Goal: Task Accomplishment & Management: Use online tool/utility

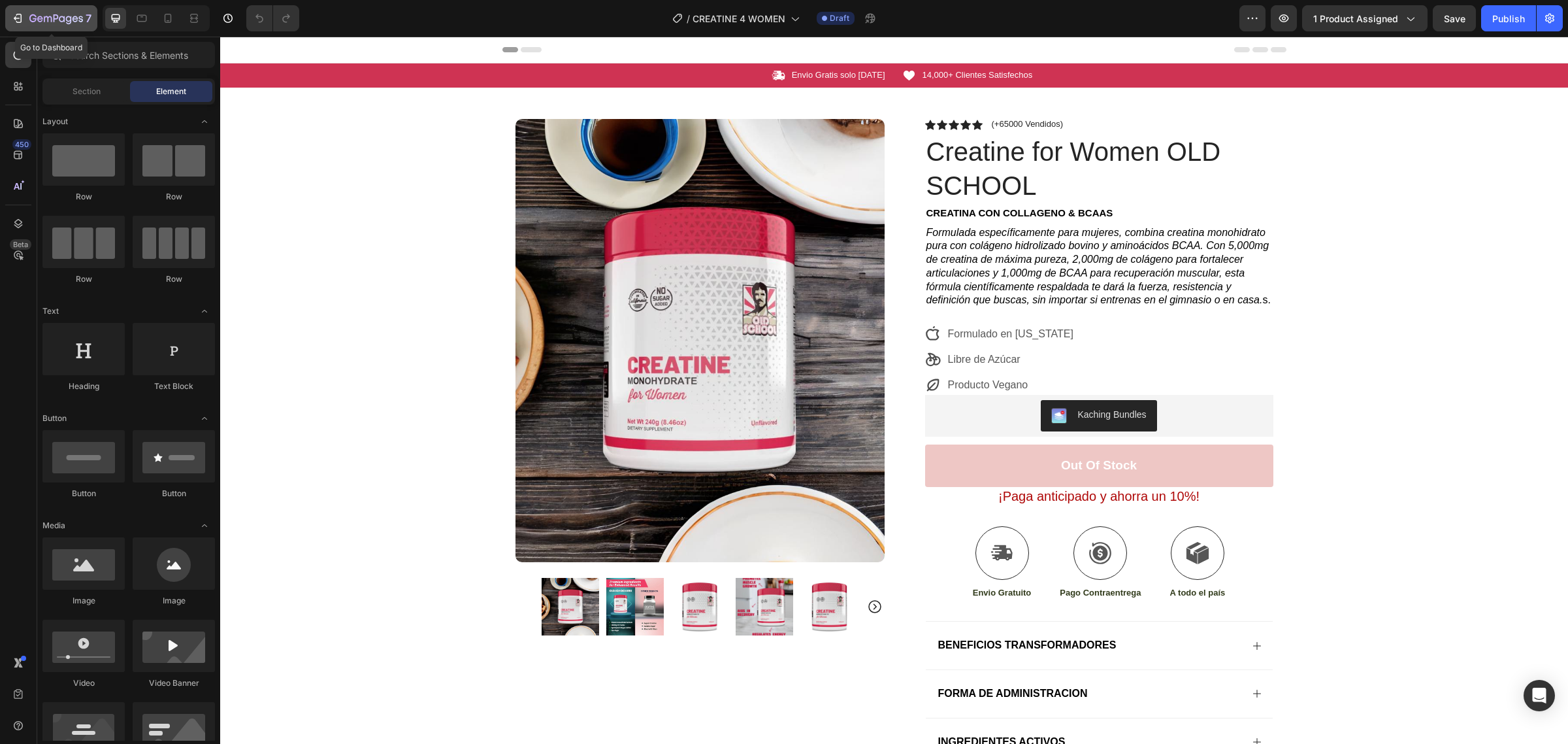
click at [24, 17] on div "7" at bounding box center [51, 18] width 80 height 15
click at [449, 325] on div "Icon Envio Gratis solo Hoy Text Block Row Icon 14,000+ Clientes Satisfechos Tex…" at bounding box center [894, 449] width 1348 height 772
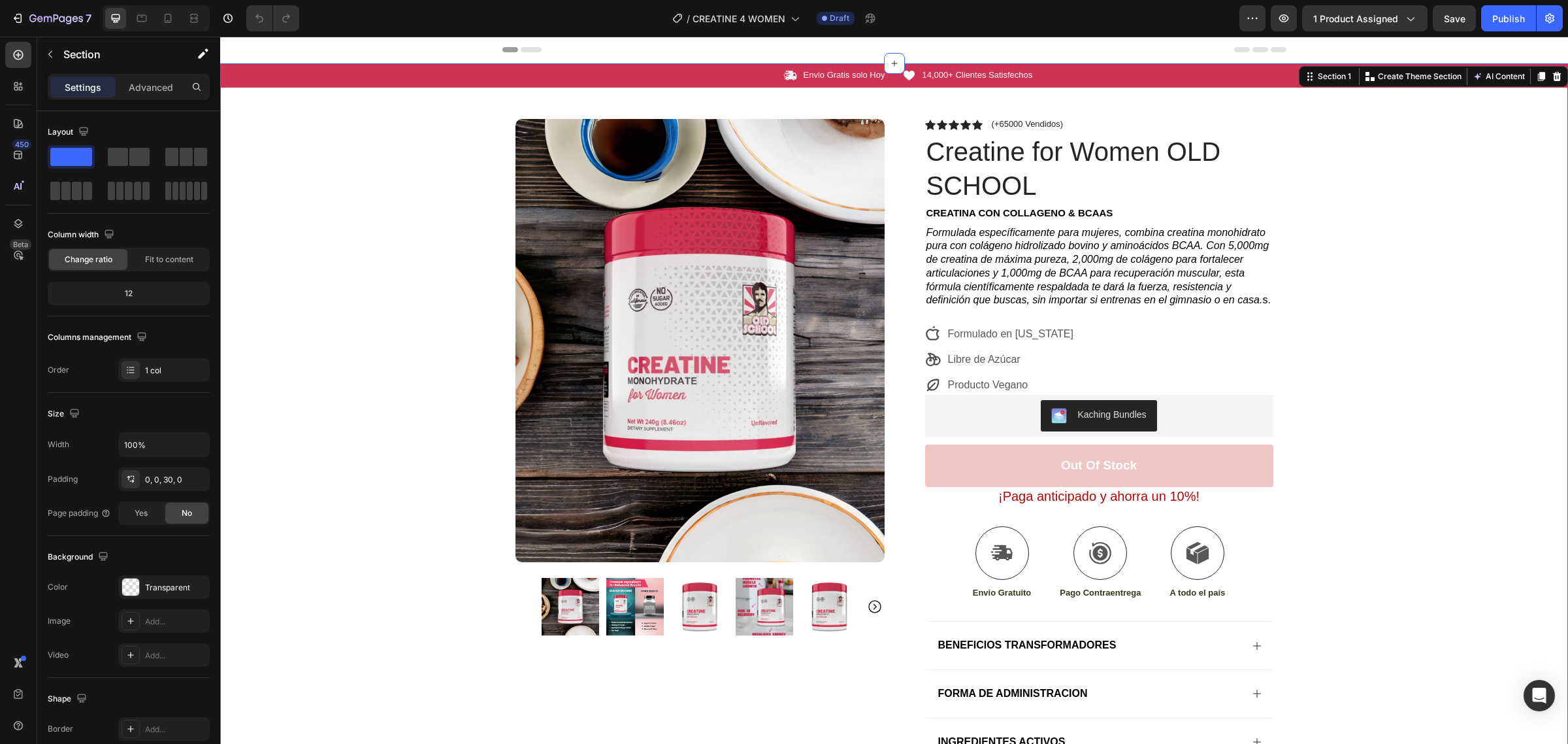
click at [357, 289] on div "Icon Envio Gratis solo Hoy Text Block Row Icon 14,000+ Clientes Satisfechos Tex…" at bounding box center [894, 449] width 1348 height 772
click at [429, 329] on div "Icon Envio Gratis solo Hoy Text Block Row Icon 14,000+ Clientes Satisfechos Tex…" at bounding box center [894, 449] width 1348 height 772
click at [1049, 152] on h1 "Creatine for Women OLD SCHOOL" at bounding box center [1100, 169] width 349 height 71
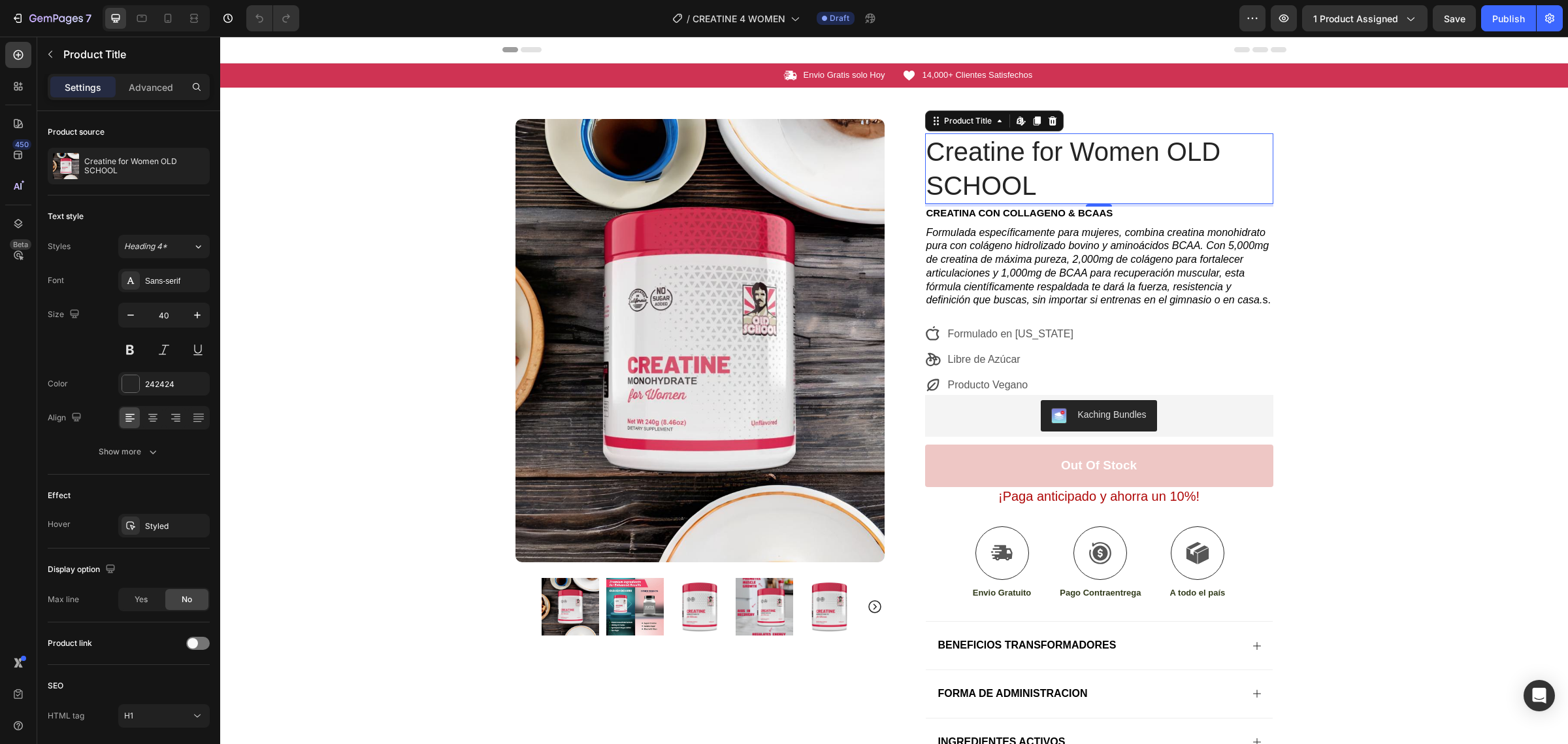
click at [1162, 154] on h1 "Creatine for Women OLD SCHOOL" at bounding box center [1100, 169] width 349 height 71
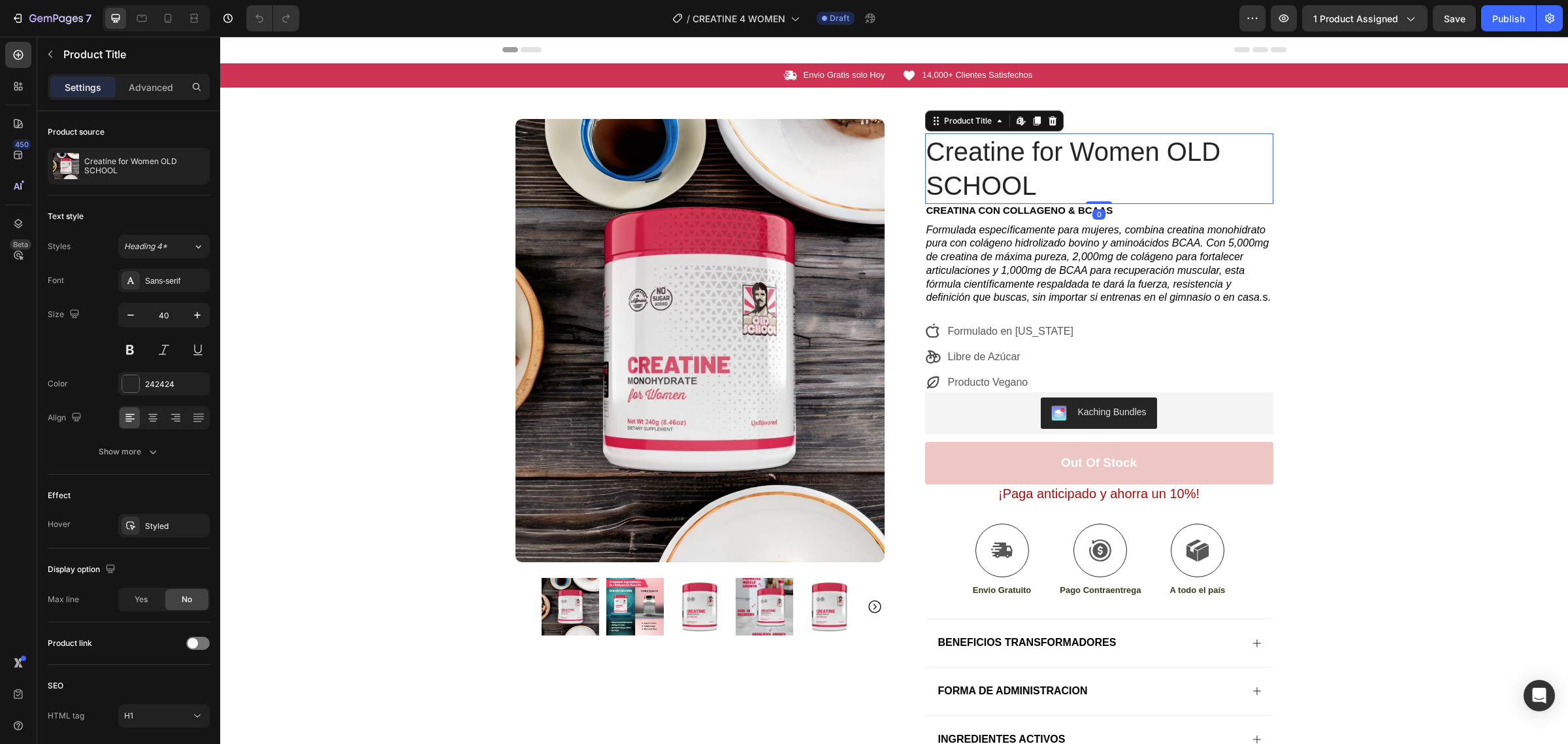
drag, startPoint x: 1095, startPoint y: 204, endPoint x: 1113, endPoint y: 195, distance: 20.1
click at [1113, 195] on div "Creatine for Women OLD SCHOOL Product Title Edit content in Shopify 0" at bounding box center [1100, 169] width 349 height 71
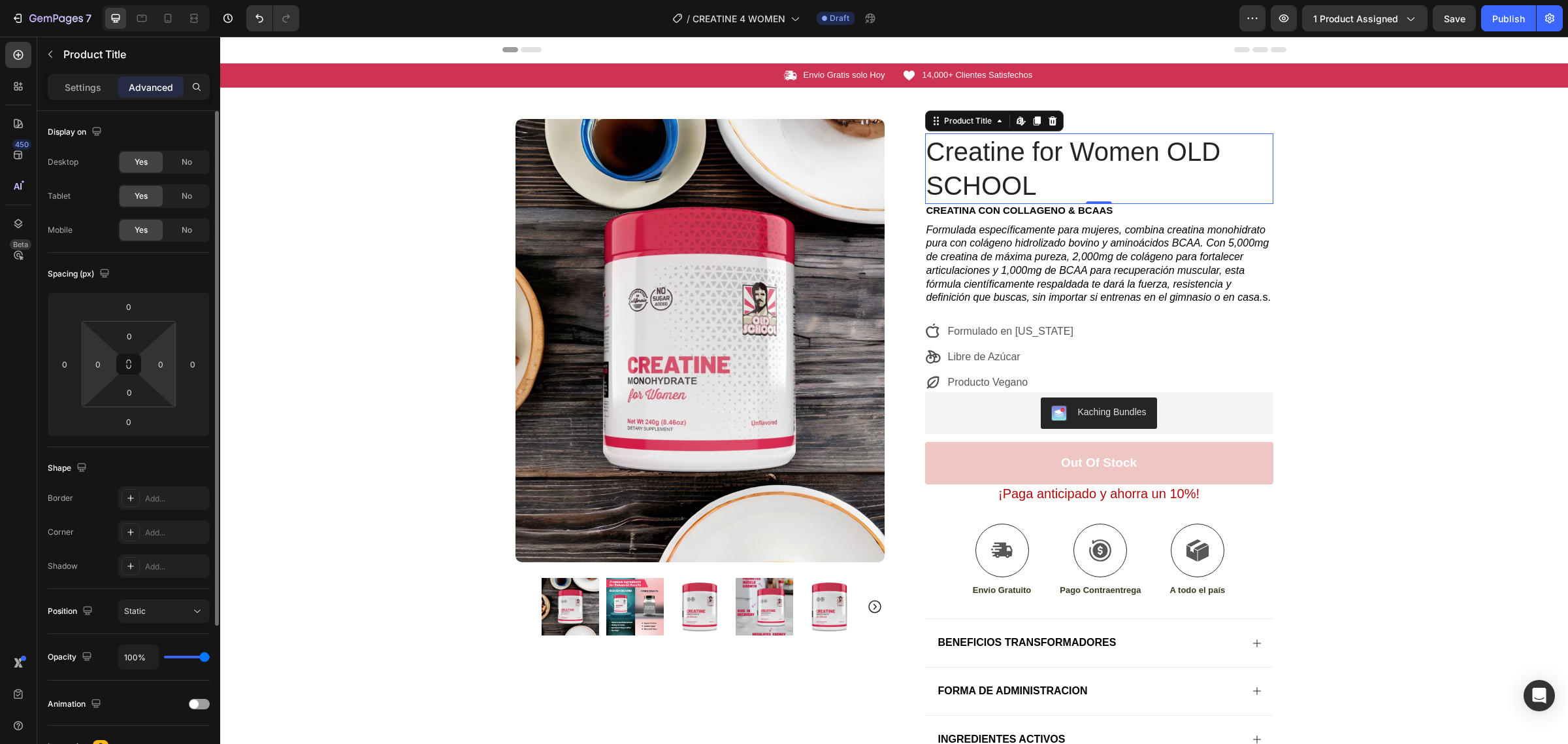
click at [116, 358] on div "0 0 0 0" at bounding box center [128, 363] width 94 height 86
type input "100"
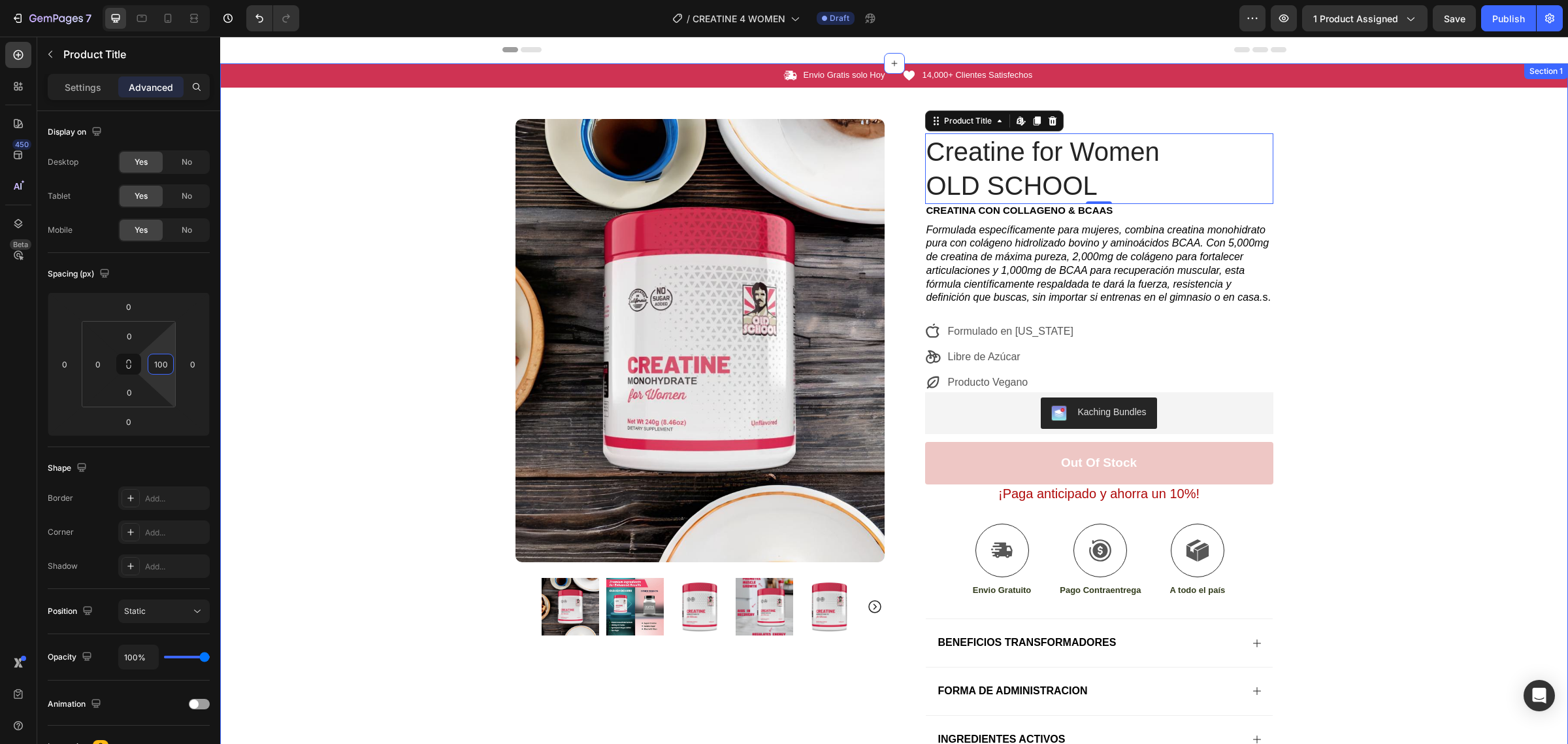
click at [1370, 256] on div "Icon Envio Gratis solo Hoy Text Block Row Icon 14,000+ Clientes Satisfechos Tex…" at bounding box center [894, 448] width 1348 height 769
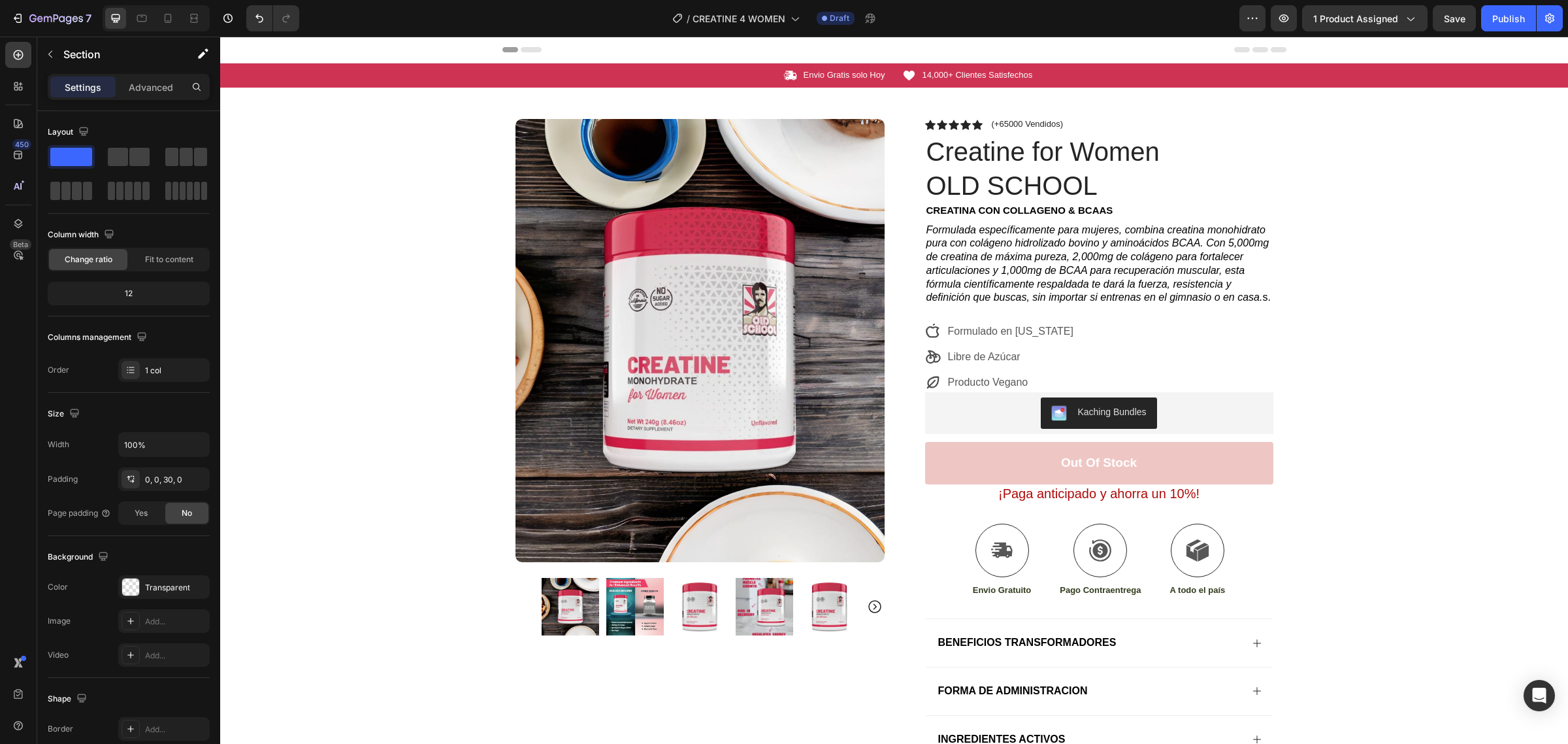
click at [260, 47] on span "Header" at bounding box center [259, 50] width 29 height 13
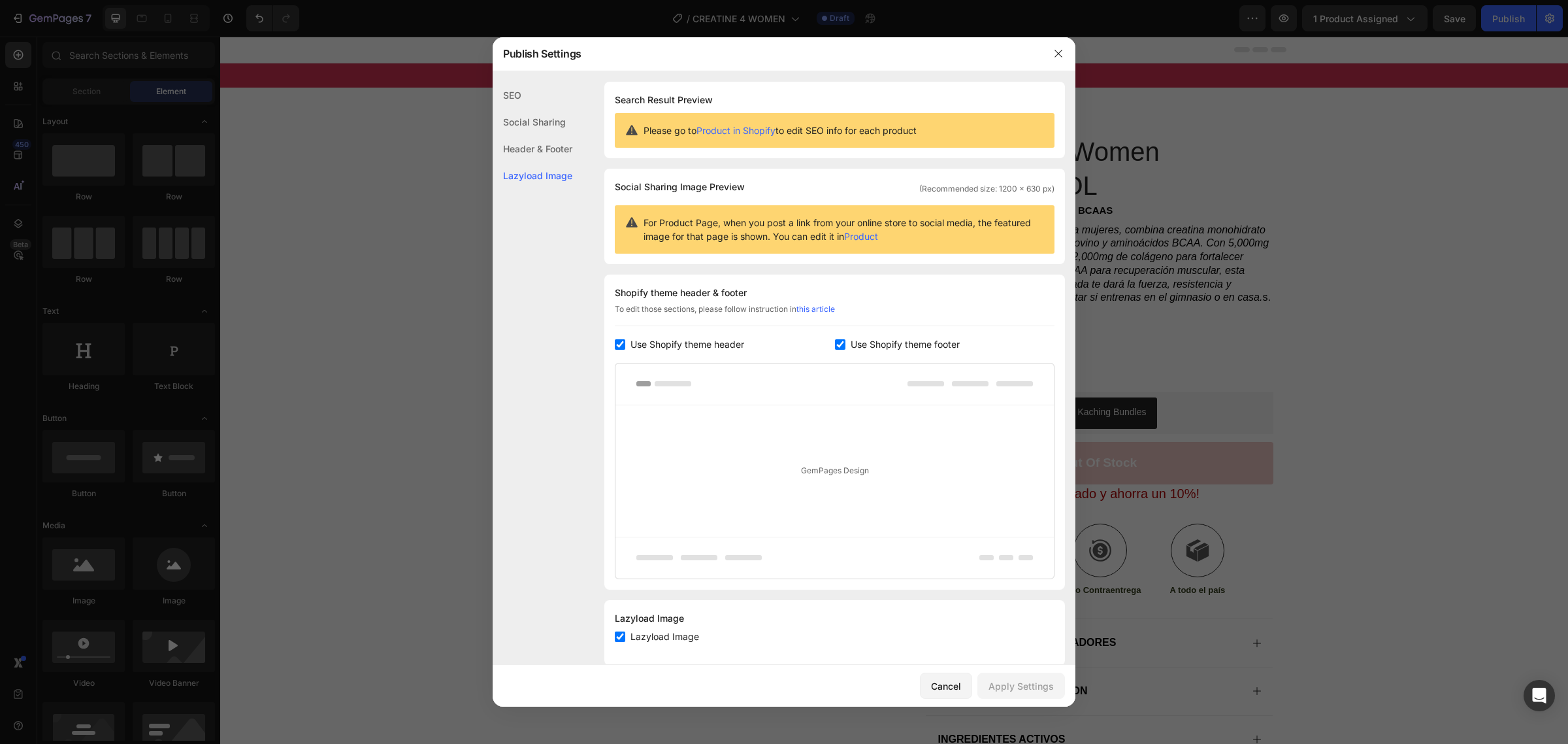
click at [621, 347] on input "checkbox" at bounding box center [620, 345] width 11 height 11
checkbox input "false"
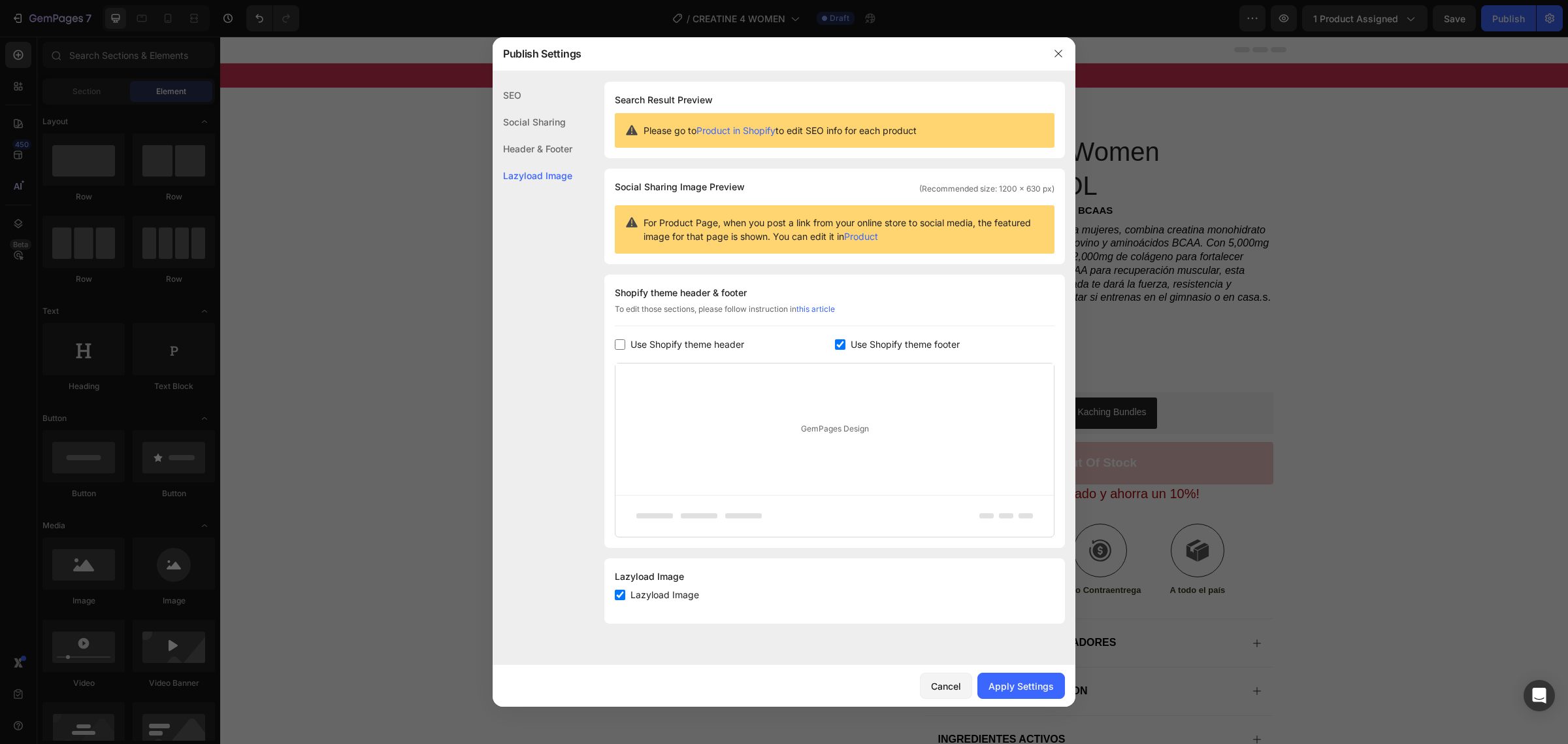
click at [837, 341] on input "checkbox" at bounding box center [841, 345] width 11 height 11
checkbox input "false"
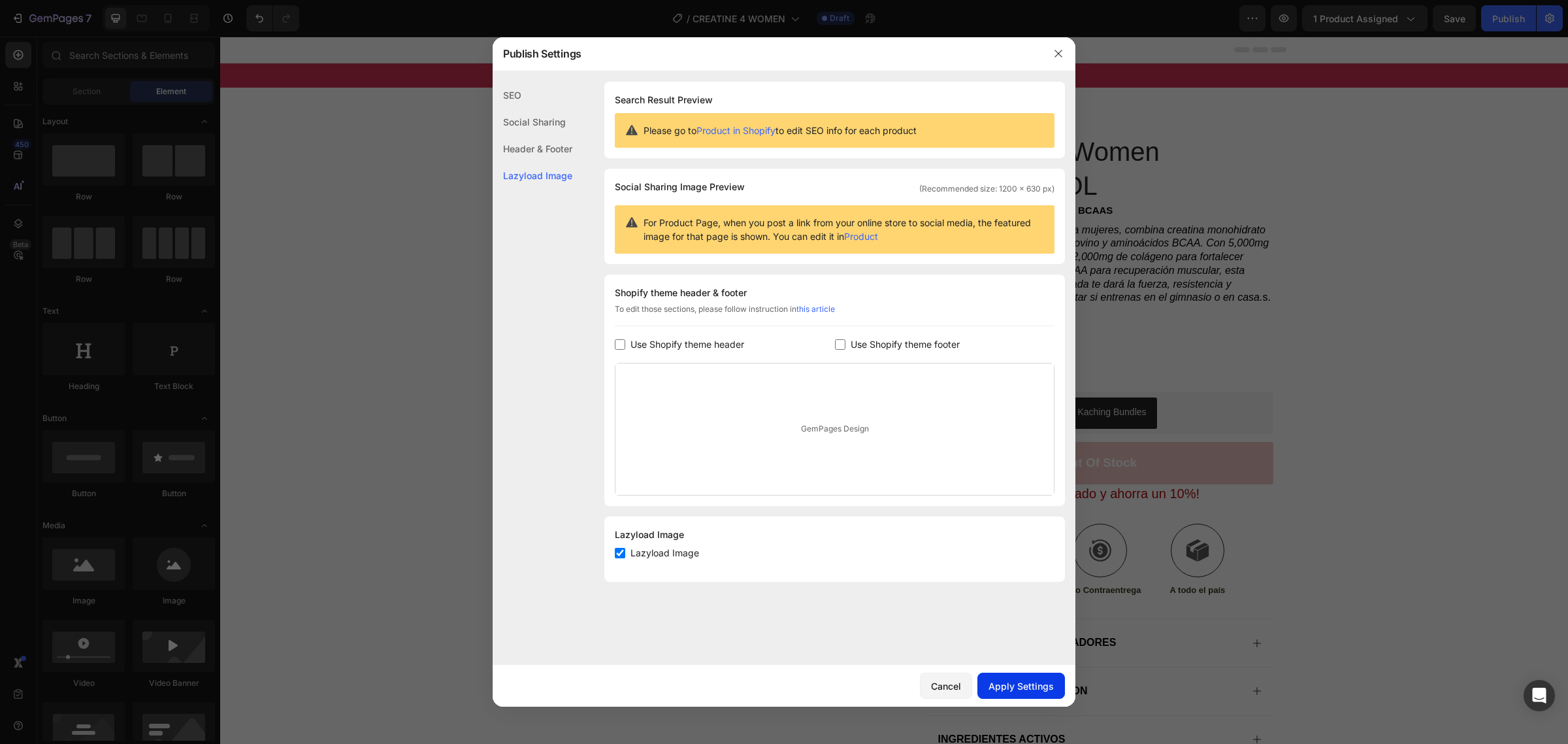
click at [1037, 693] on div "Apply Settings" at bounding box center [1021, 686] width 65 height 14
click at [1060, 53] on icon "button" at bounding box center [1058, 53] width 11 height 11
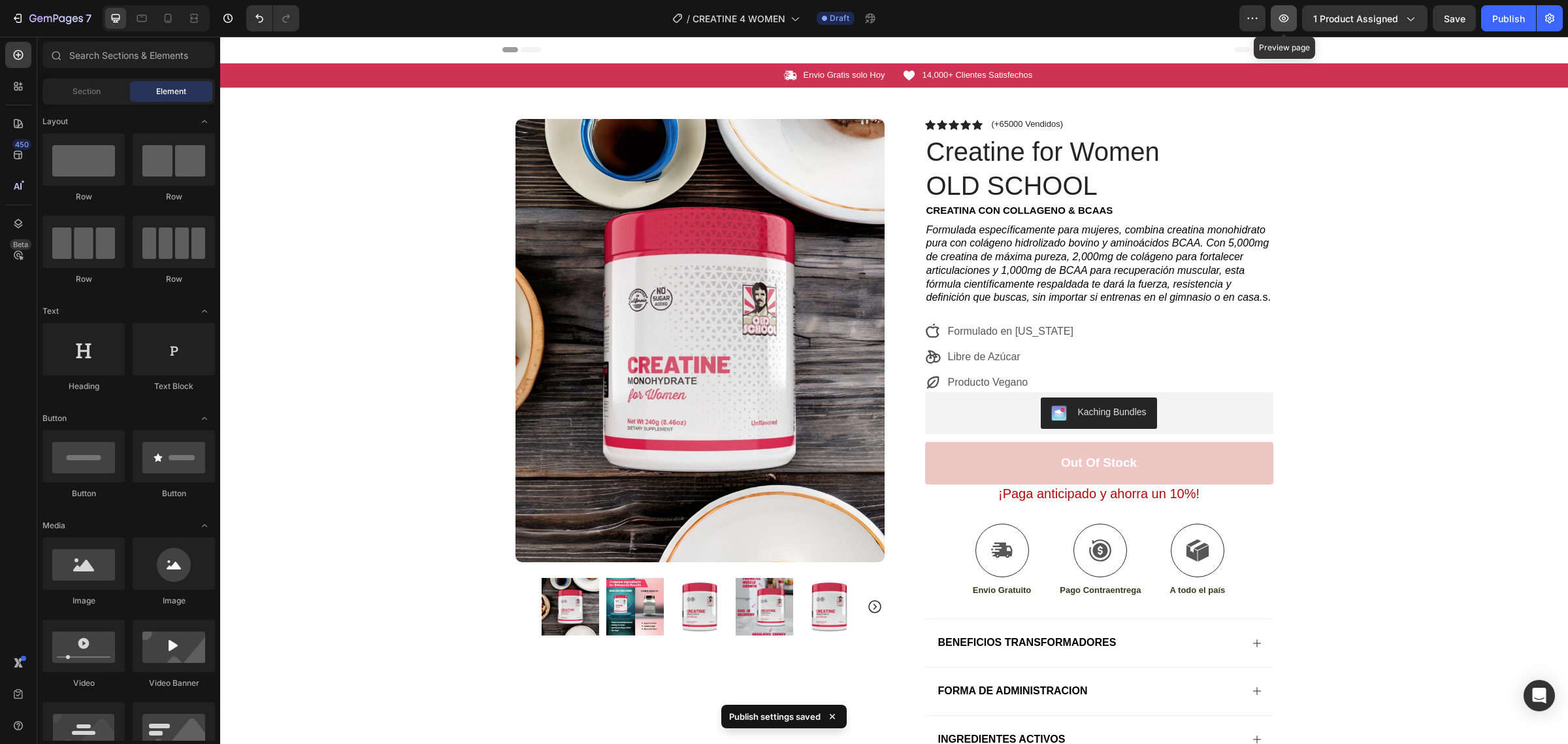
click at [1283, 21] on icon "button" at bounding box center [1284, 19] width 10 height 8
click at [976, 171] on h1 "Creatine for Women OLD SCHOOL" at bounding box center [1067, 169] width 283 height 71
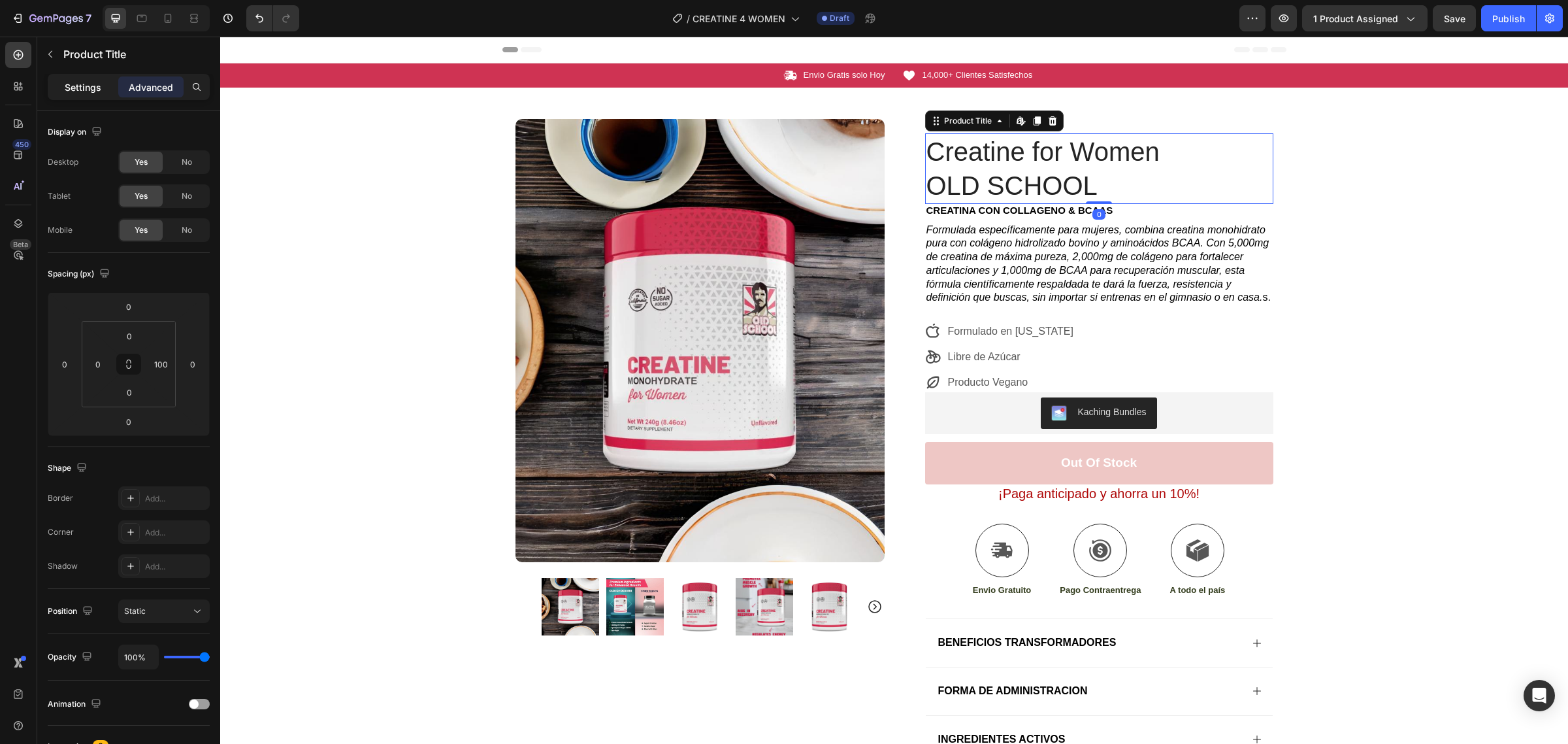
drag, startPoint x: 73, startPoint y: 95, endPoint x: 53, endPoint y: 76, distance: 27.6
click at [74, 95] on div "Settings" at bounding box center [83, 86] width 65 height 21
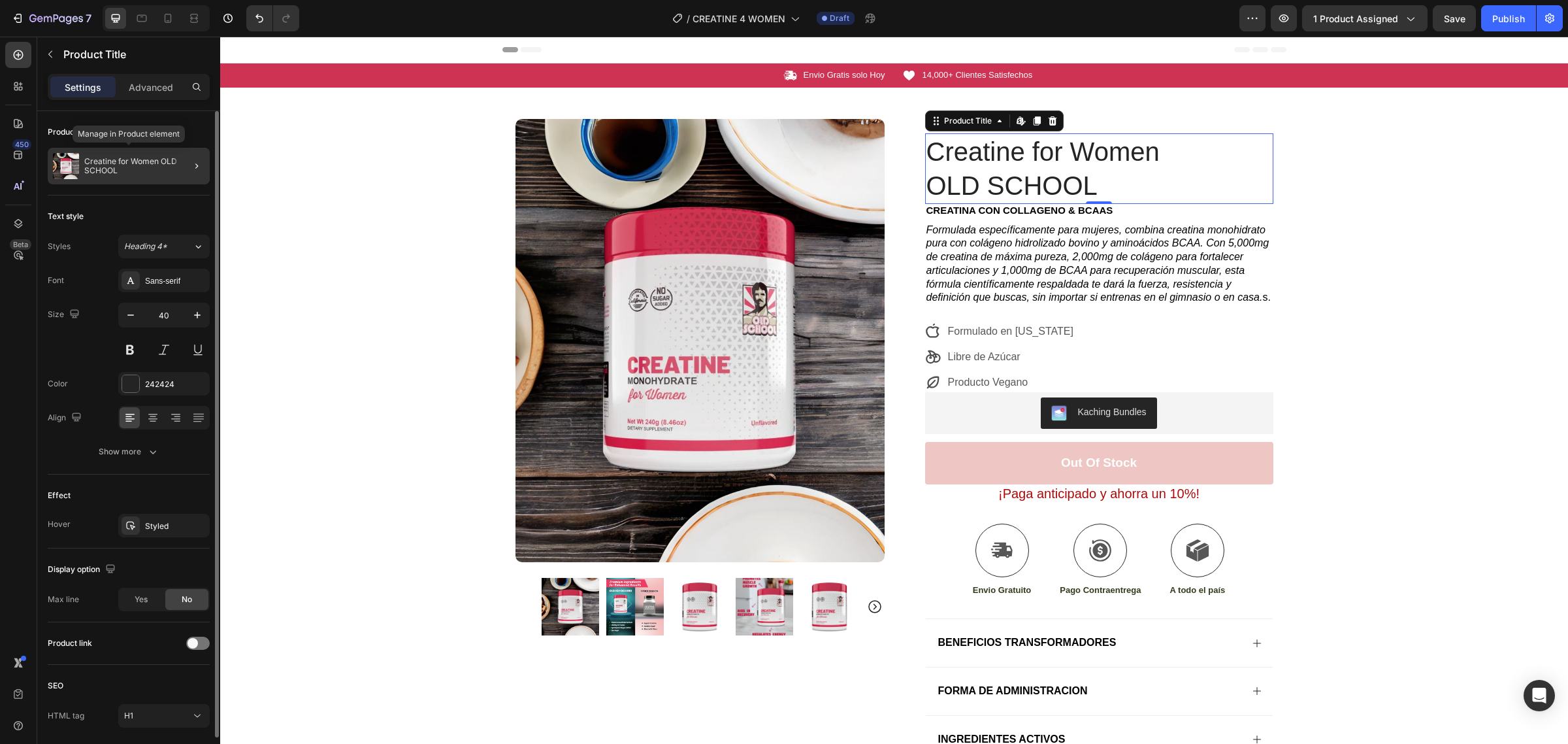
click at [128, 164] on p "Creatine for Women OLD SCHOOL" at bounding box center [144, 166] width 120 height 18
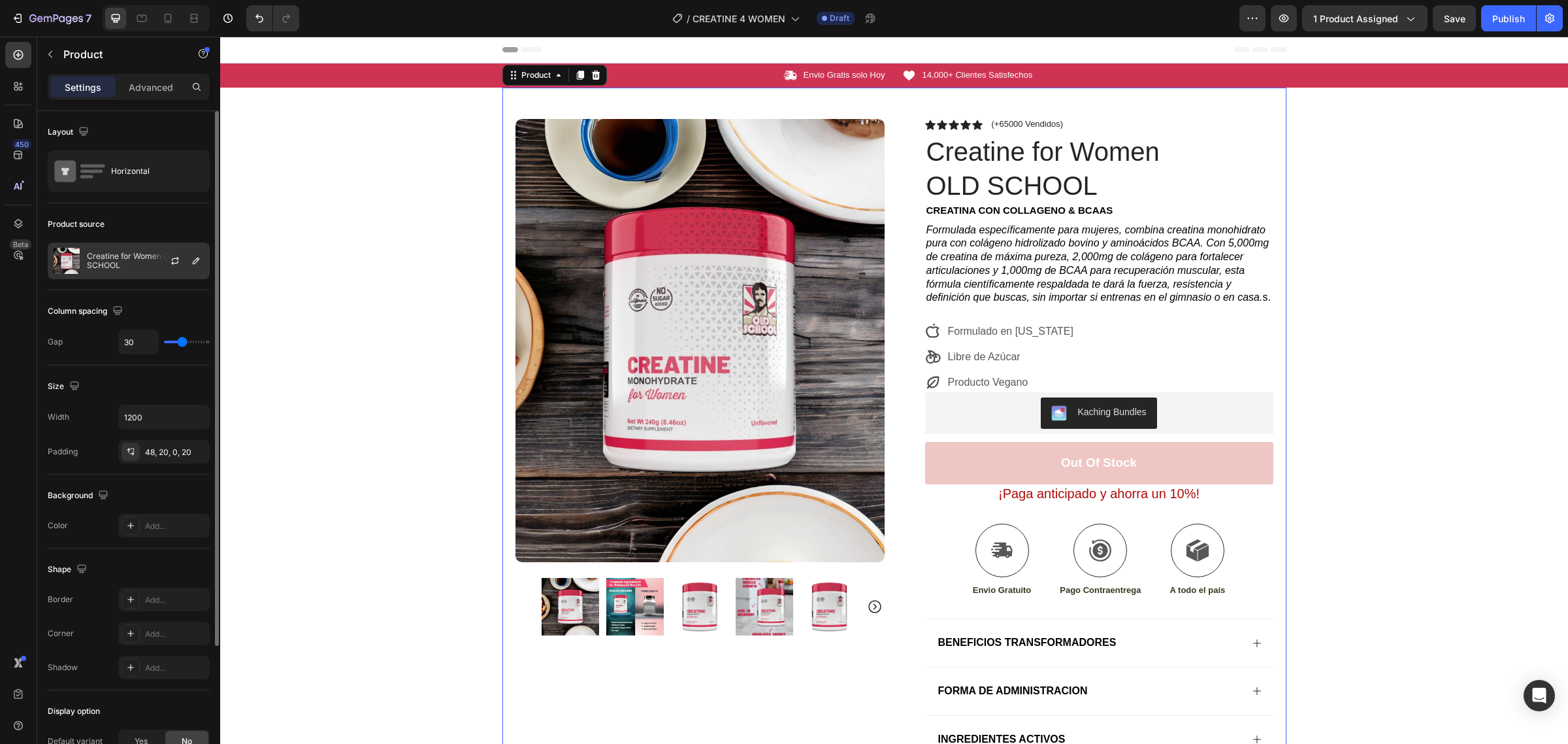
click at [147, 268] on p "Creatine for Women OLD SCHOOL" at bounding box center [145, 260] width 117 height 18
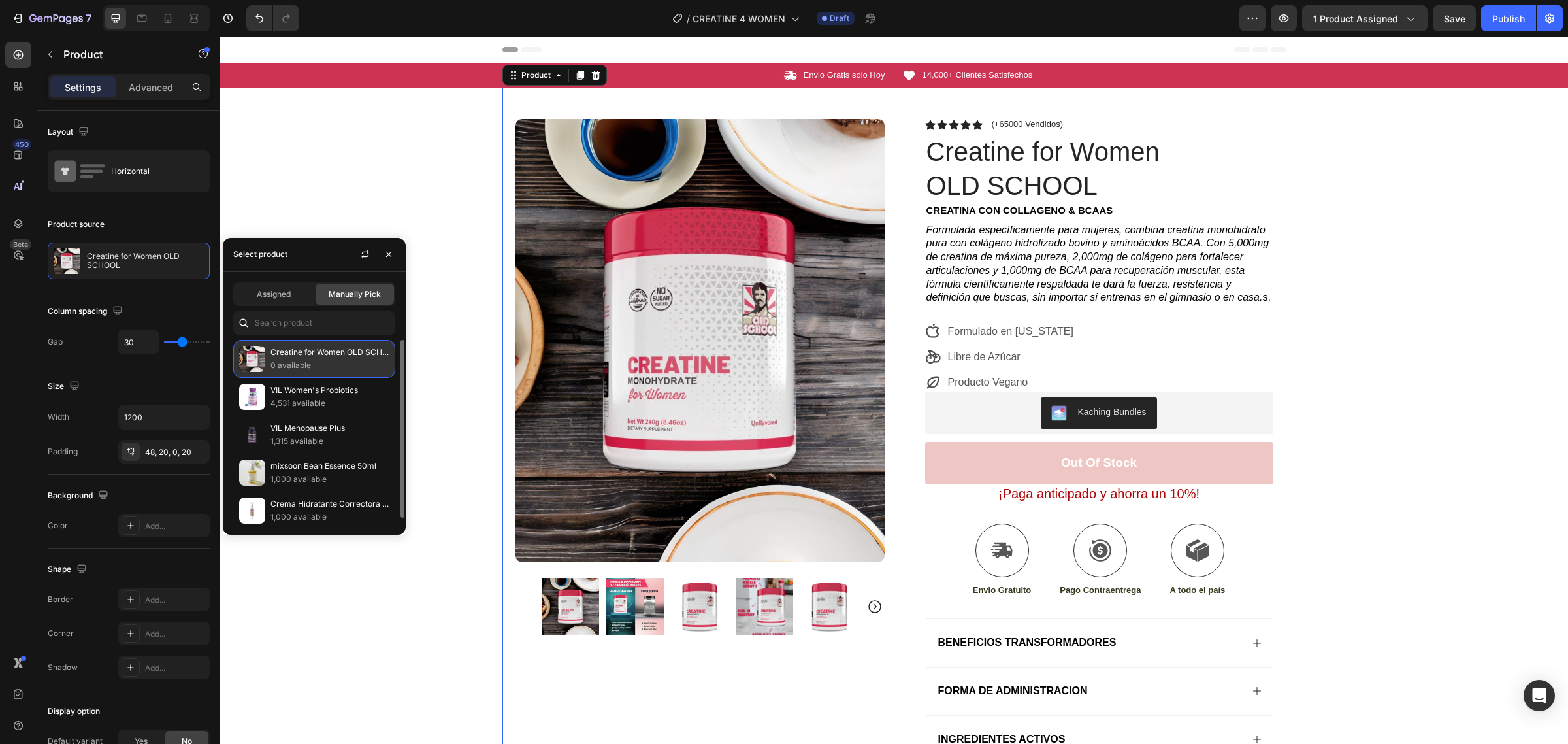
click at [331, 356] on p "Creatine for Women OLD SCHOOL" at bounding box center [330, 353] width 119 height 13
click at [410, 162] on div "Icon Envio Gratis solo Hoy Text Block Row Icon 14,000+ Clientes Satisfechos Tex…" at bounding box center [894, 448] width 1348 height 769
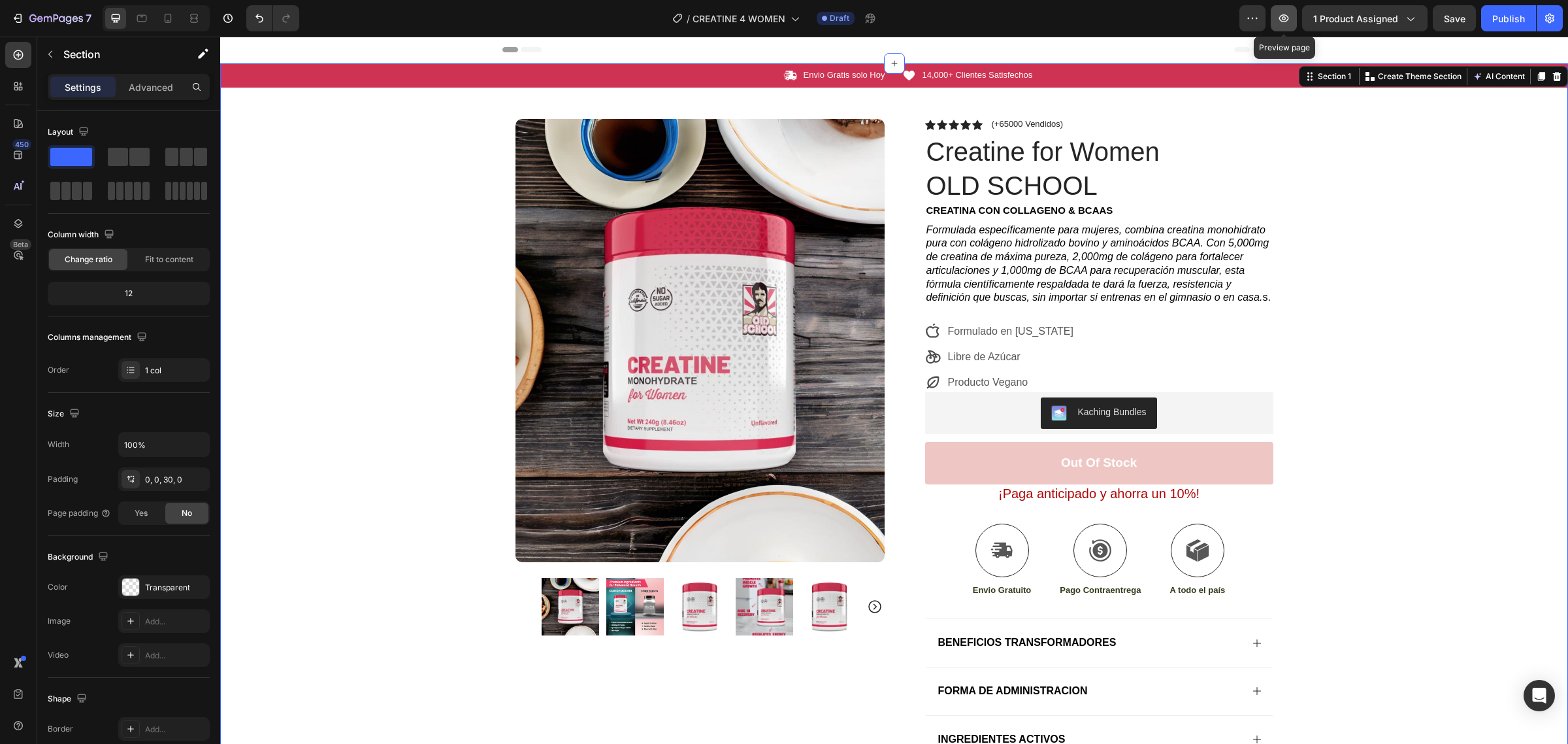
click at [1291, 17] on icon "button" at bounding box center [1284, 19] width 13 height 13
click at [936, 76] on p "14,000+ Clientes Satisfechos" at bounding box center [978, 75] width 110 height 11
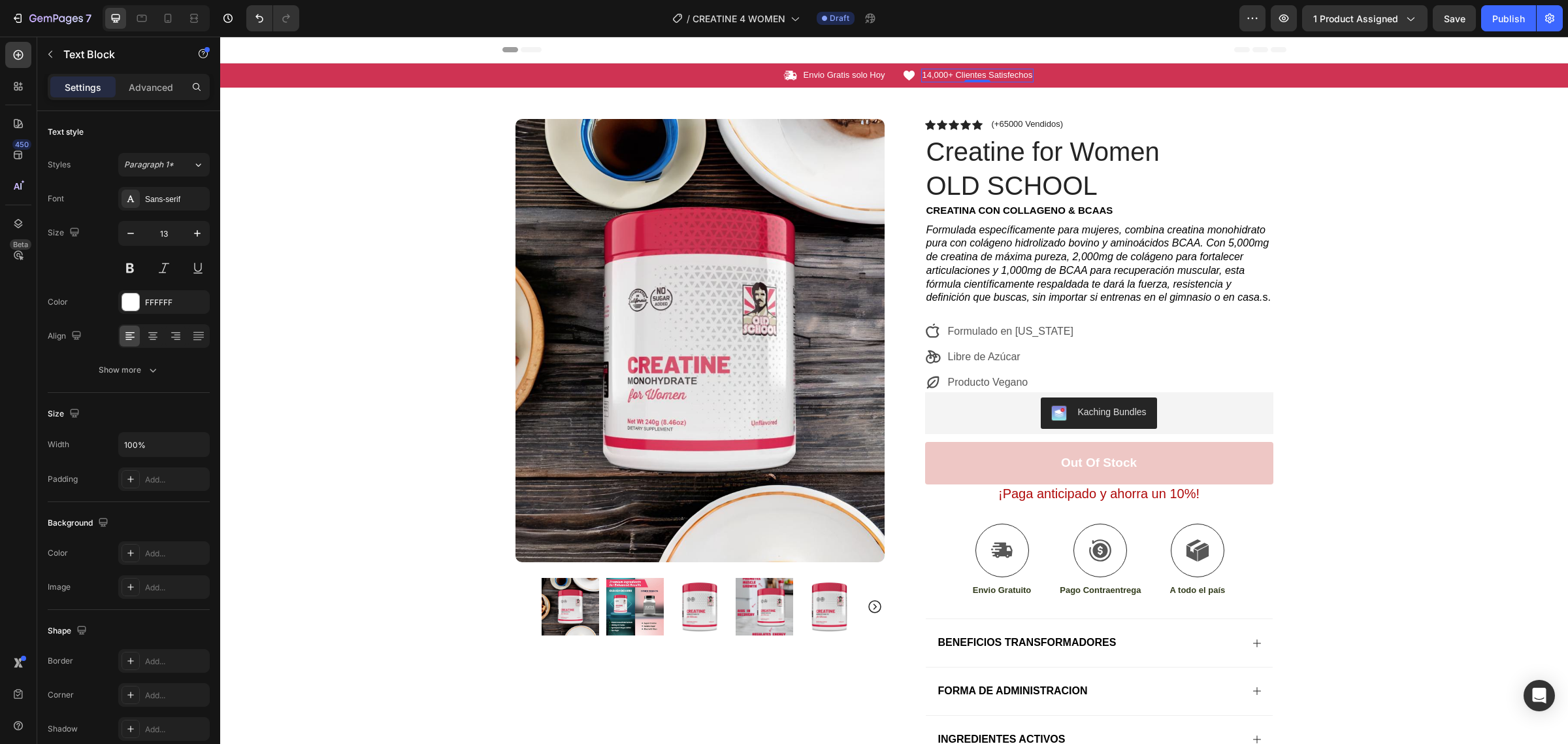
click at [936, 73] on p "14,000+ Clientes Satisfechos" at bounding box center [978, 75] width 110 height 11
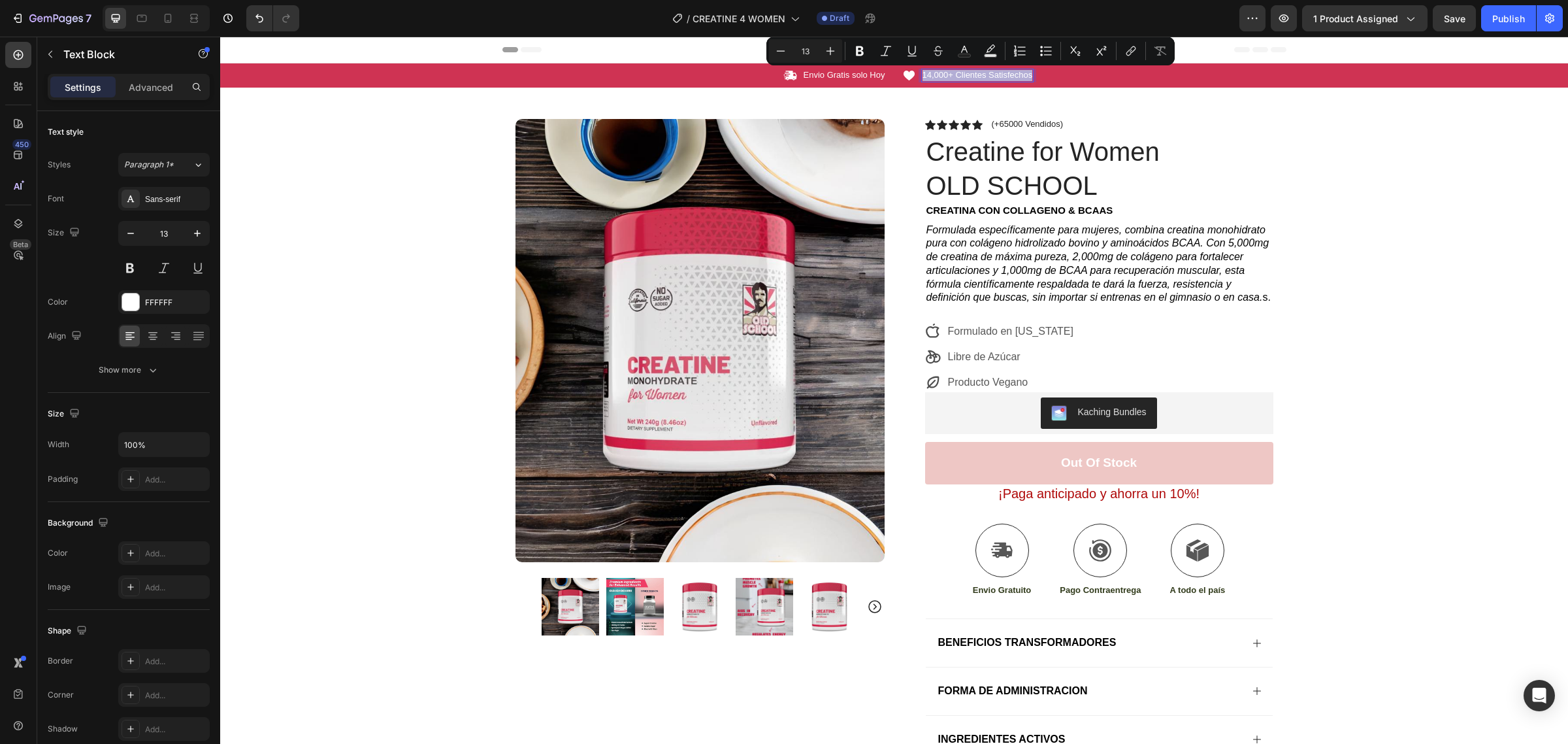
click at [923, 74] on p "14,000+ Clientes Satisfechos" at bounding box center [978, 75] width 110 height 11
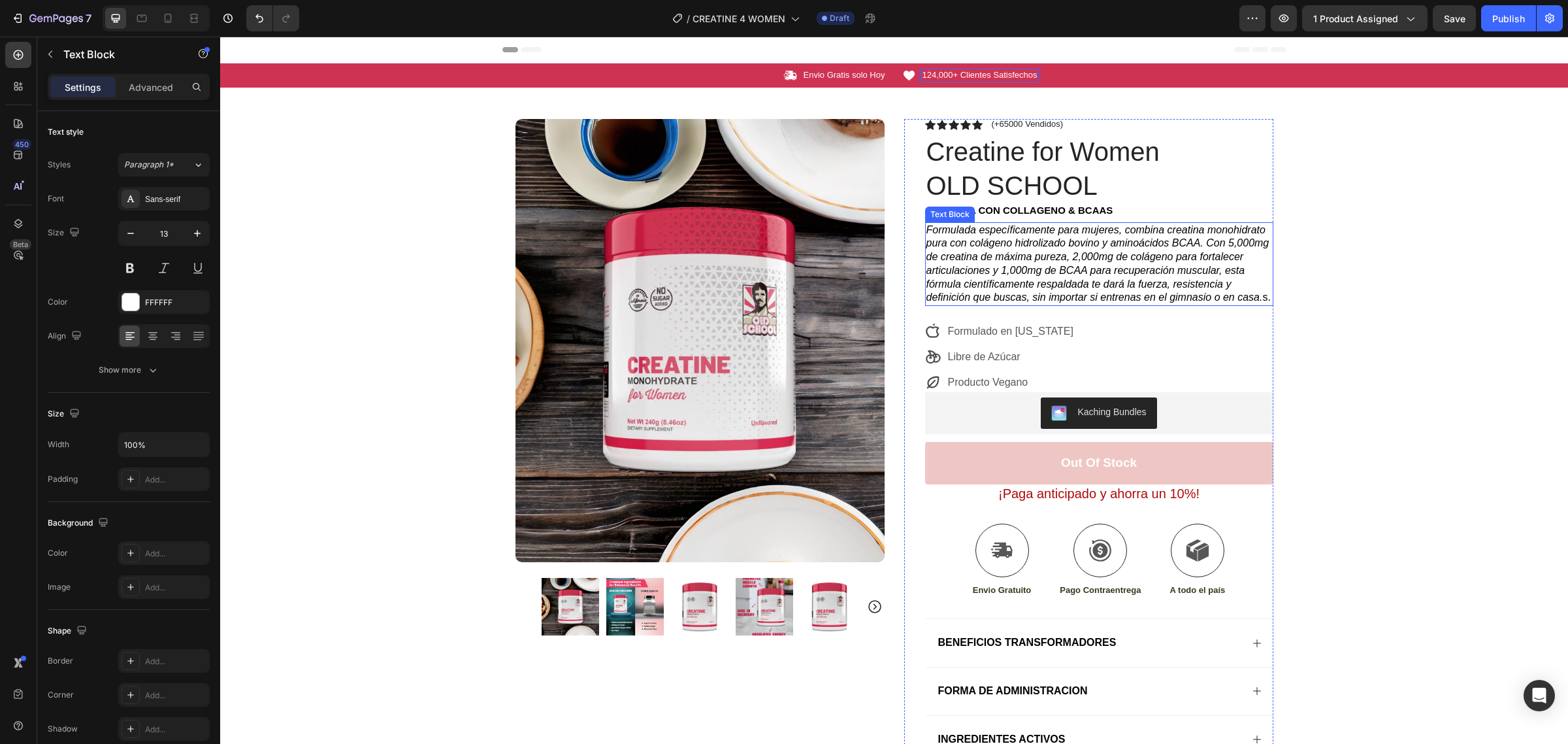
click at [1396, 216] on div "Icon Envio Gratis solo Hoy Text Block Row Icon 124,000+ Clientes Satisfechos Te…" at bounding box center [894, 448] width 1348 height 769
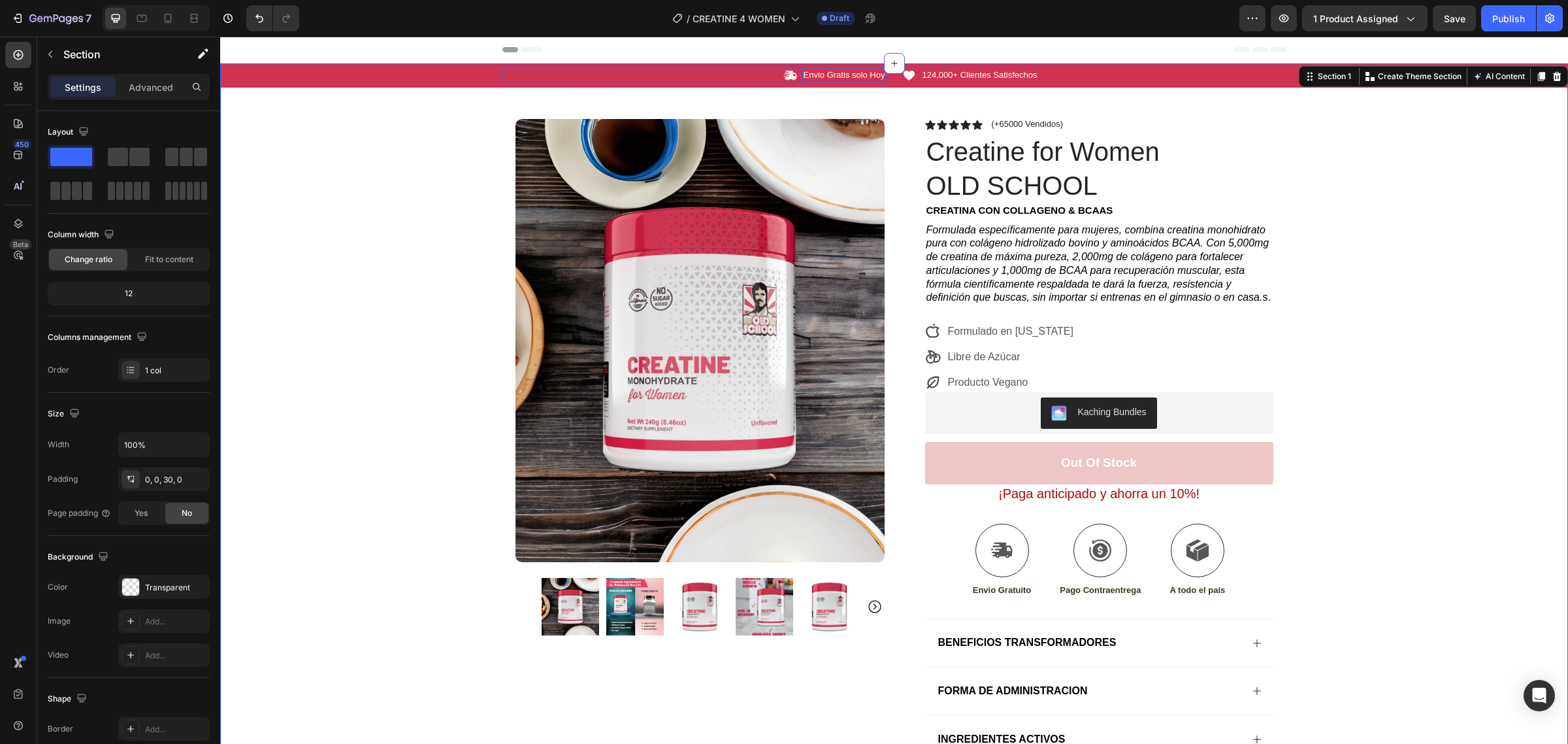
click at [838, 76] on p "Envio Gratis solo Hoy" at bounding box center [845, 75] width 81 height 11
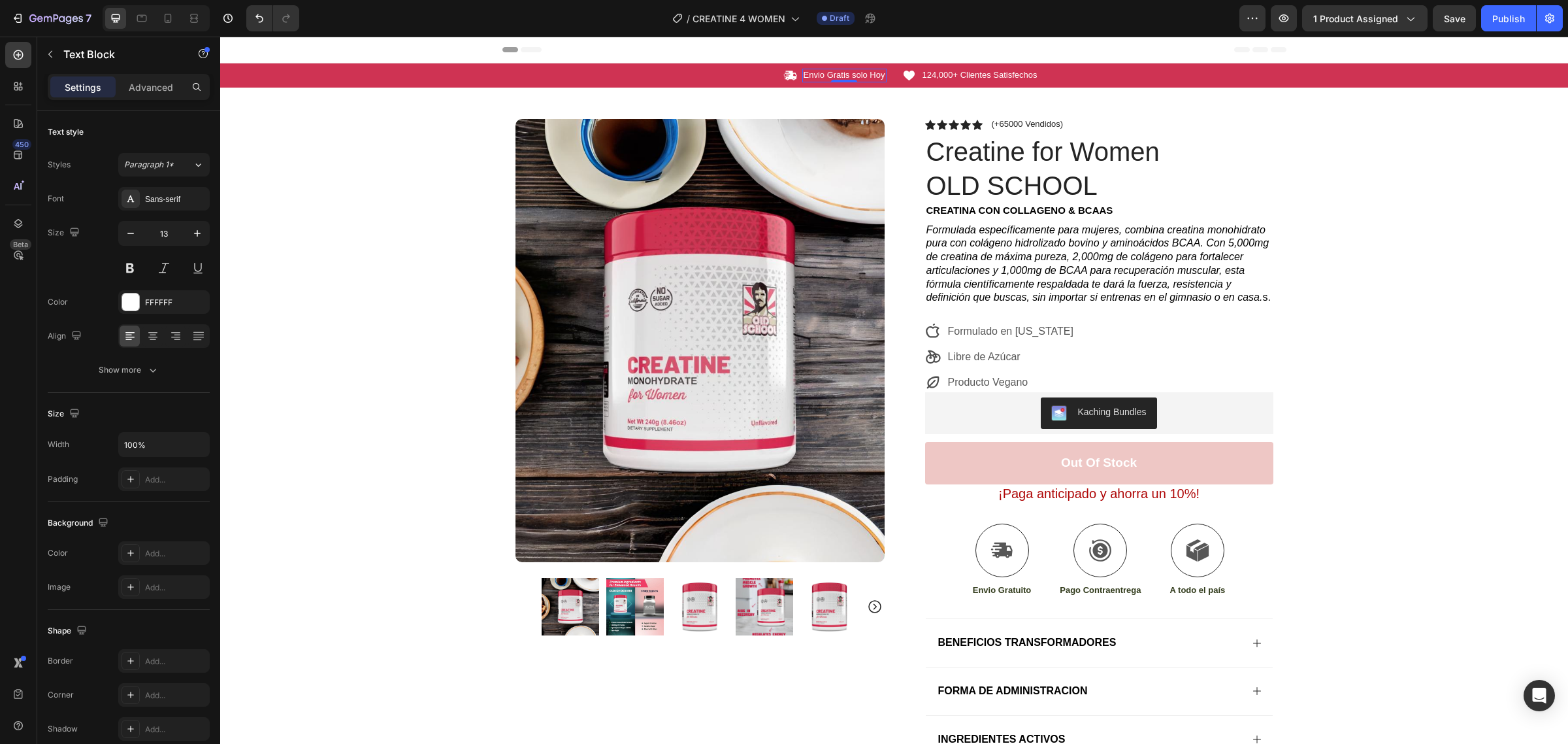
click at [851, 73] on p "Envio Gratis solo Hoy" at bounding box center [845, 75] width 81 height 11
click at [1409, 435] on div "Icon Envio Gratis solo Hoy Text Block 0 Row Icon 124,000+ Clientes Satisfechos …" at bounding box center [894, 448] width 1348 height 769
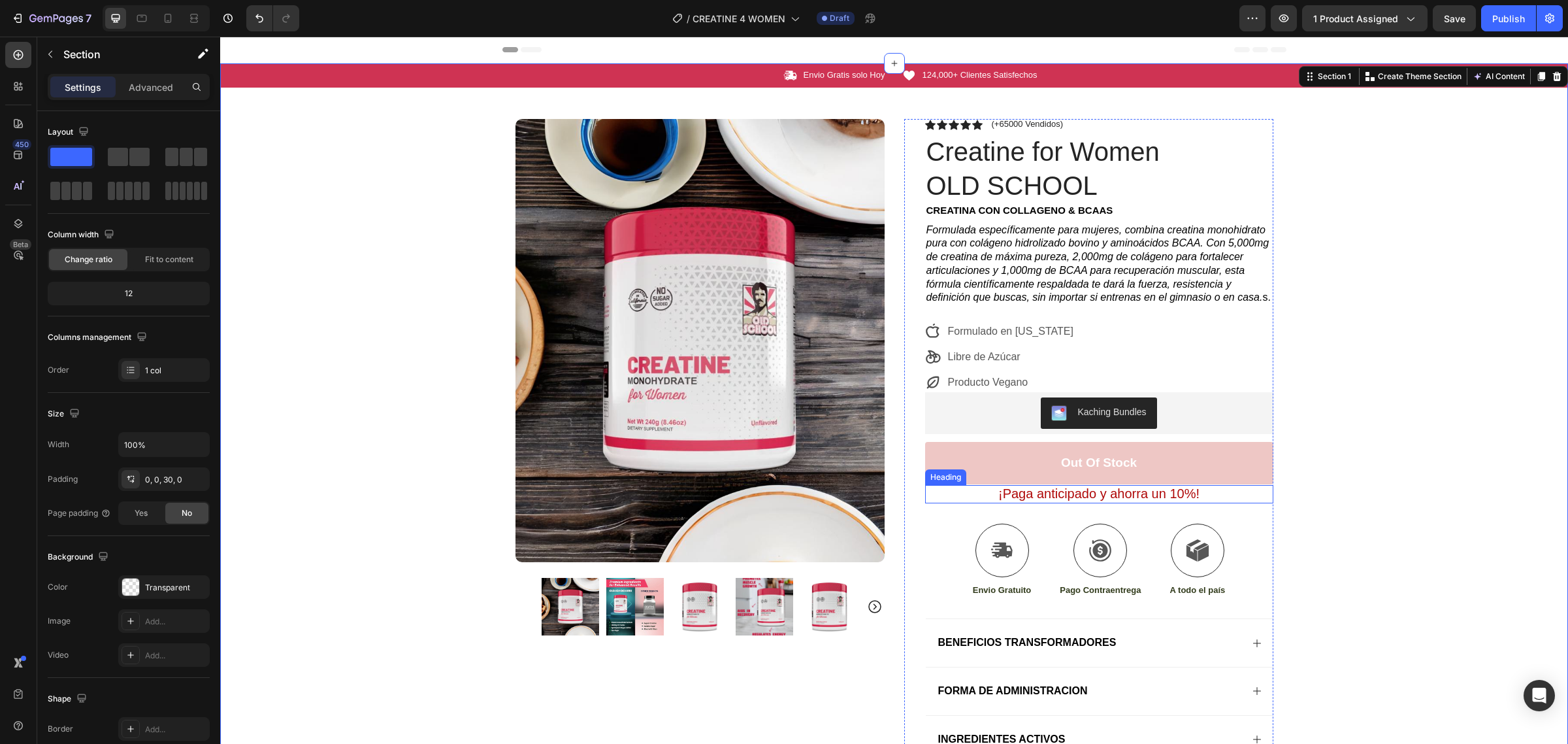
click at [1116, 494] on span "¡Paga anticipado y ahorra un 10%!" at bounding box center [1099, 494] width 201 height 15
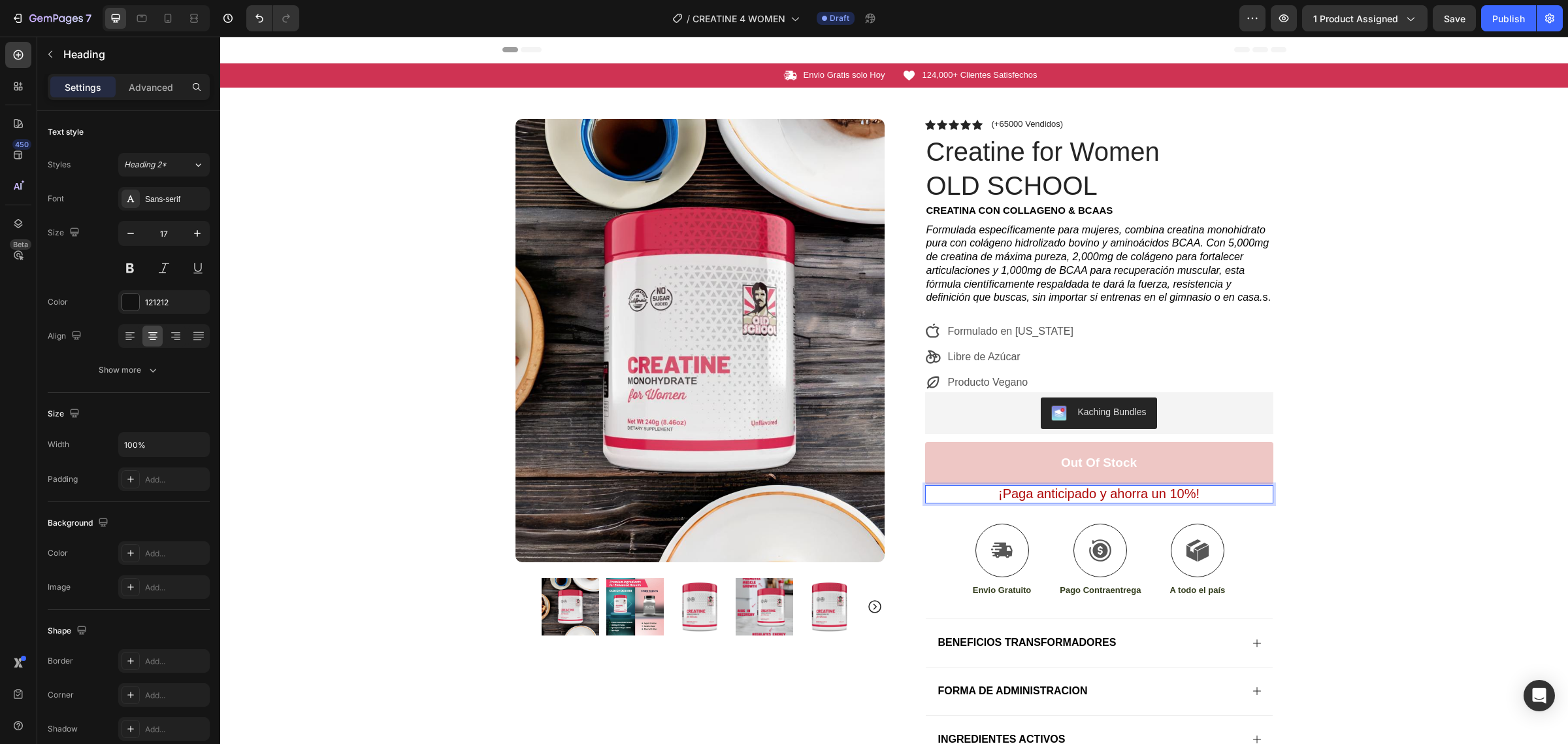
click at [1093, 495] on span "¡Paga anticipado y ahorra un 10%!" at bounding box center [1099, 494] width 201 height 15
click at [1089, 494] on span "¡Paga anticipado y ahorra un 10%!" at bounding box center [1099, 494] width 201 height 15
click at [1332, 436] on div "Icon Envio Gratis solo Hoy Text Block Row Icon 124,000+ Clientes Satisfechos Te…" at bounding box center [894, 448] width 1348 height 769
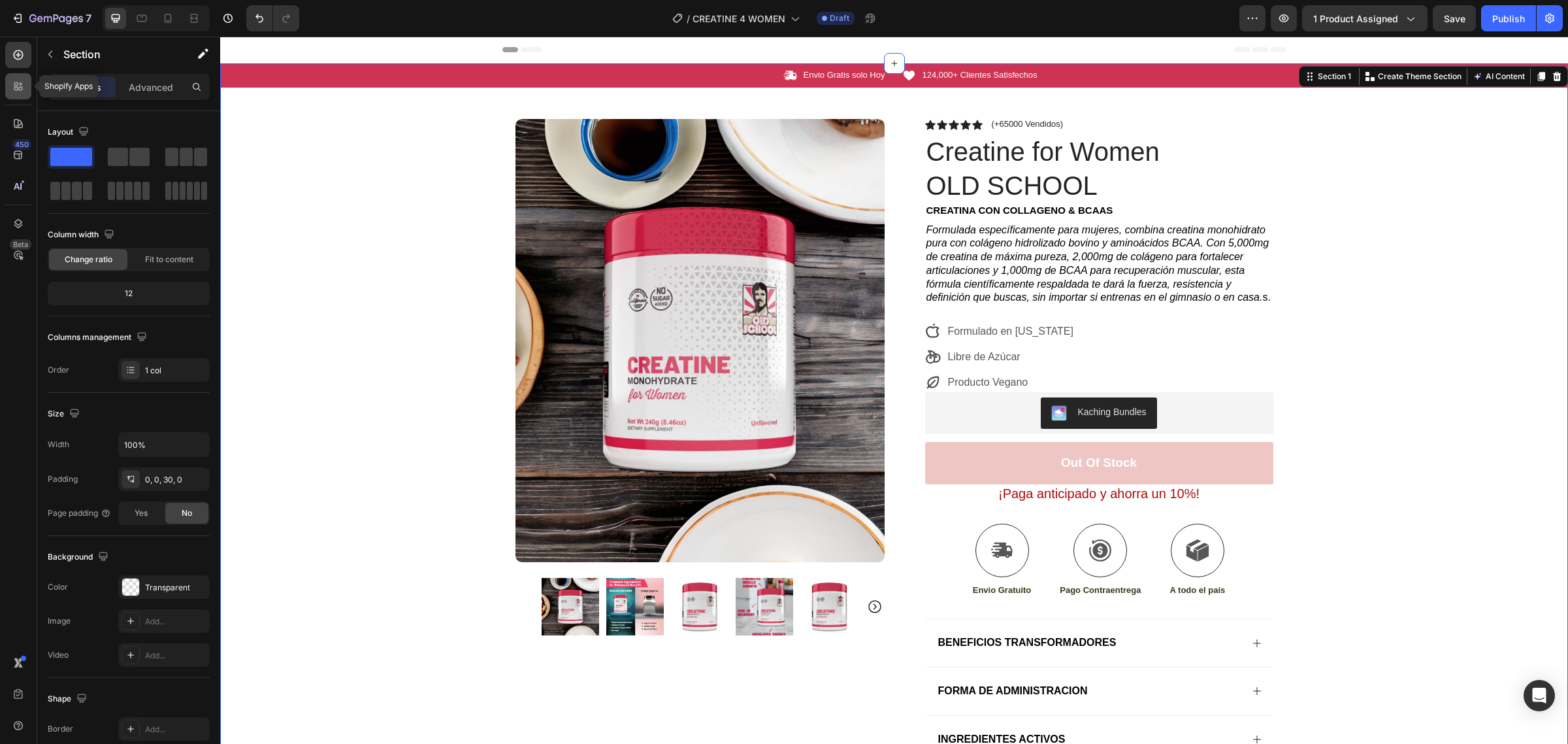
click at [24, 87] on icon at bounding box center [19, 86] width 13 height 13
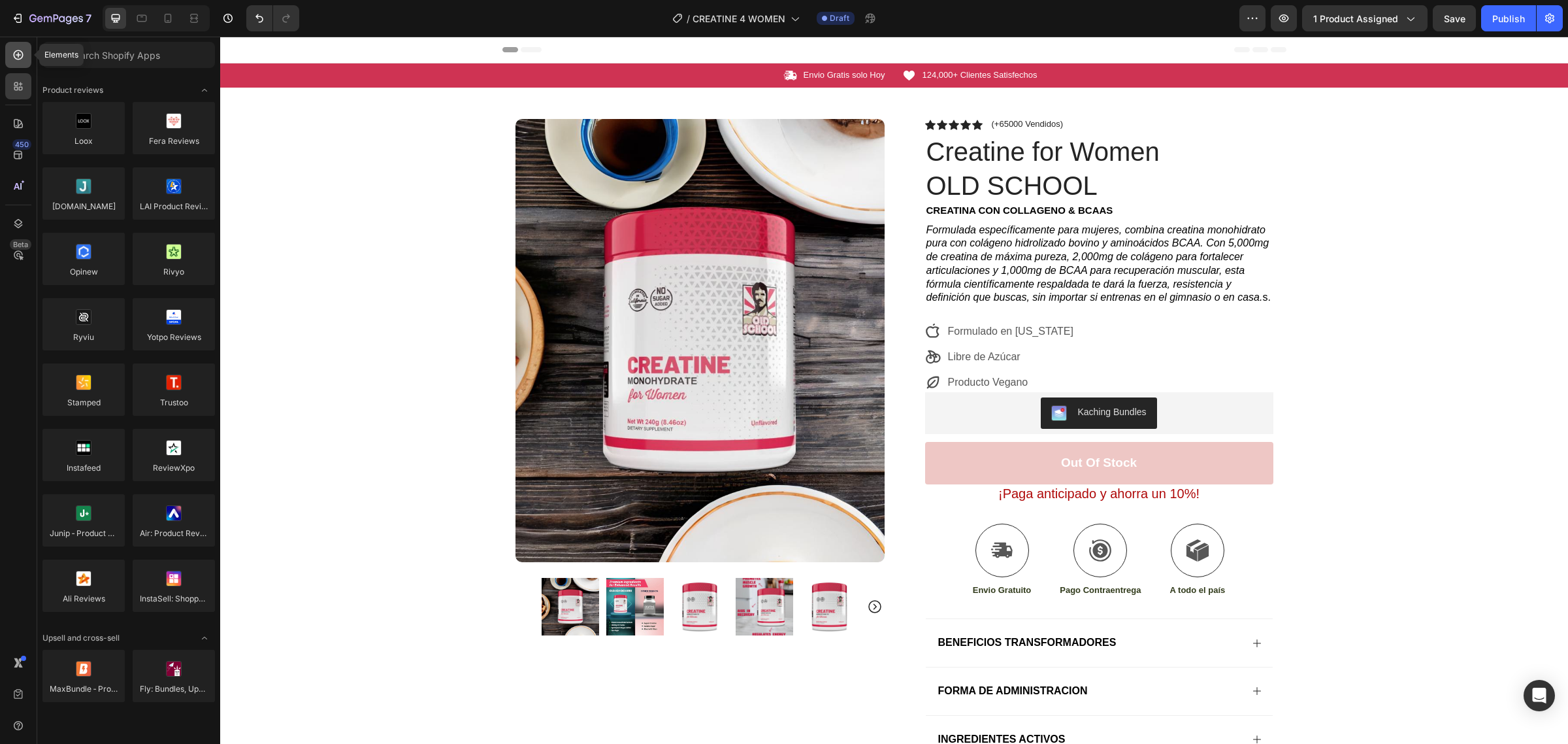
click at [24, 52] on icon at bounding box center [19, 55] width 13 height 13
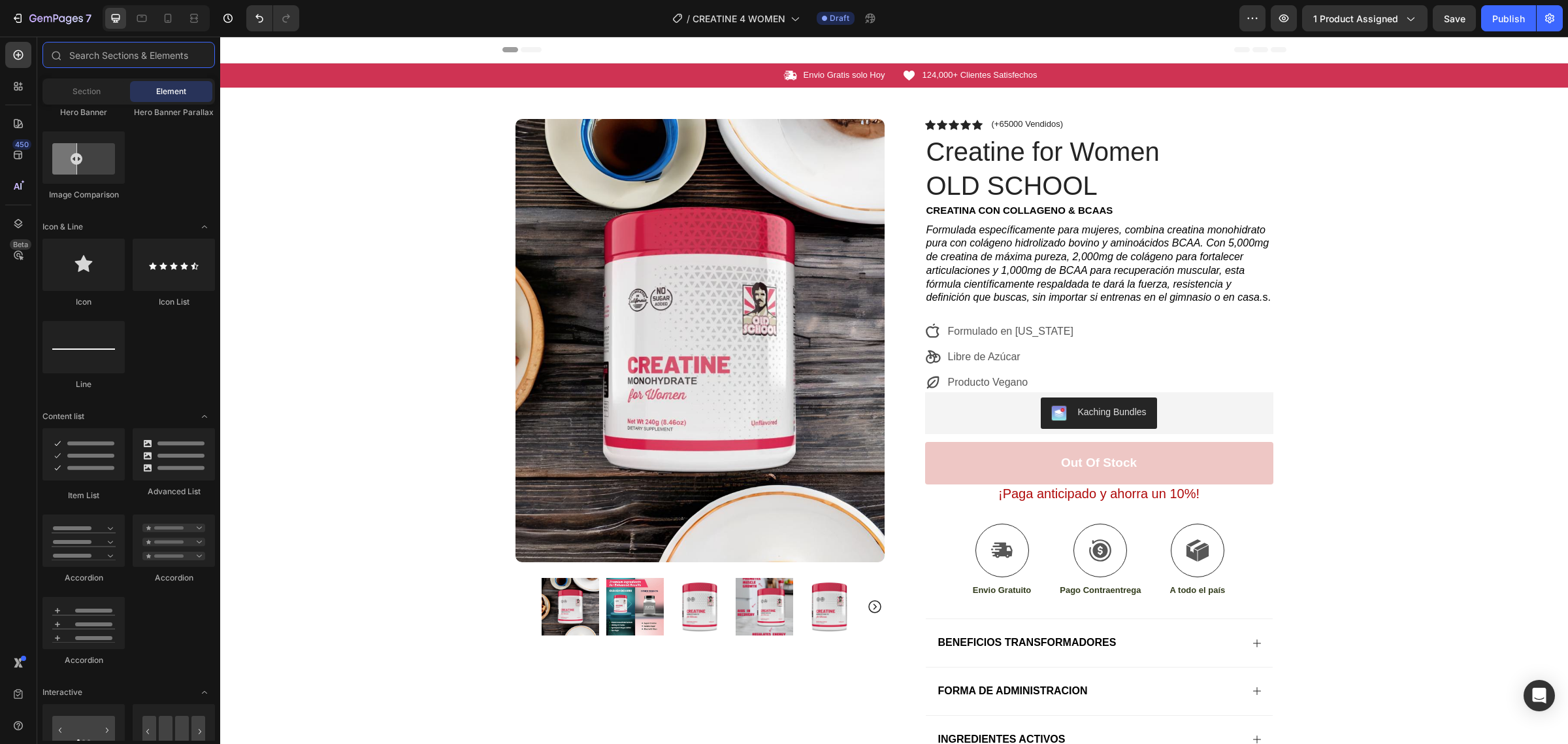
scroll to position [164, 0]
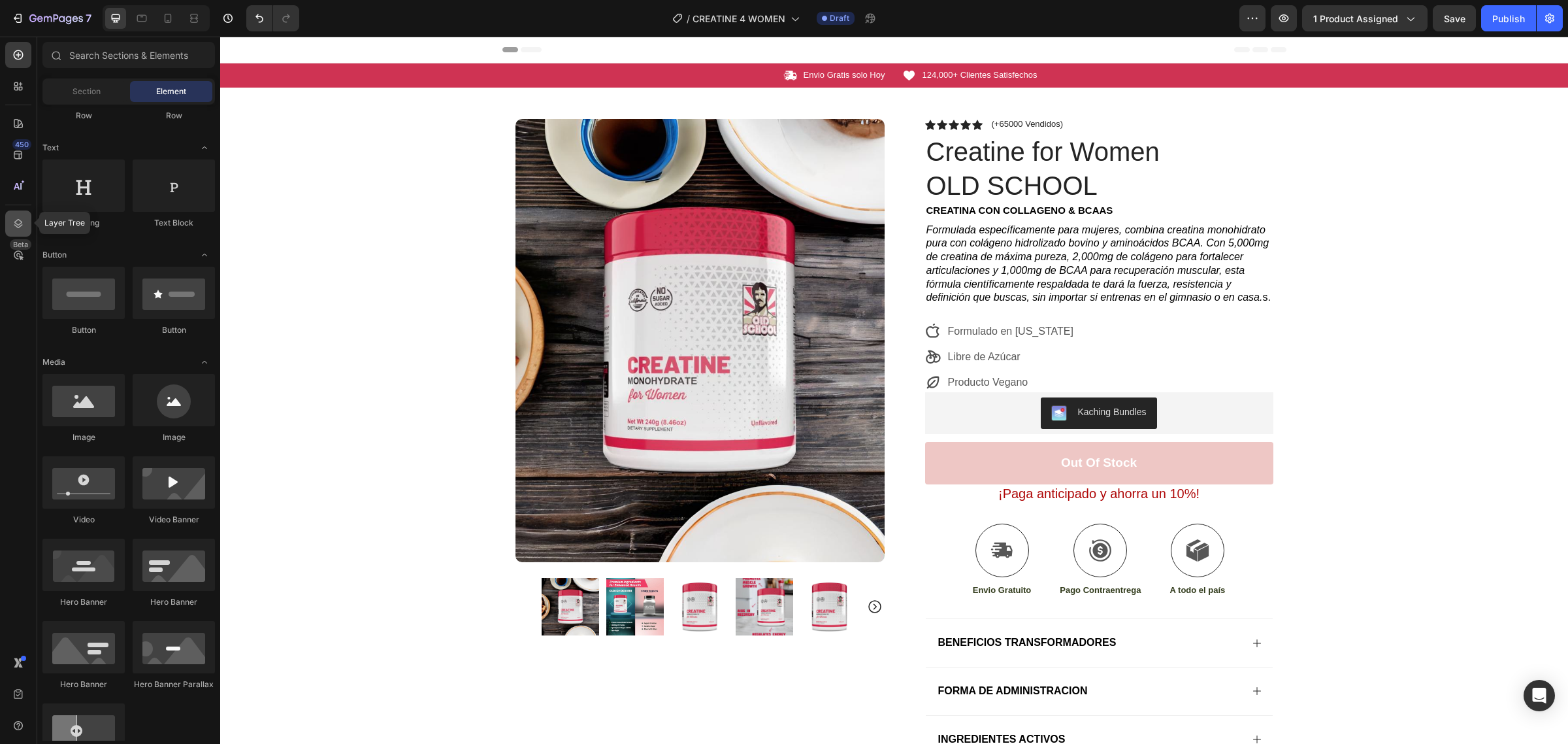
click at [5, 219] on div at bounding box center [18, 223] width 26 height 26
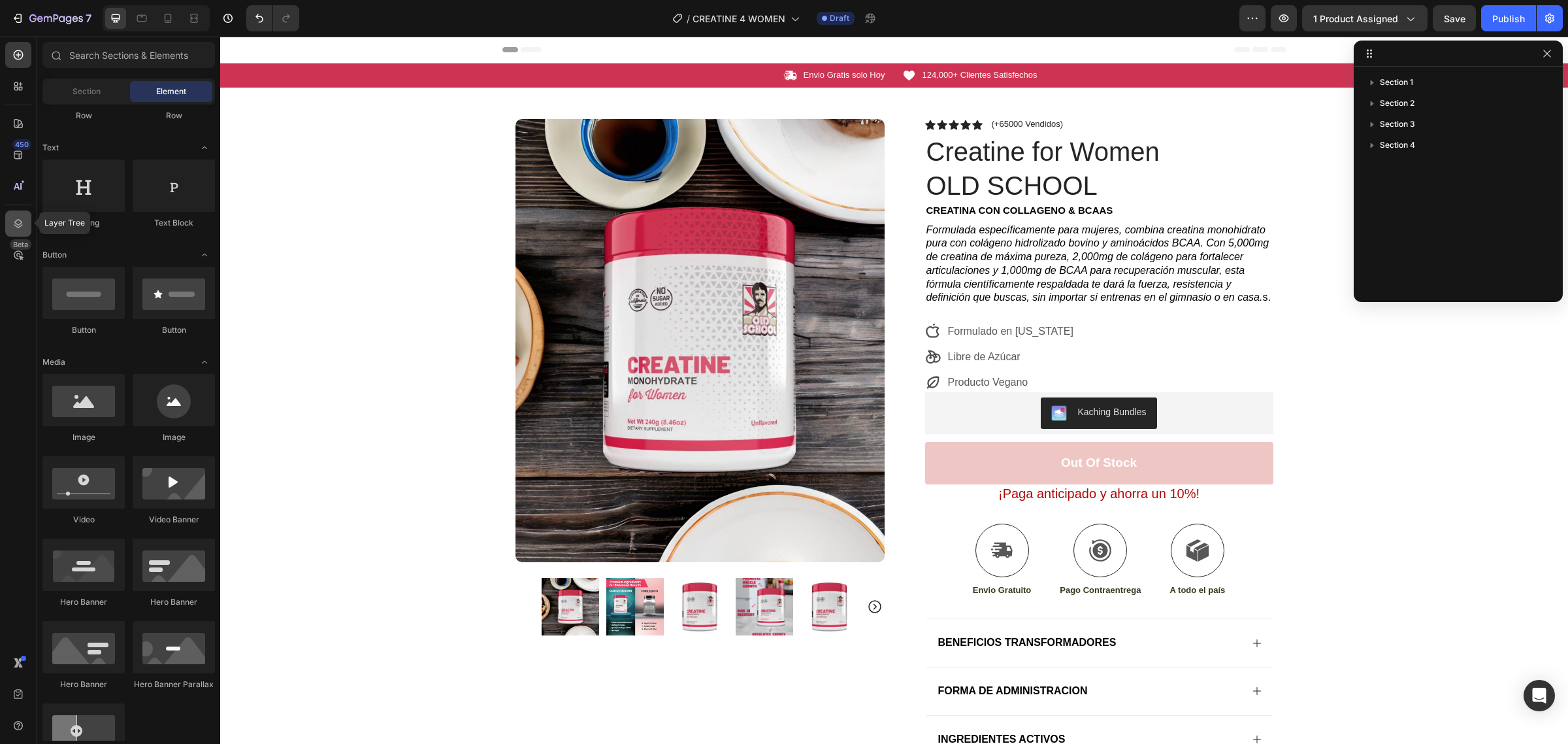
click at [11, 220] on div at bounding box center [18, 223] width 26 height 26
click at [13, 220] on icon at bounding box center [19, 224] width 13 height 13
drag, startPoint x: 111, startPoint y: 295, endPoint x: 200, endPoint y: 264, distance: 94.2
click at [170, 19] on icon at bounding box center [168, 19] width 13 height 13
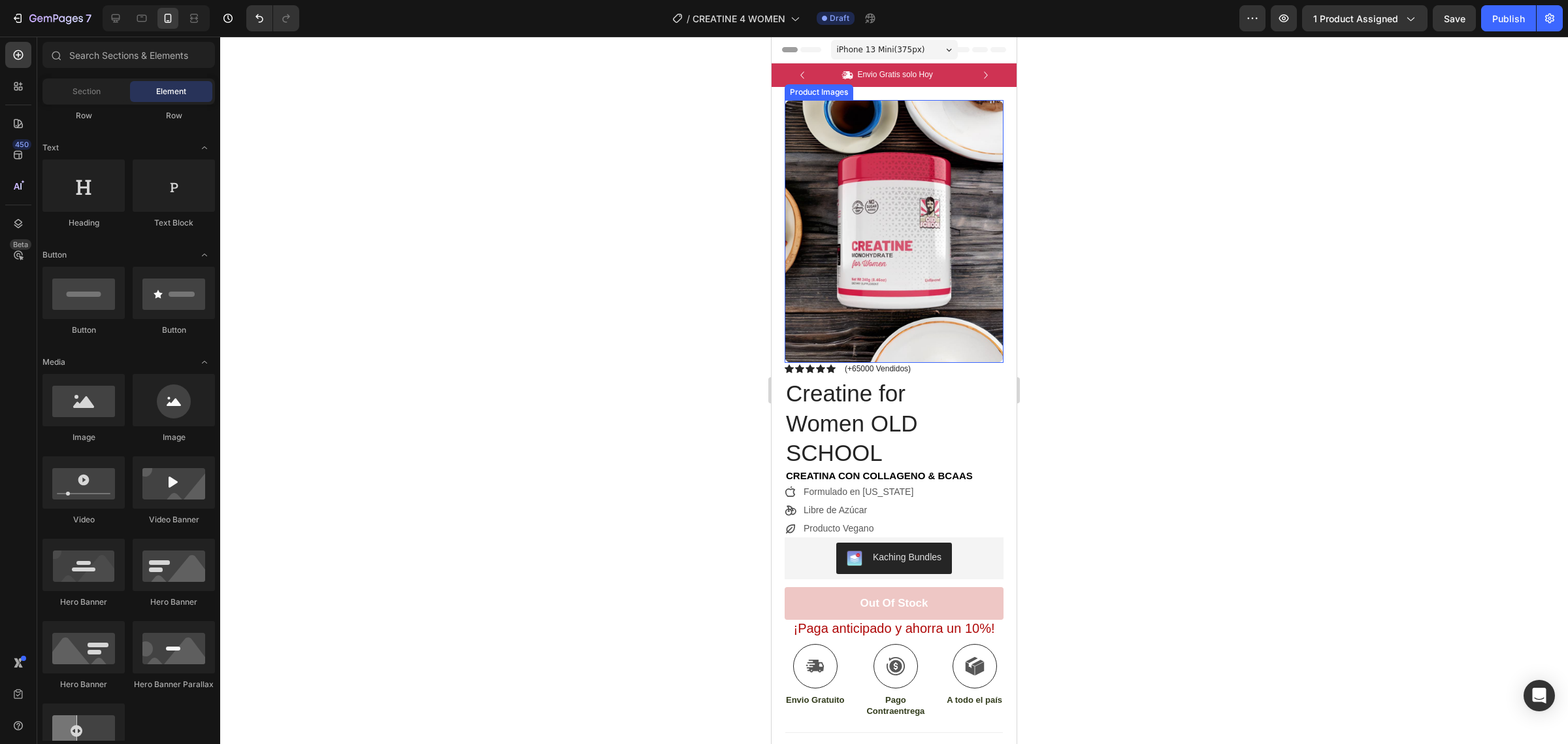
click at [922, 306] on img at bounding box center [894, 231] width 219 height 262
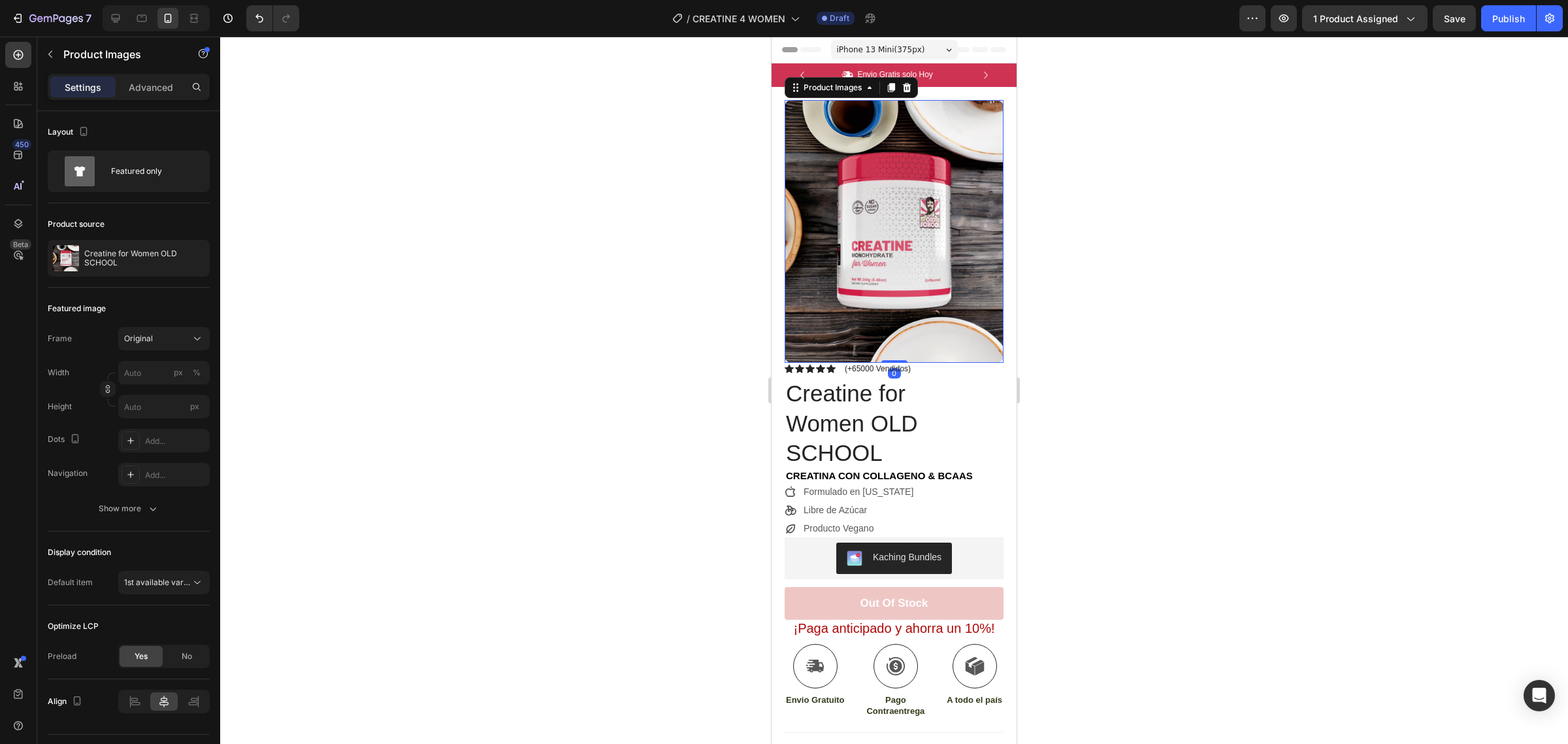
drag, startPoint x: 893, startPoint y: 347, endPoint x: 893, endPoint y: 268, distance: 79.0
click at [893, 268] on div "Product Images 0" at bounding box center [894, 231] width 219 height 262
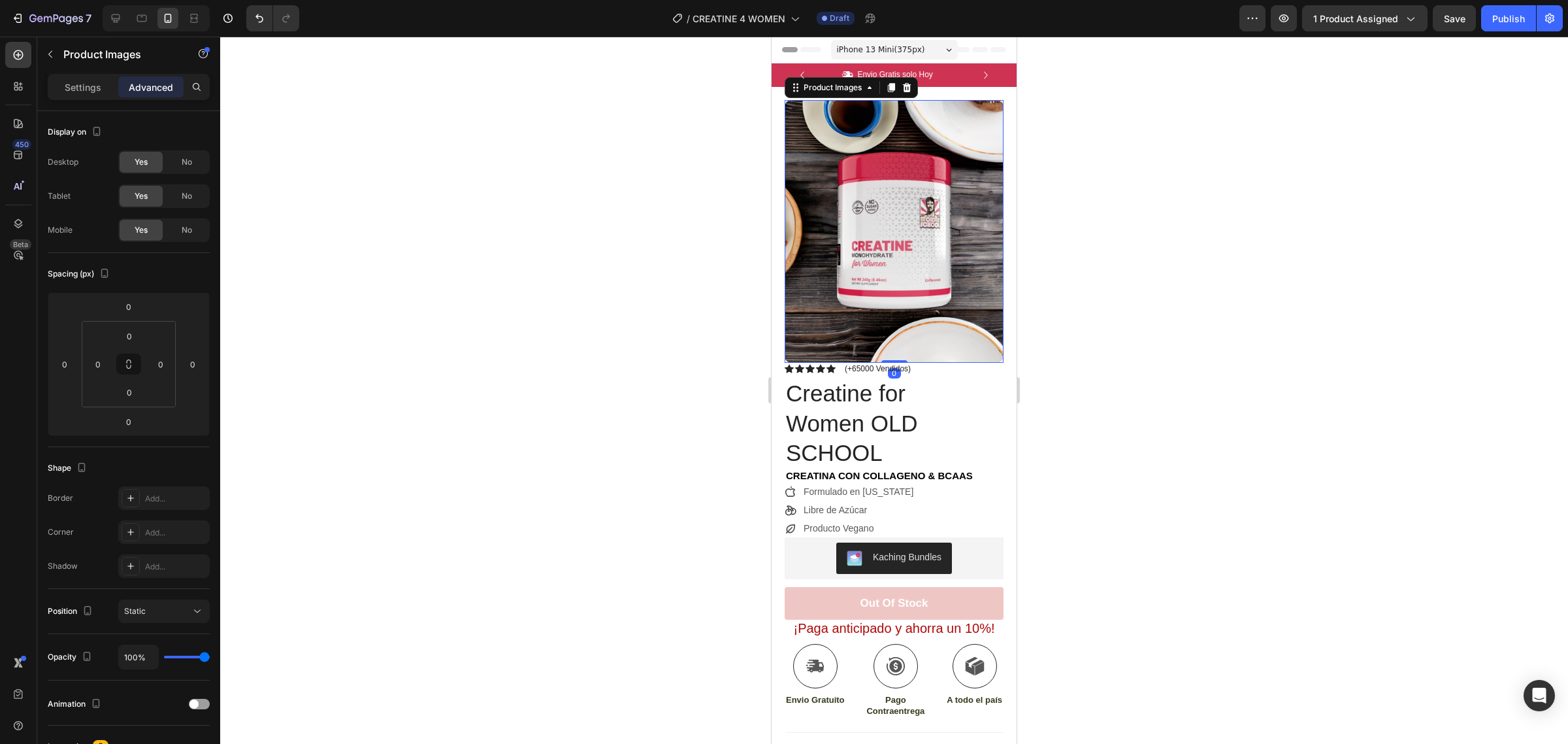
drag, startPoint x: 889, startPoint y: 345, endPoint x: 897, endPoint y: 341, distance: 8.9
click at [889, 293] on div "Product Images 0" at bounding box center [894, 231] width 219 height 262
click at [123, 387] on input "0" at bounding box center [129, 391] width 26 height 19
type input "0"
click at [130, 371] on button at bounding box center [128, 363] width 25 height 21
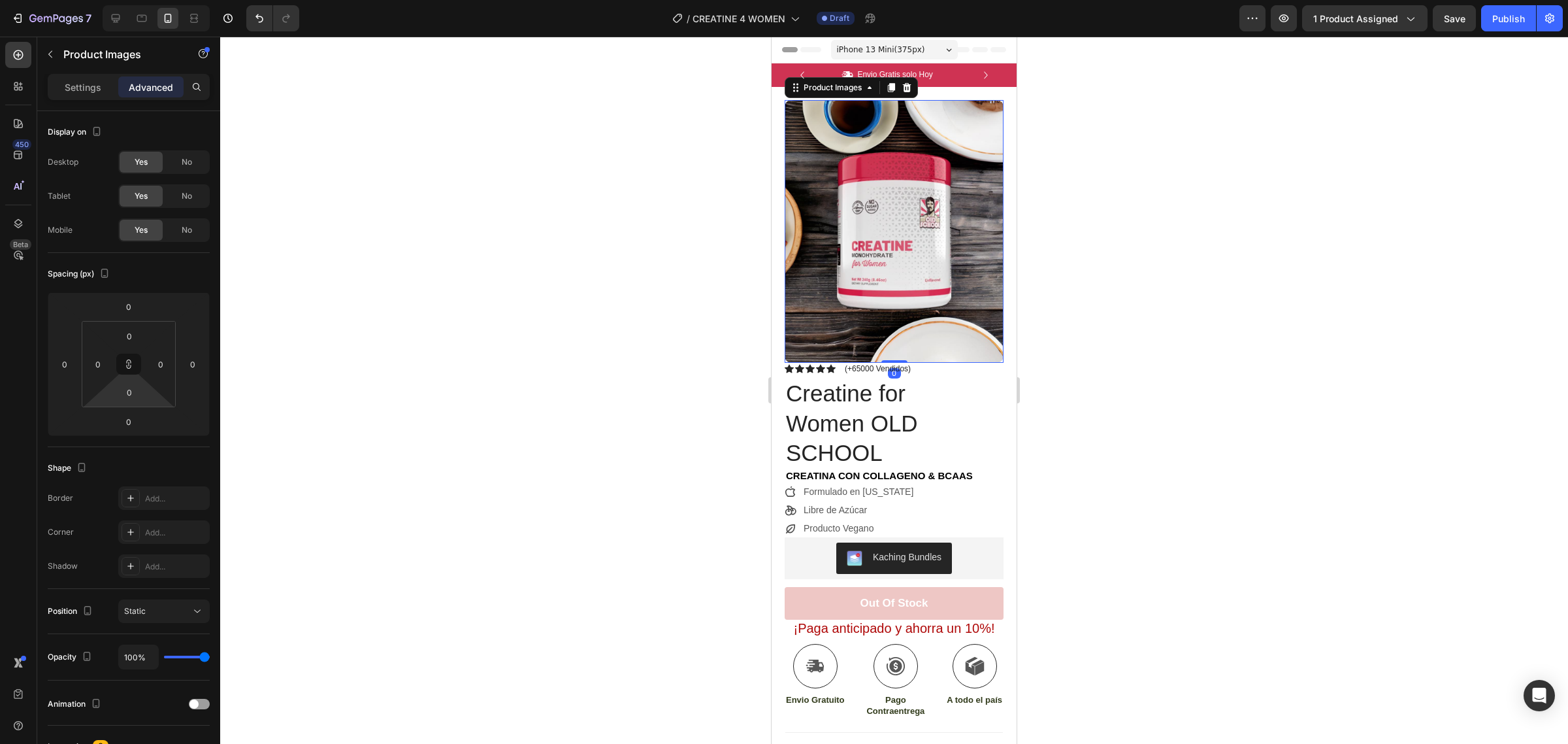
drag, startPoint x: 894, startPoint y: 345, endPoint x: 923, endPoint y: 240, distance: 108.9
click at [926, 245] on div "Product Images 0" at bounding box center [894, 231] width 219 height 262
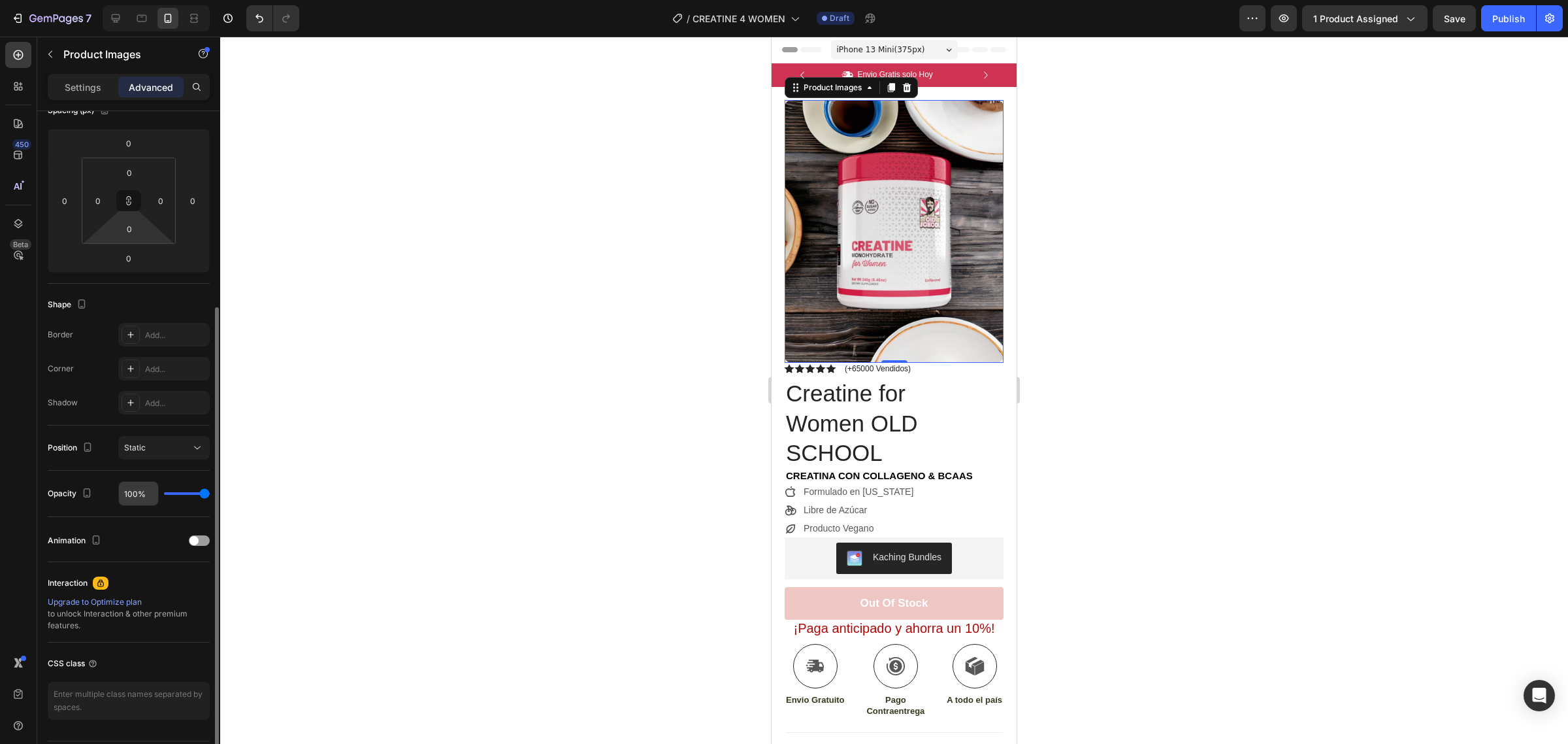
scroll to position [203, 0]
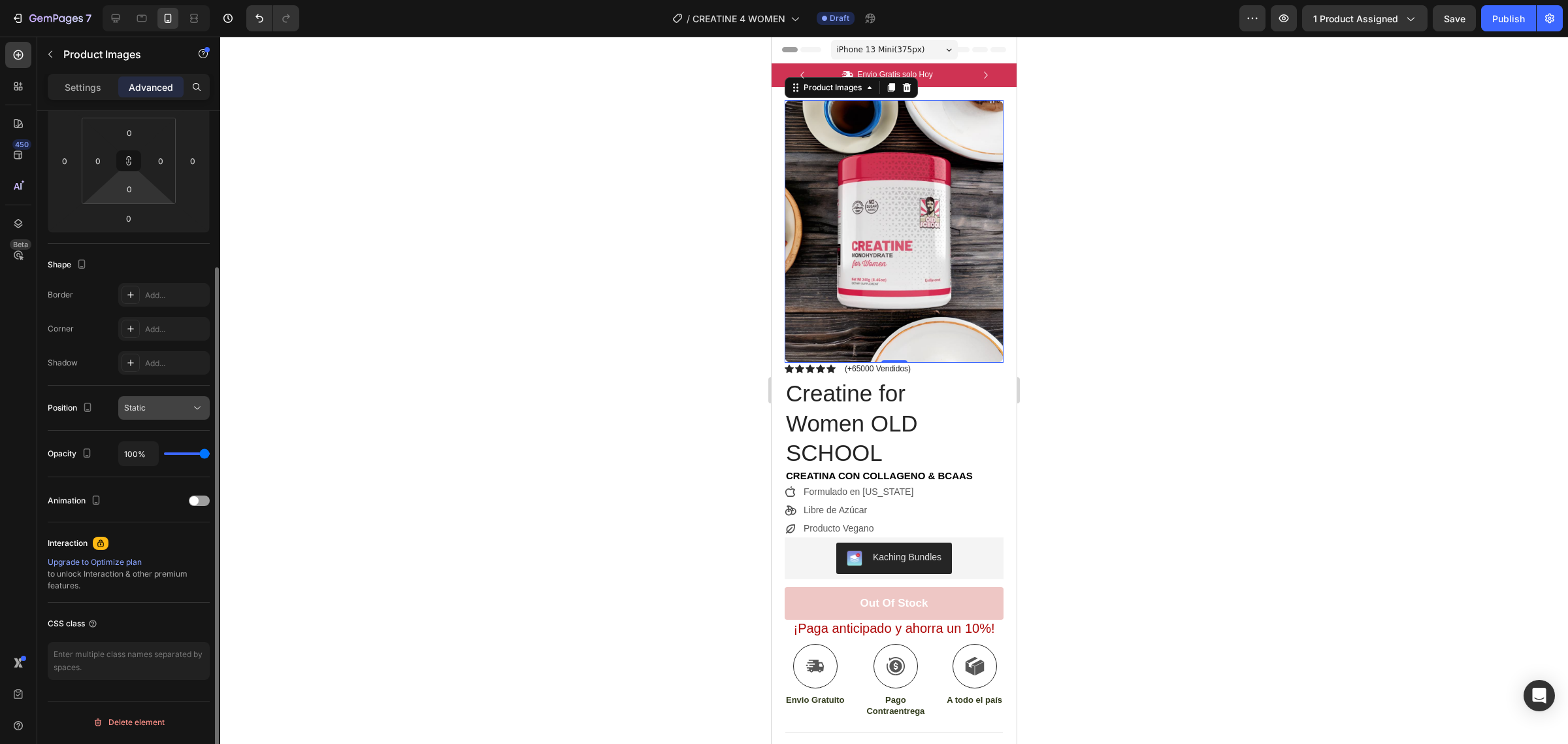
click at [170, 407] on div "Static" at bounding box center [158, 408] width 67 height 12
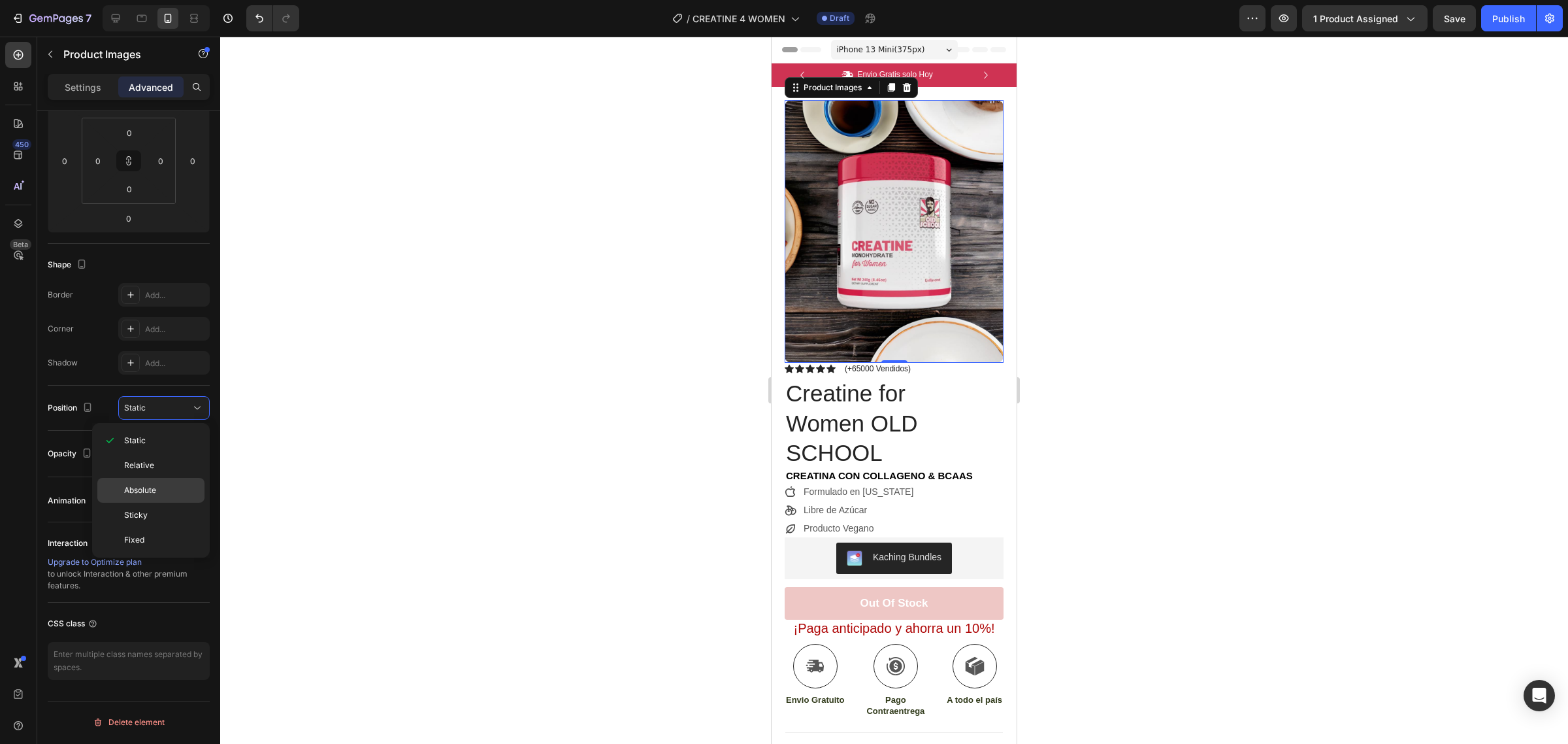
click at [158, 502] on div "Absolute" at bounding box center [151, 514] width 107 height 25
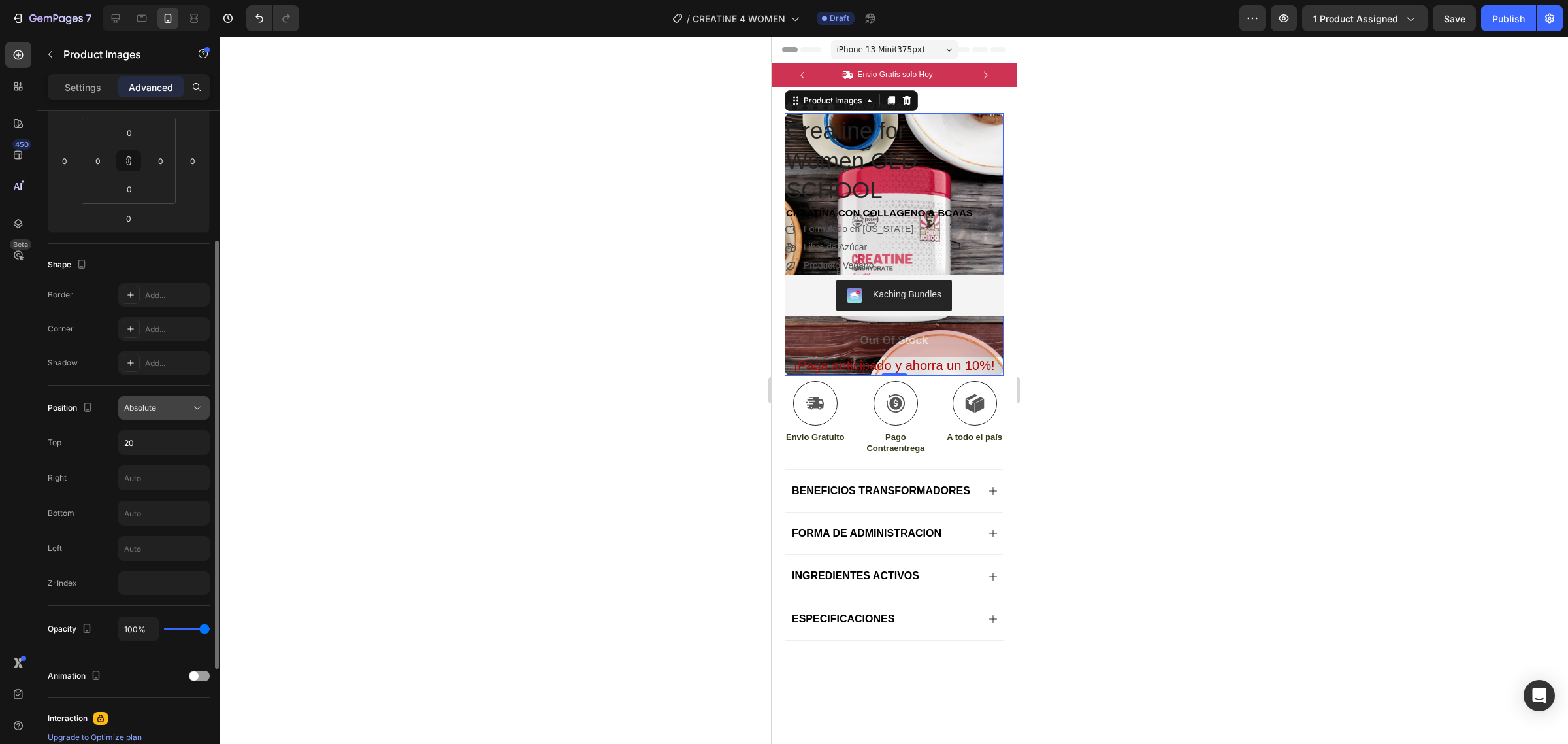
click at [173, 409] on div "Absolute" at bounding box center [158, 408] width 67 height 12
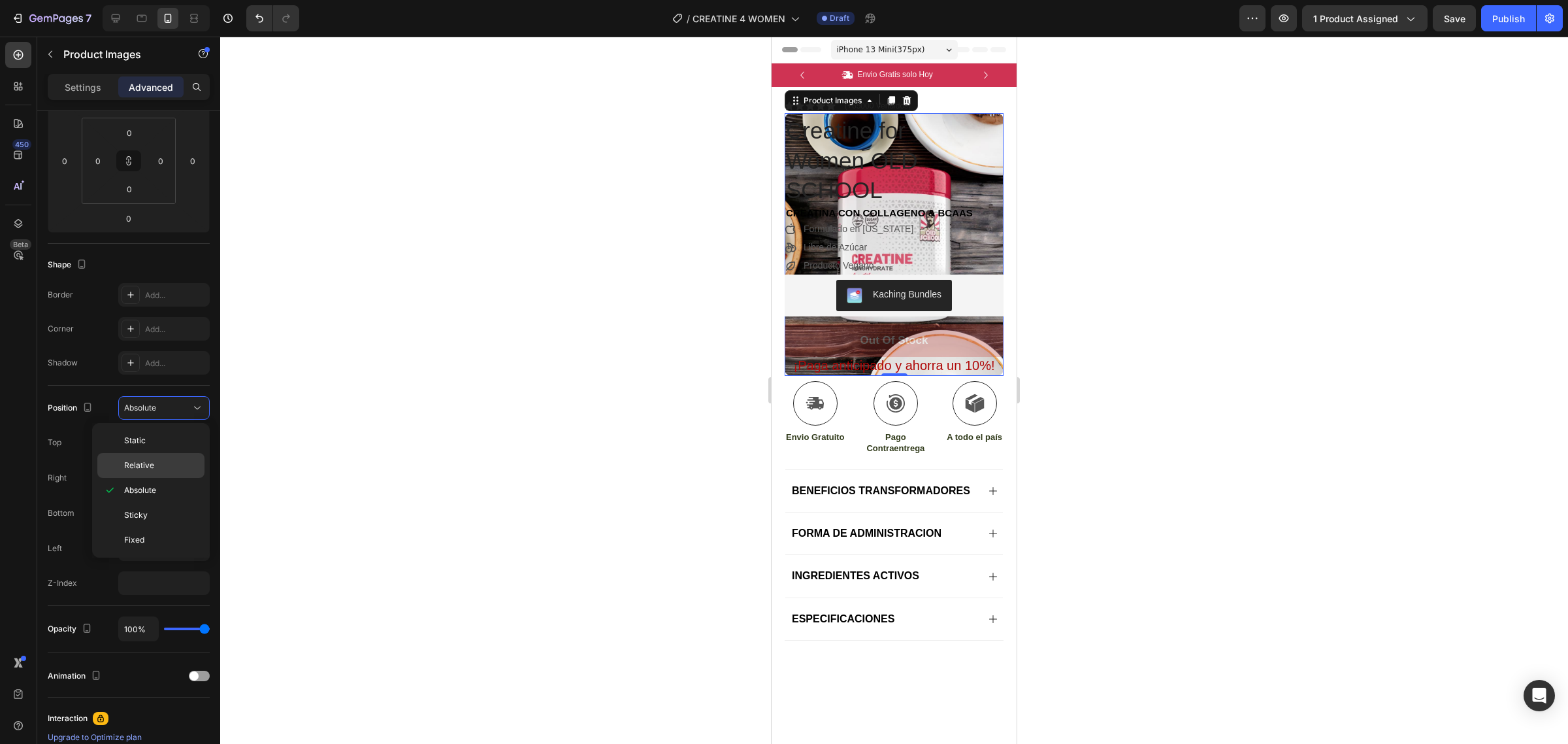
click at [162, 459] on p "Relative" at bounding box center [162, 466] width 75 height 12
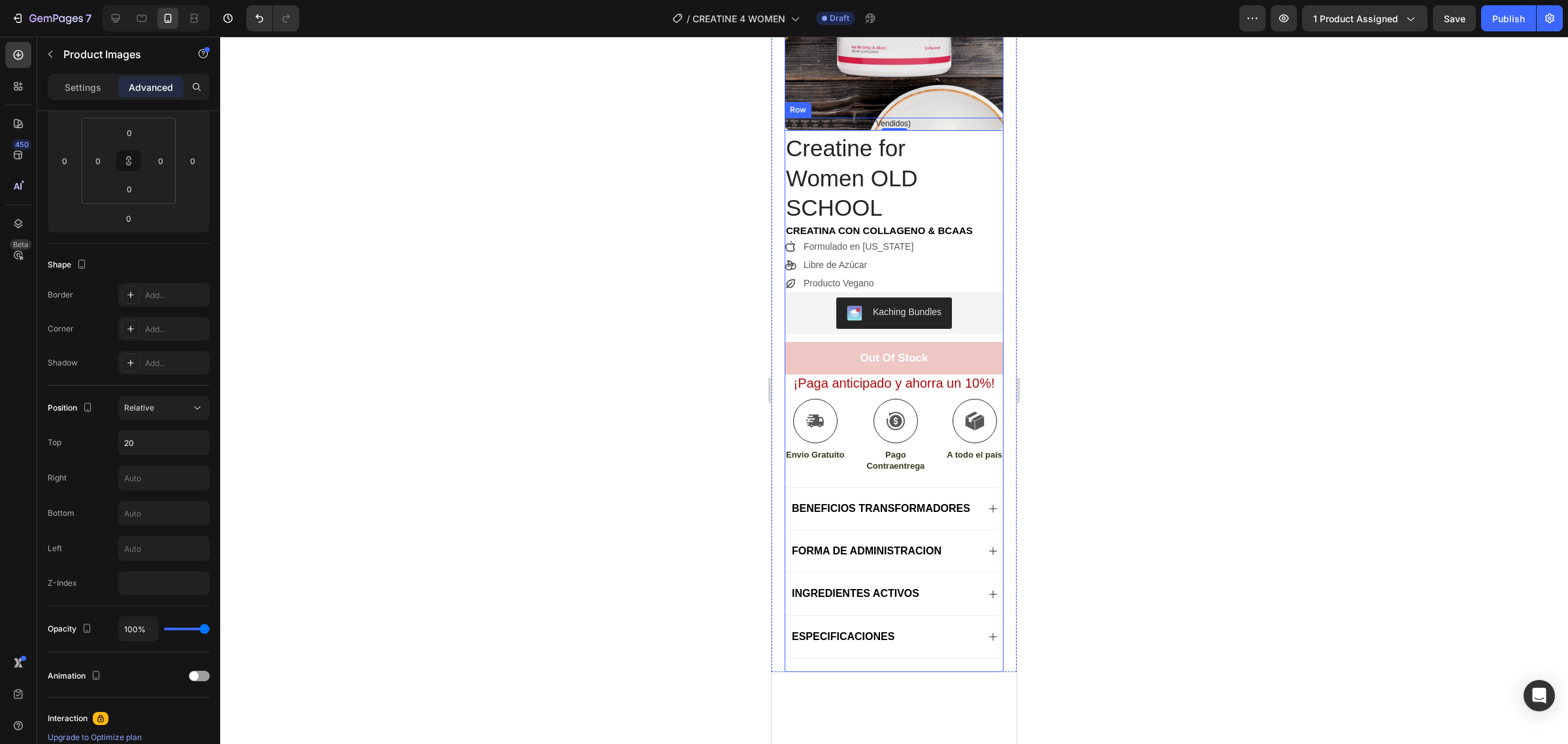
scroll to position [0, 0]
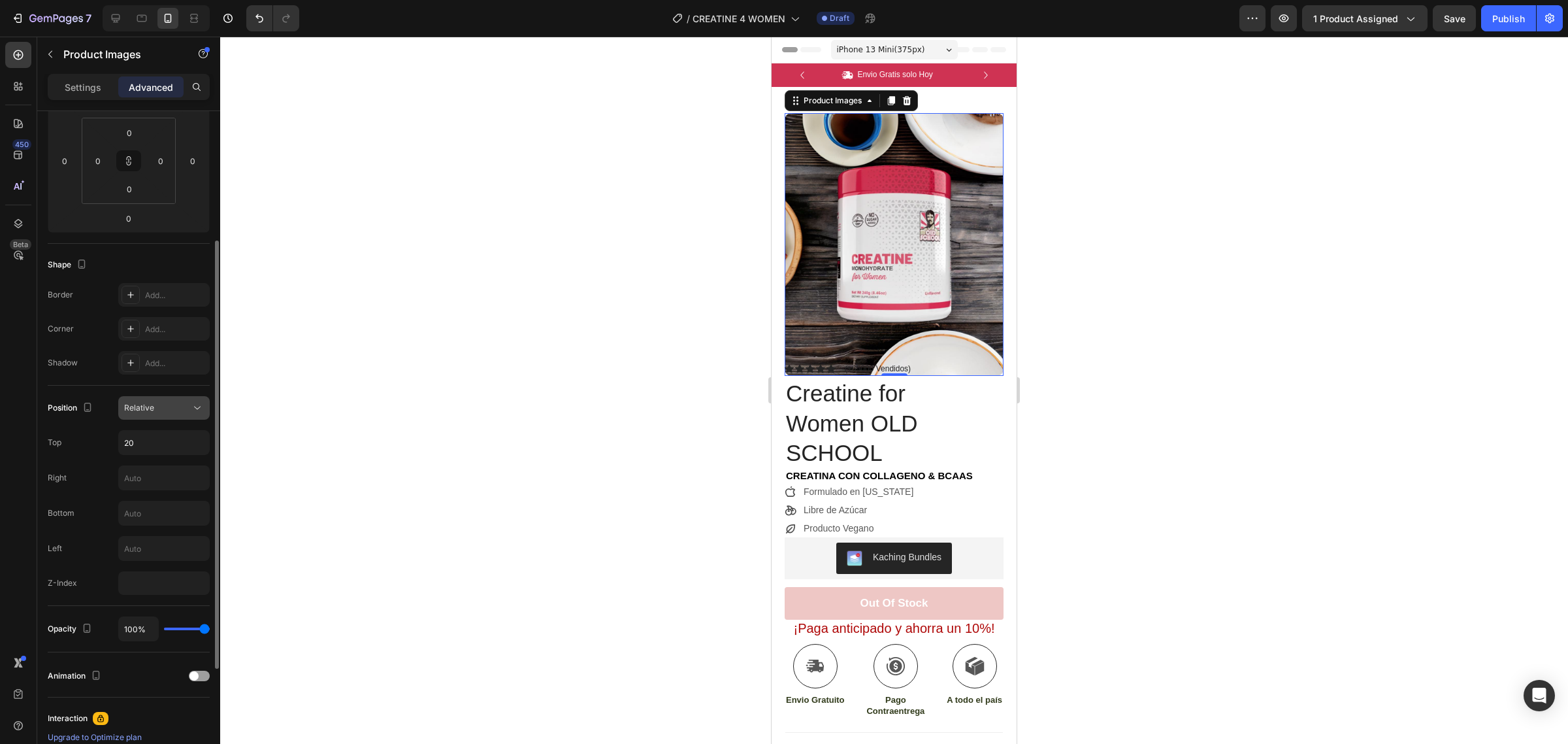
click at [194, 403] on icon at bounding box center [198, 408] width 13 height 13
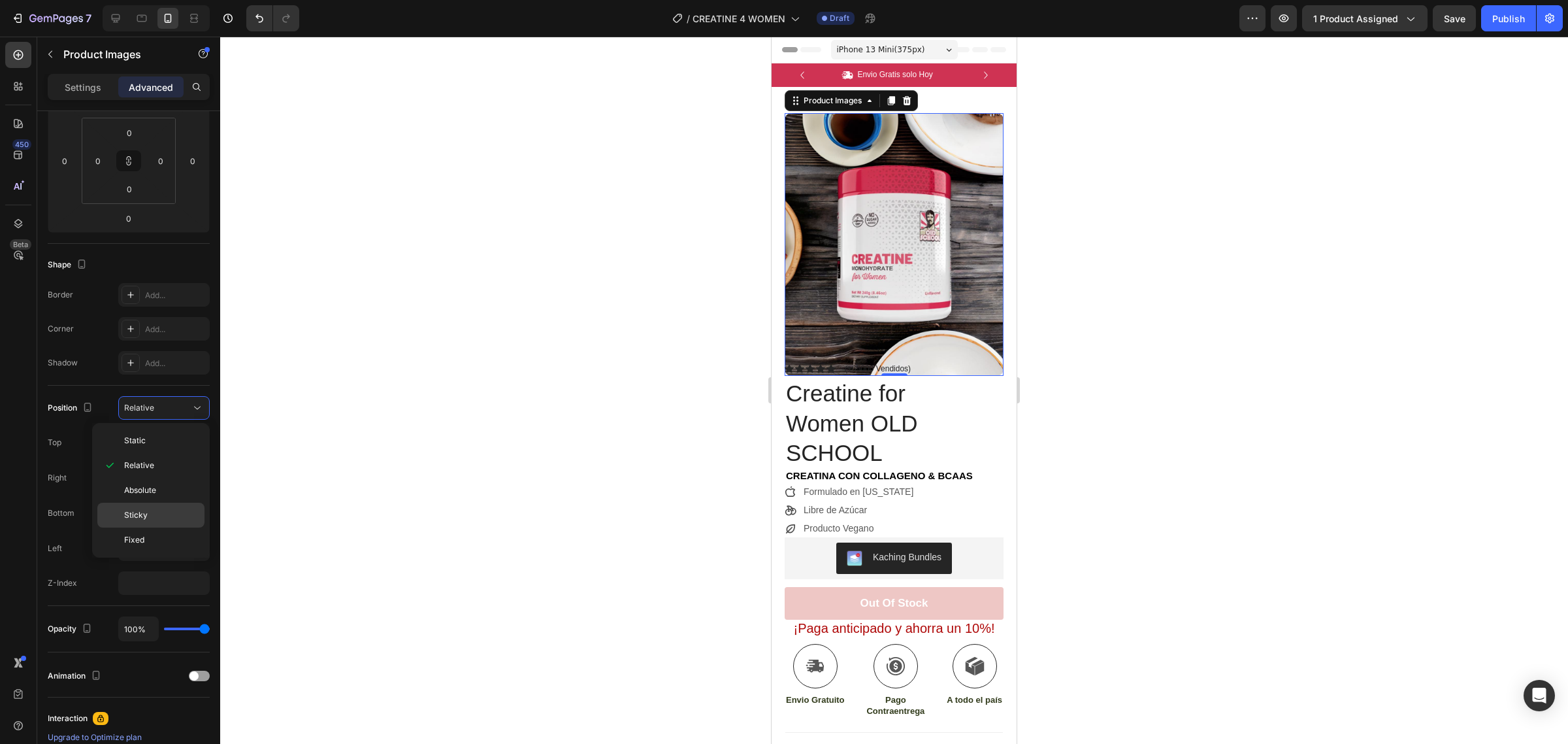
click at [167, 514] on p "Sticky" at bounding box center [162, 515] width 75 height 12
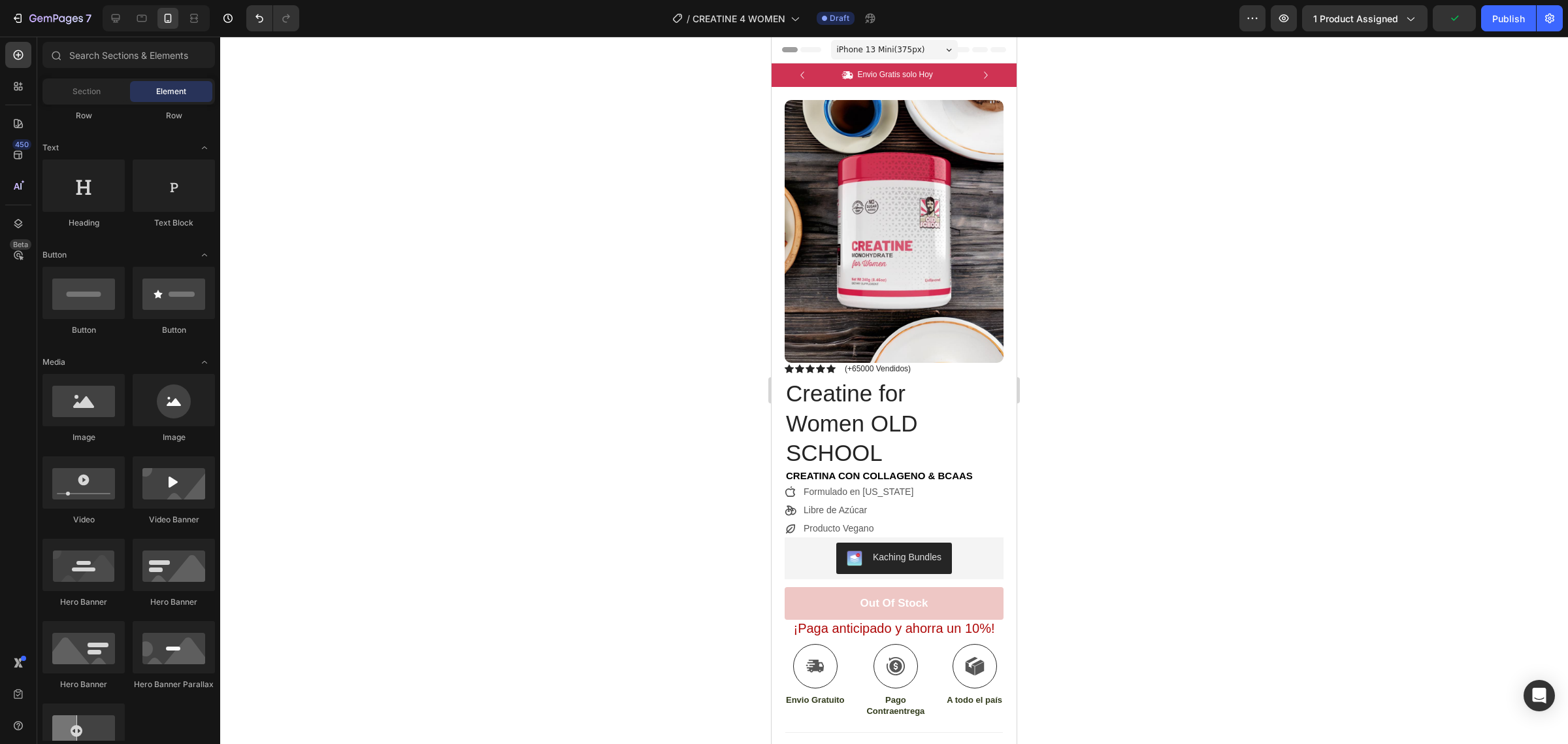
scroll to position [7, 0]
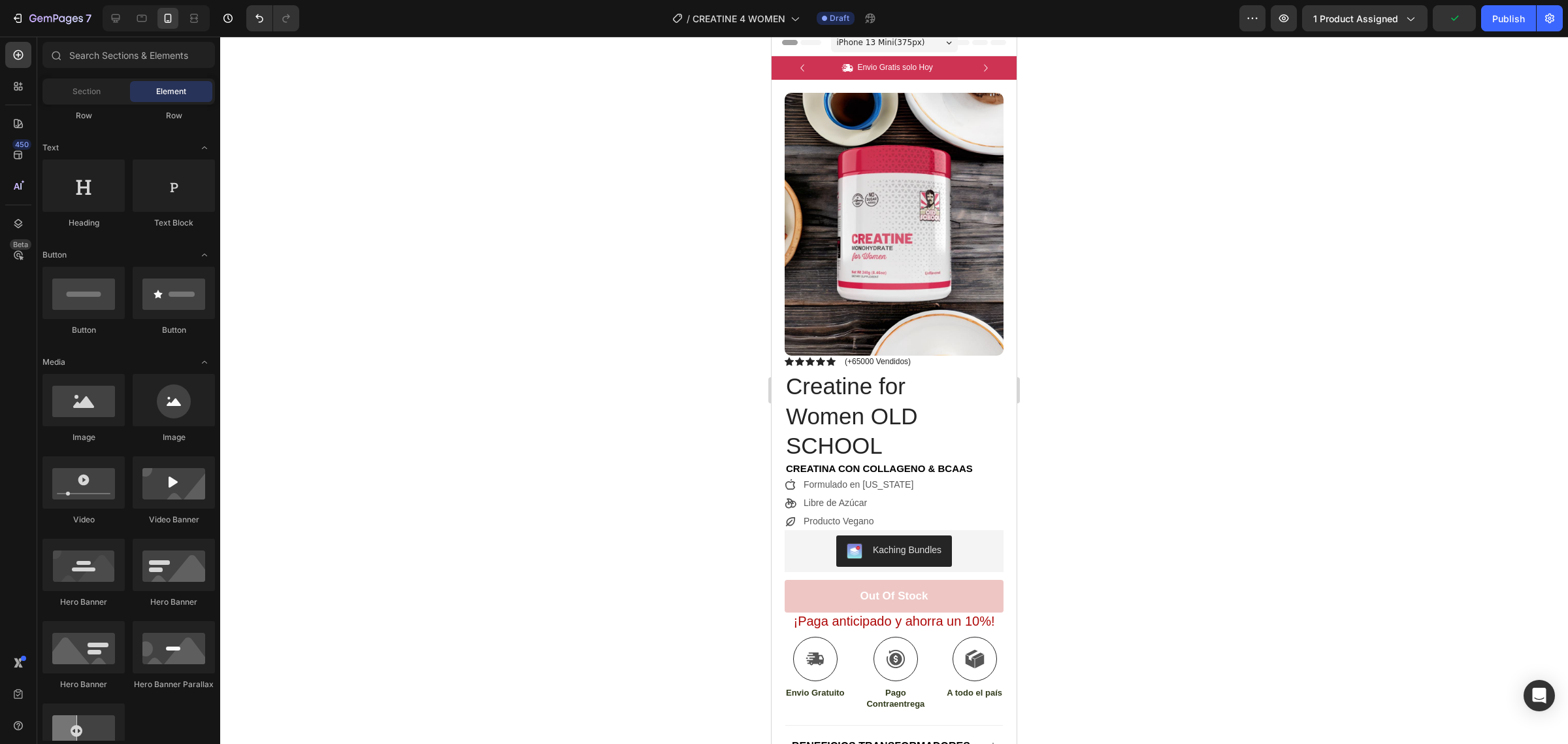
drag, startPoint x: 1010, startPoint y: 319, endPoint x: 1788, endPoint y: 306, distance: 778.1
click at [932, 288] on img at bounding box center [894, 224] width 219 height 262
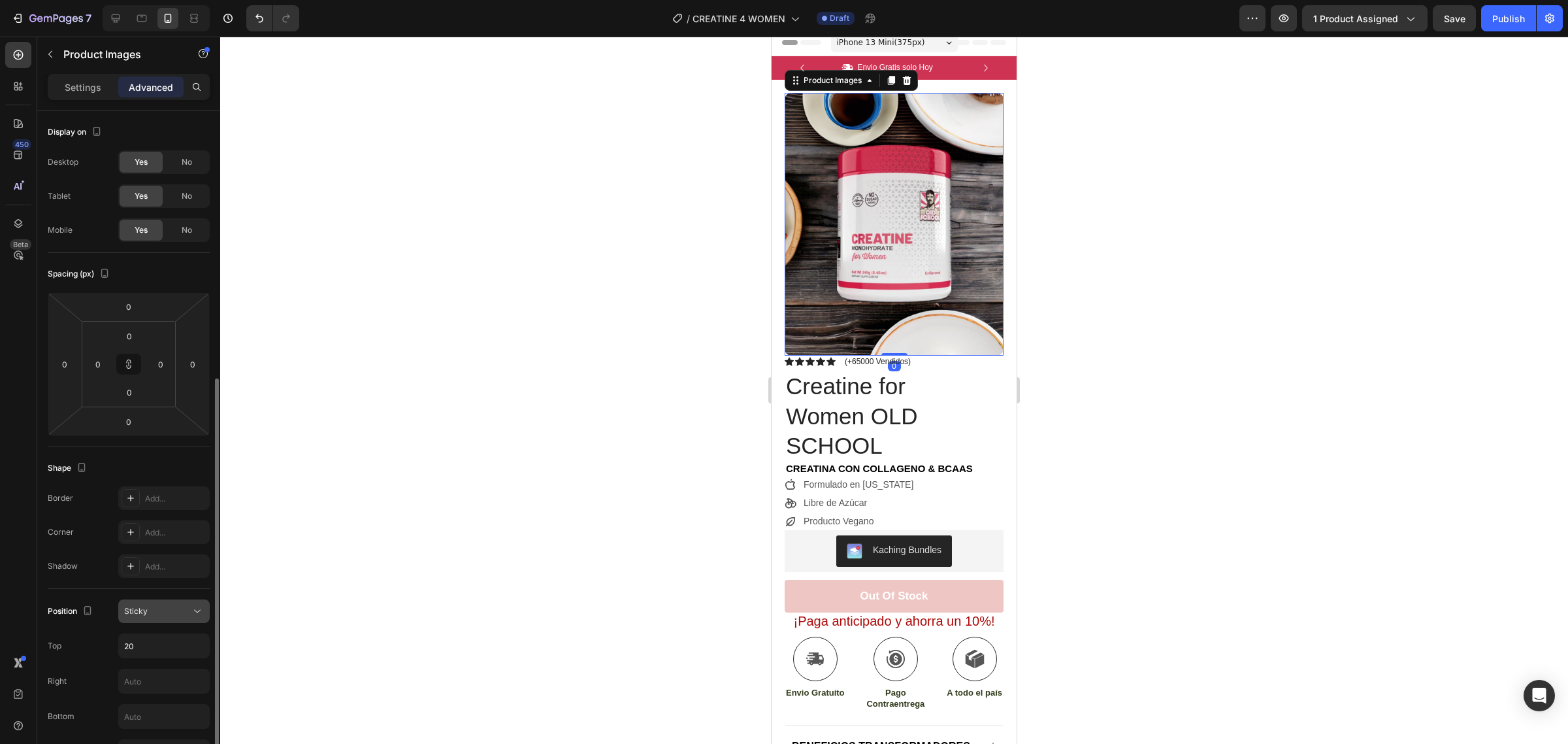
scroll to position [164, 0]
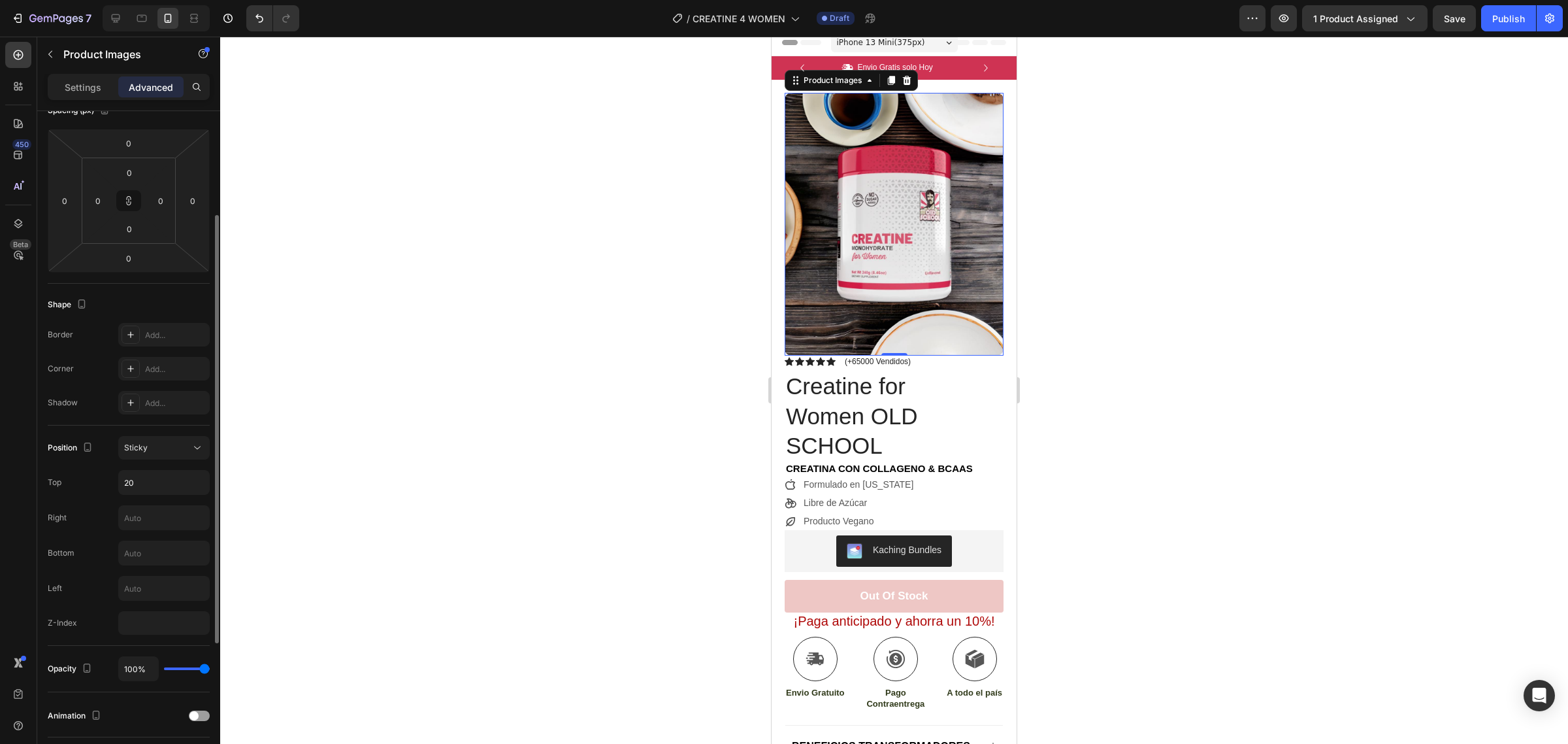
click at [158, 425] on div "Position Sticky Top 20 Right Bottom Left Z-Index" at bounding box center [128, 536] width 162 height 220
click at [158, 433] on div "Position Sticky Top 20 Right Bottom Left Z-Index" at bounding box center [128, 536] width 162 height 220
click at [160, 455] on button "Sticky" at bounding box center [164, 447] width 91 height 23
click at [176, 583] on p "Fixed" at bounding box center [162, 580] width 75 height 12
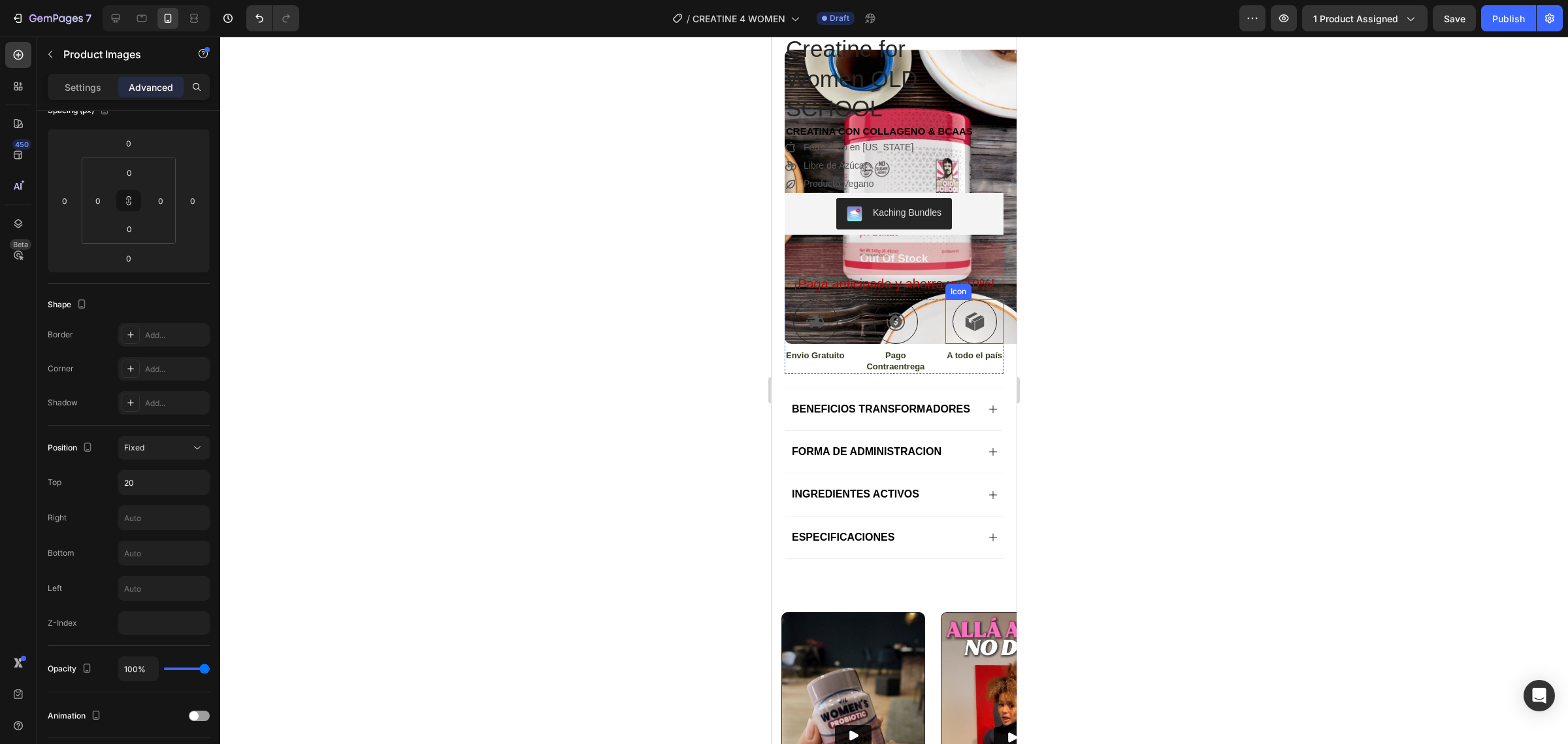
scroll to position [0, 0]
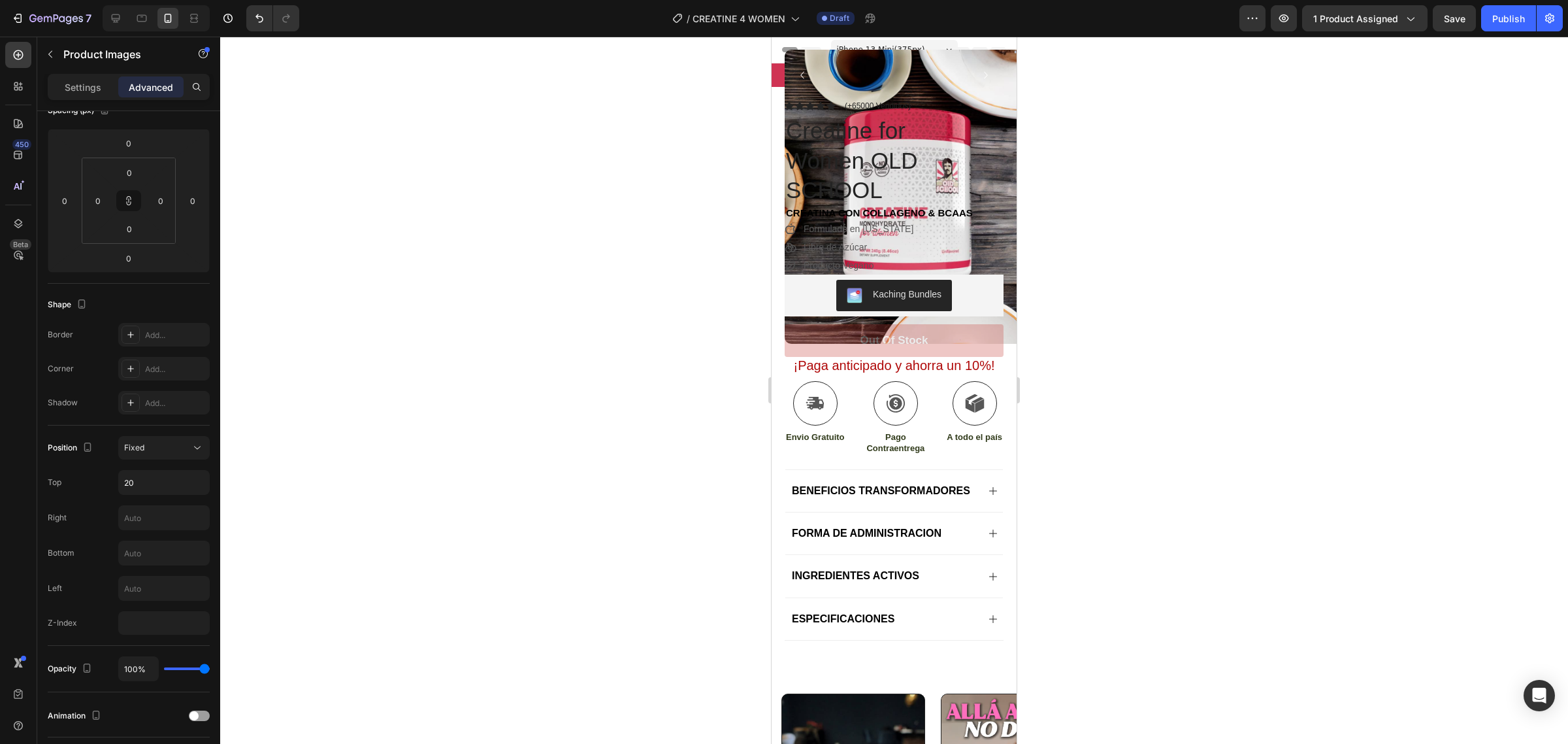
click at [998, 307] on img at bounding box center [907, 196] width 245 height 294
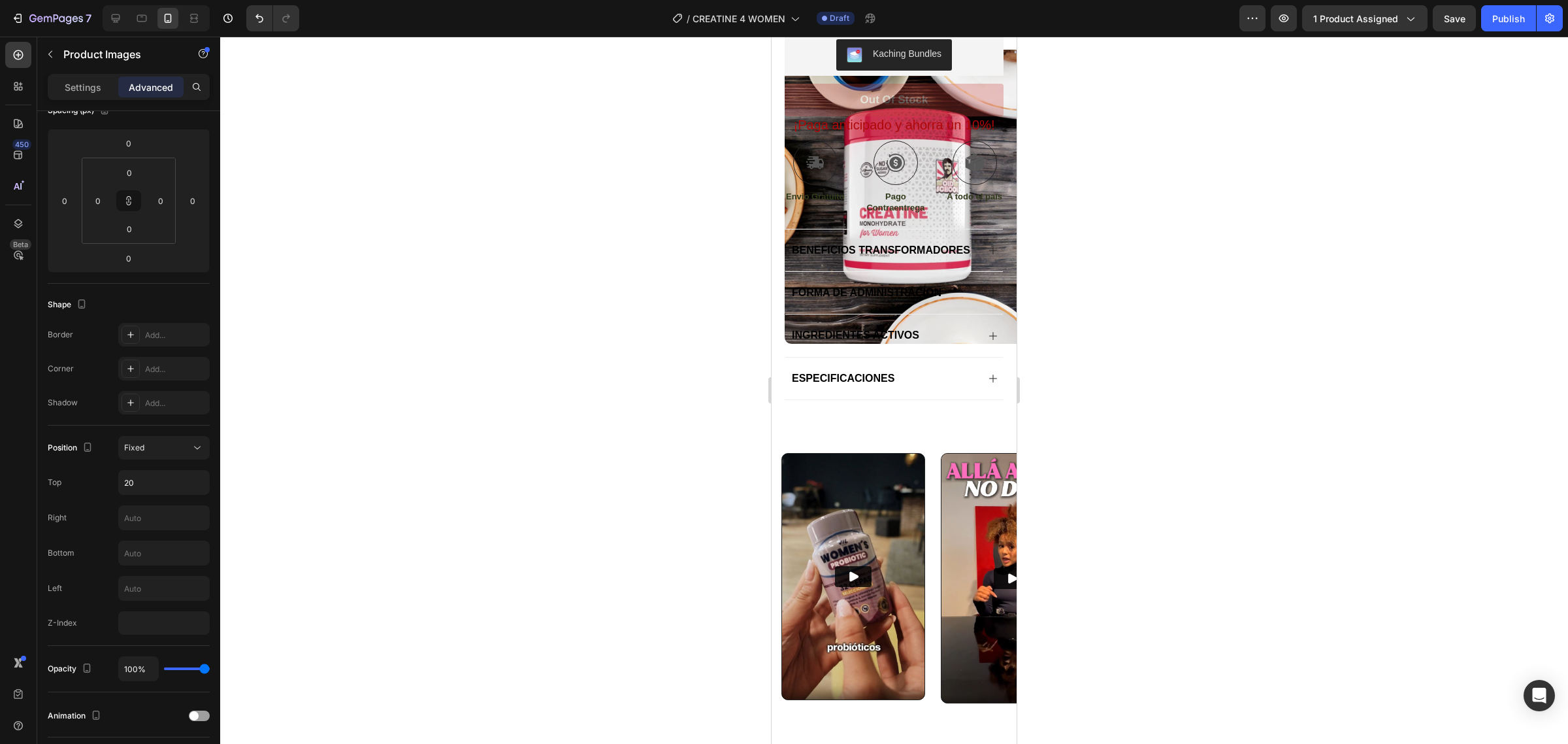
scroll to position [164, 0]
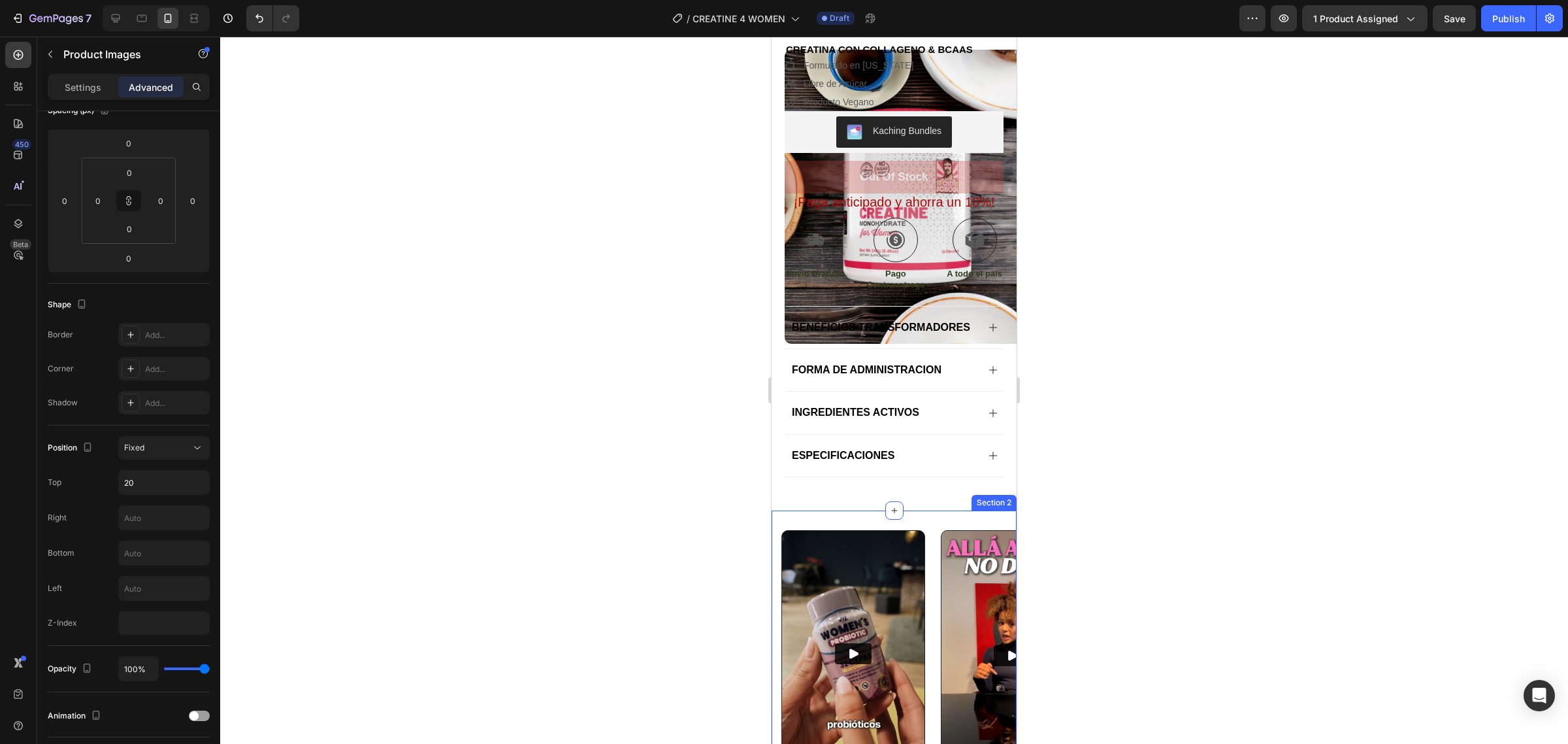
click at [900, 541] on div "Video Video Video Video Video Carousel Section 2" at bounding box center [894, 669] width 245 height 318
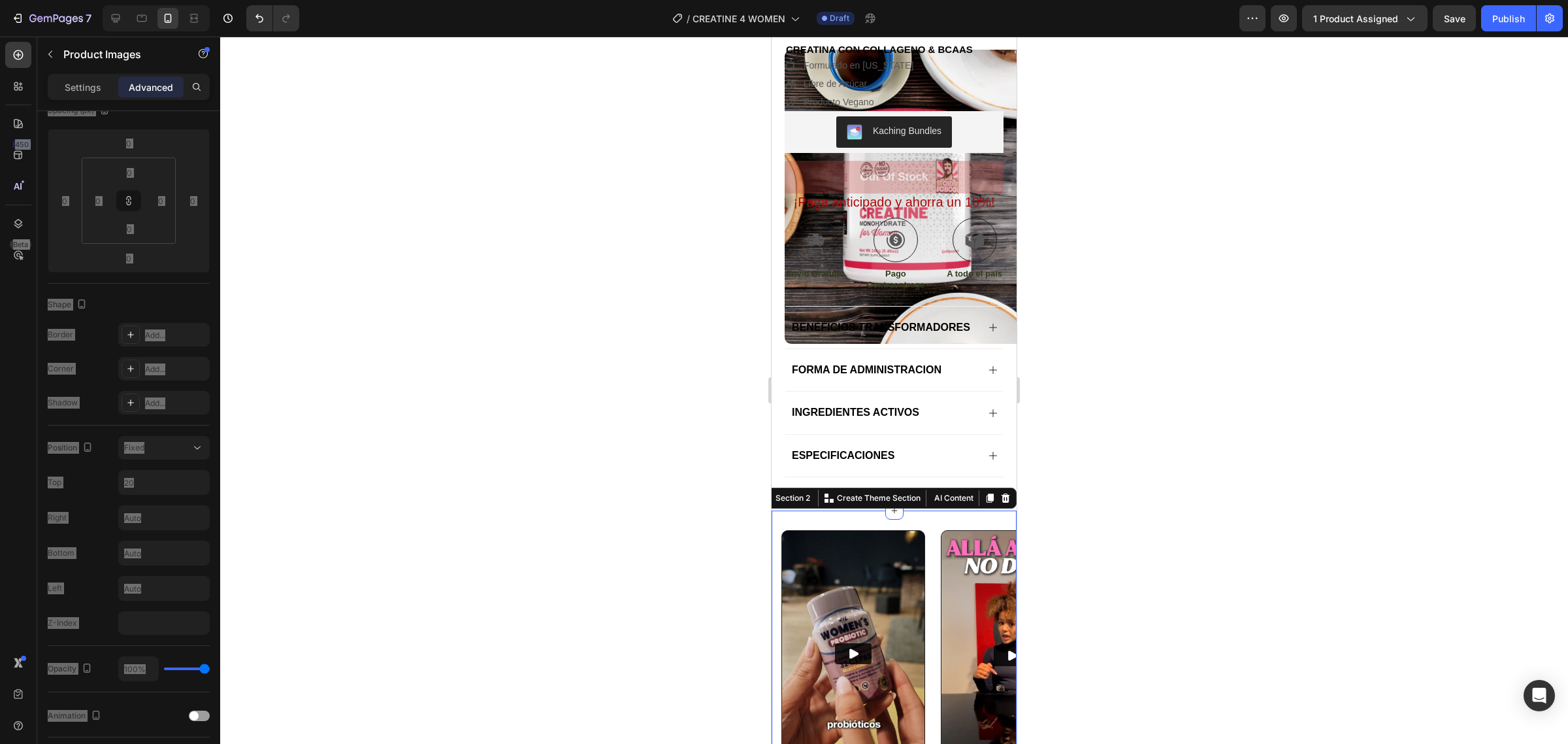
scroll to position [0, 0]
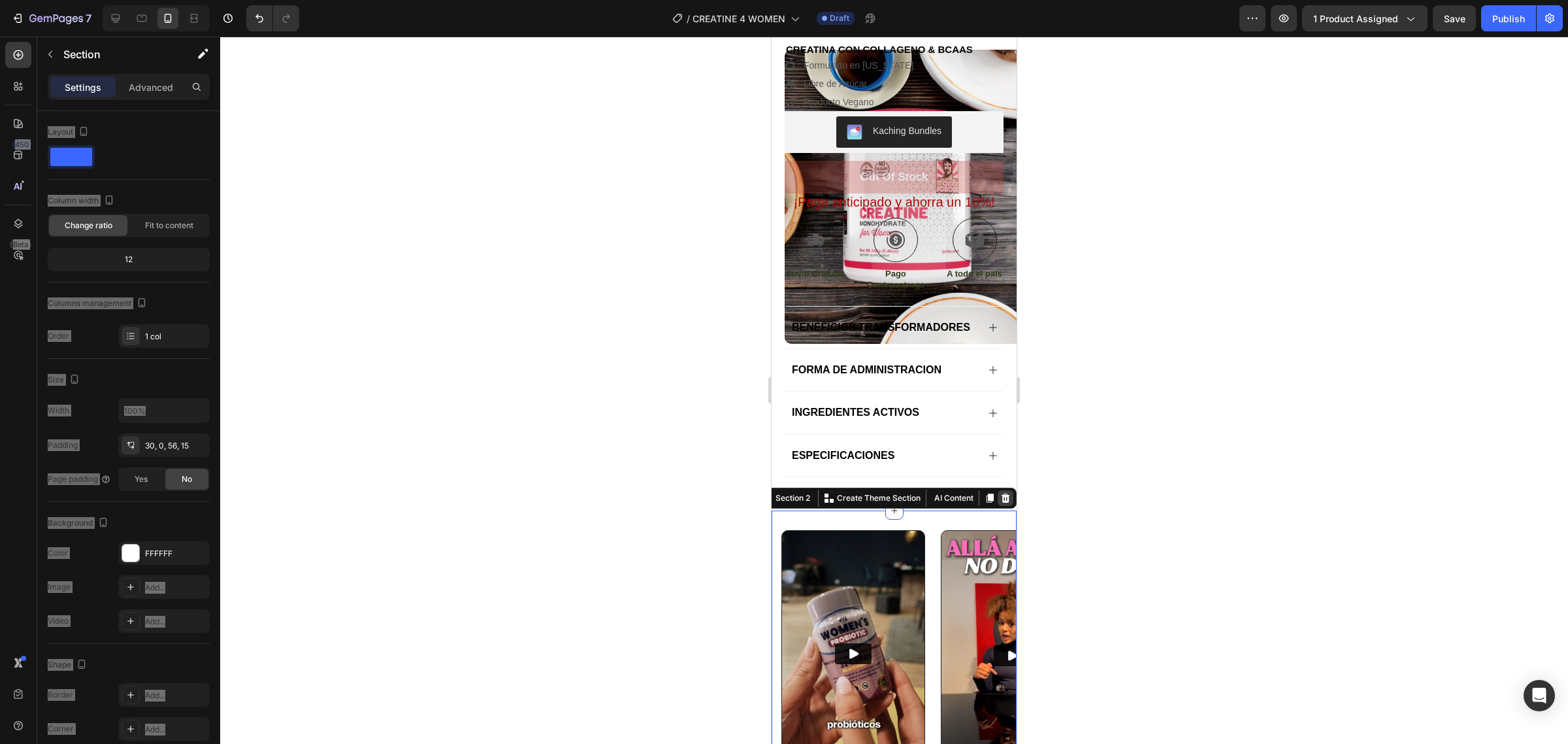
drag, startPoint x: 991, startPoint y: 523, endPoint x: 1802, endPoint y: 546, distance: 811.3
click at [1002, 502] on icon at bounding box center [1006, 498] width 9 height 9
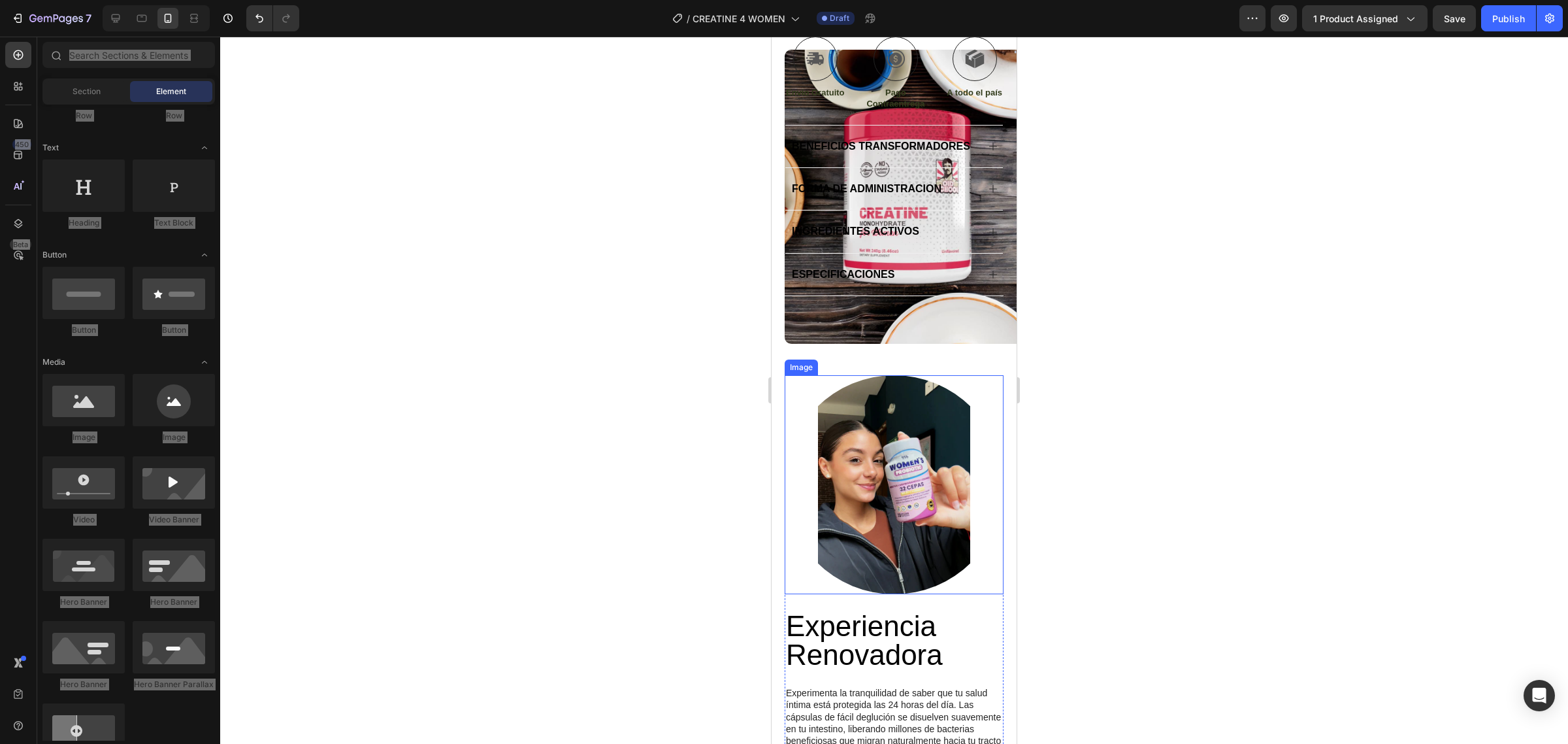
scroll to position [327, 0]
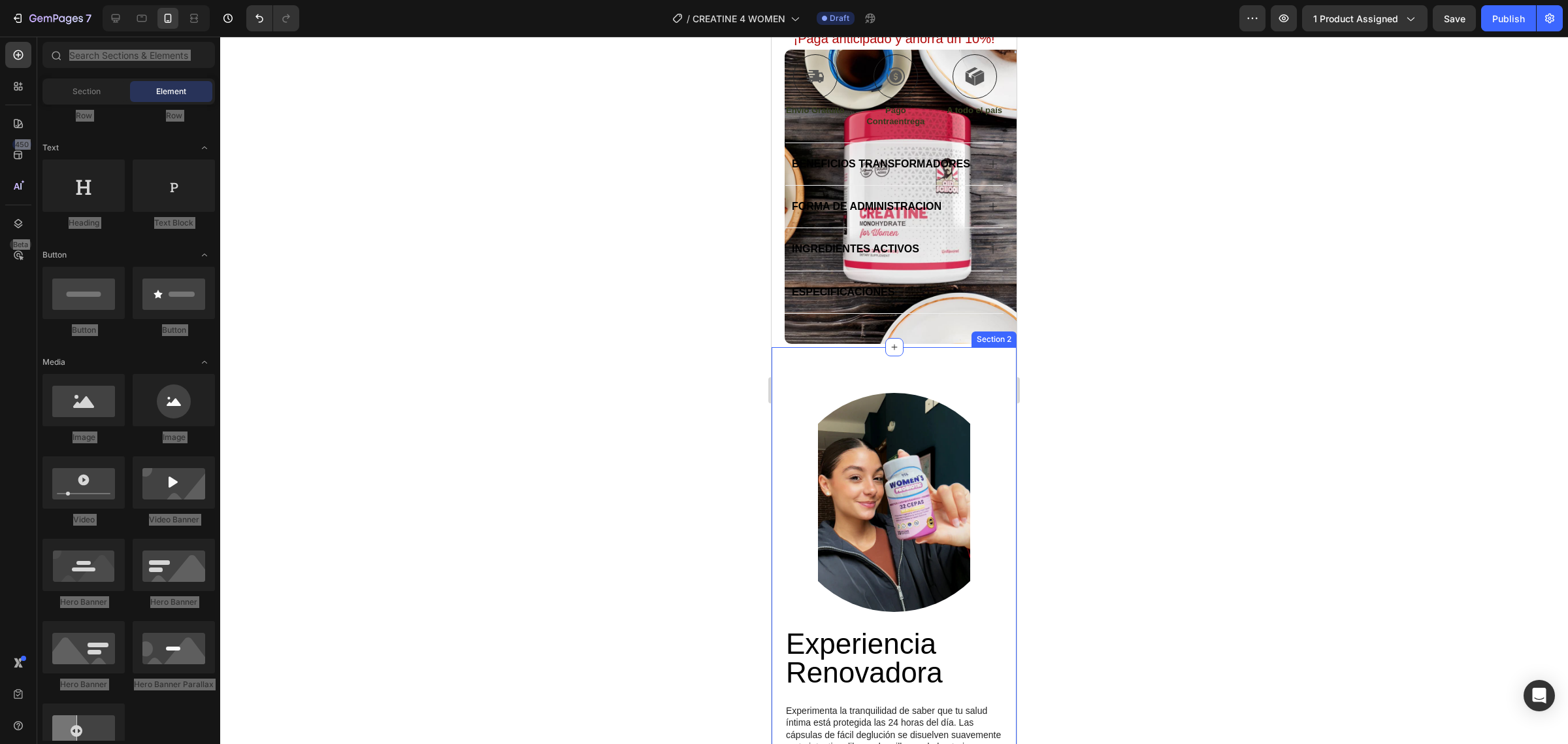
click at [903, 402] on div "Experiencia Renovadora Heading Experimenta la tranquilidad de saber que tu salu…" at bounding box center [894, 676] width 245 height 658
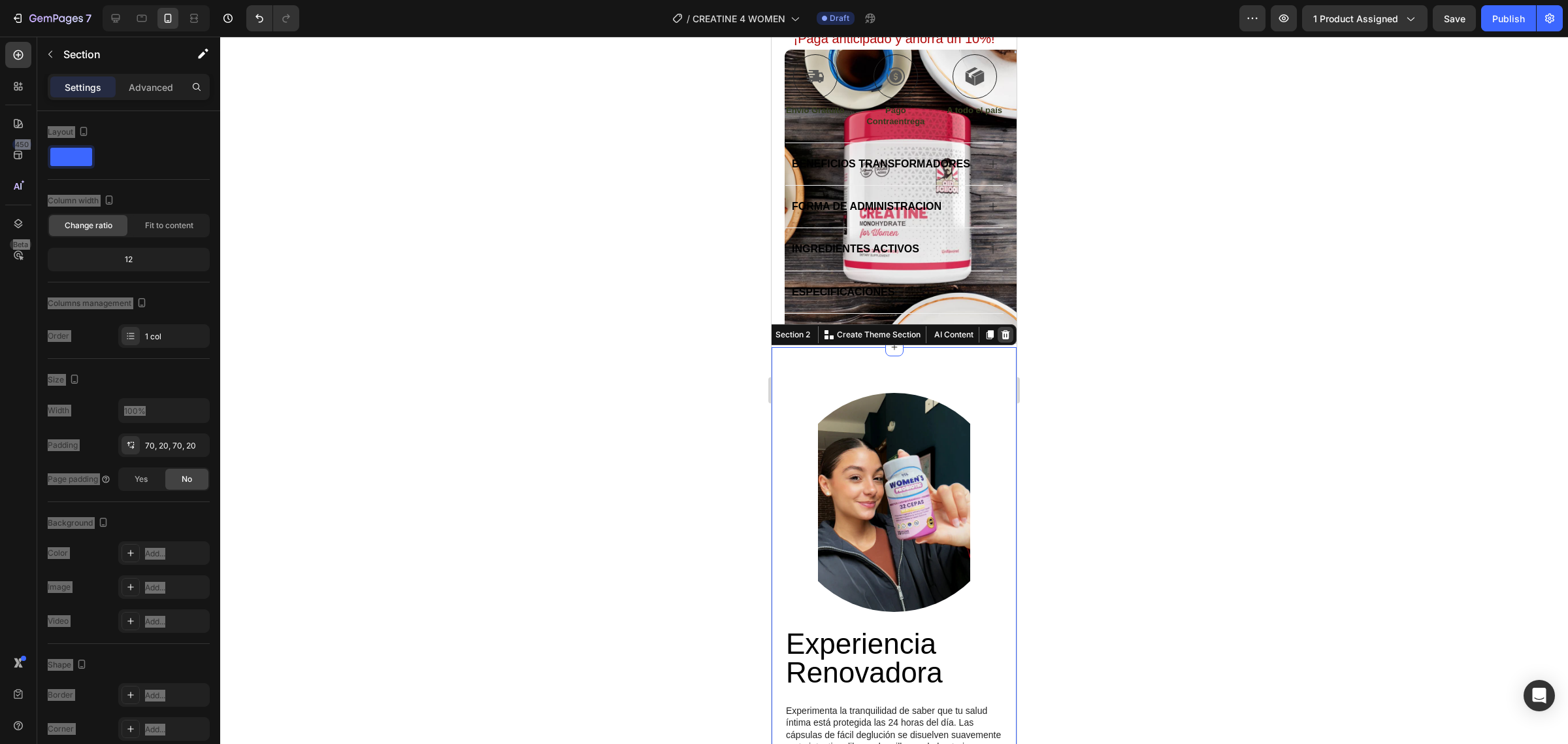
click at [998, 343] on div at bounding box center [1005, 334] width 15 height 15
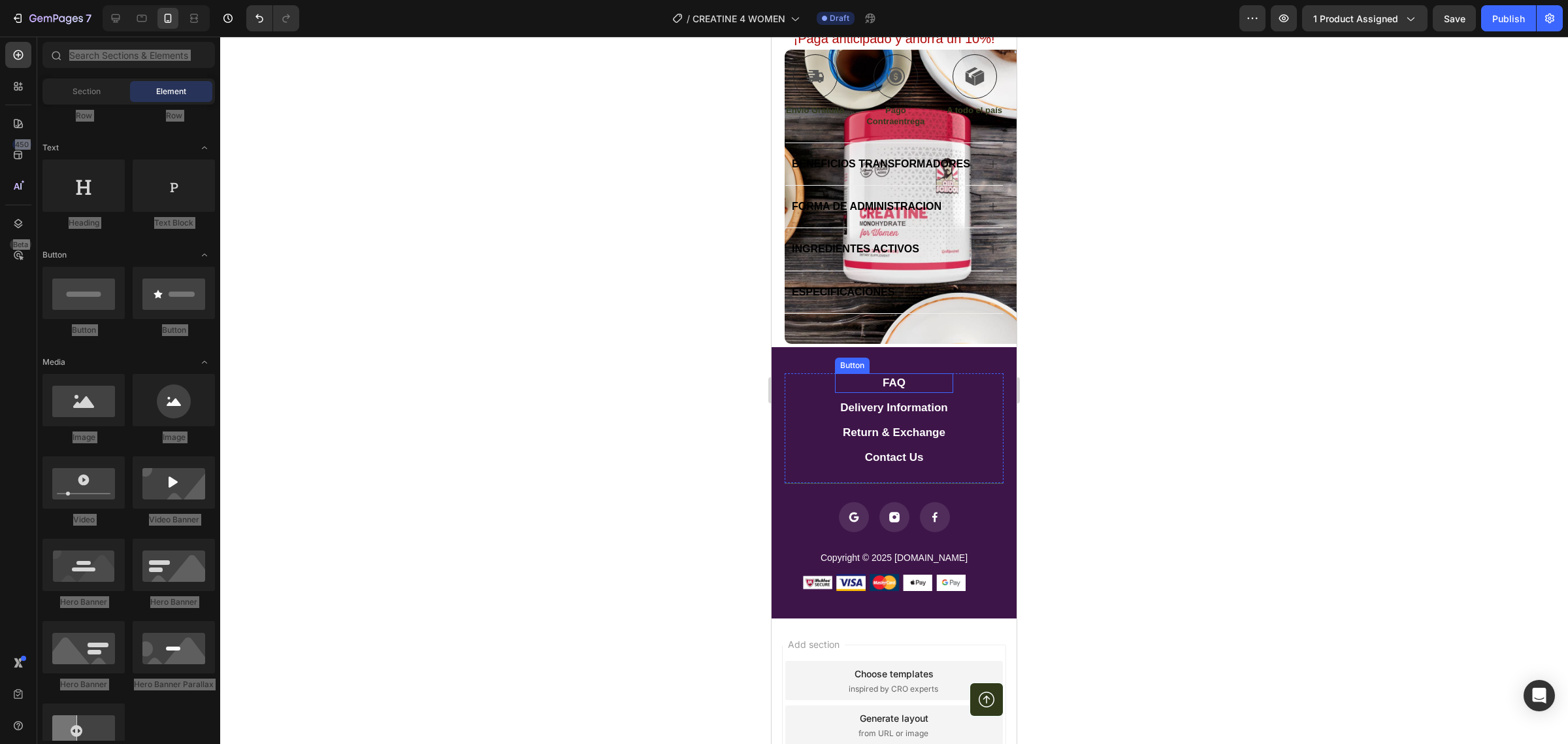
scroll to position [455, 0]
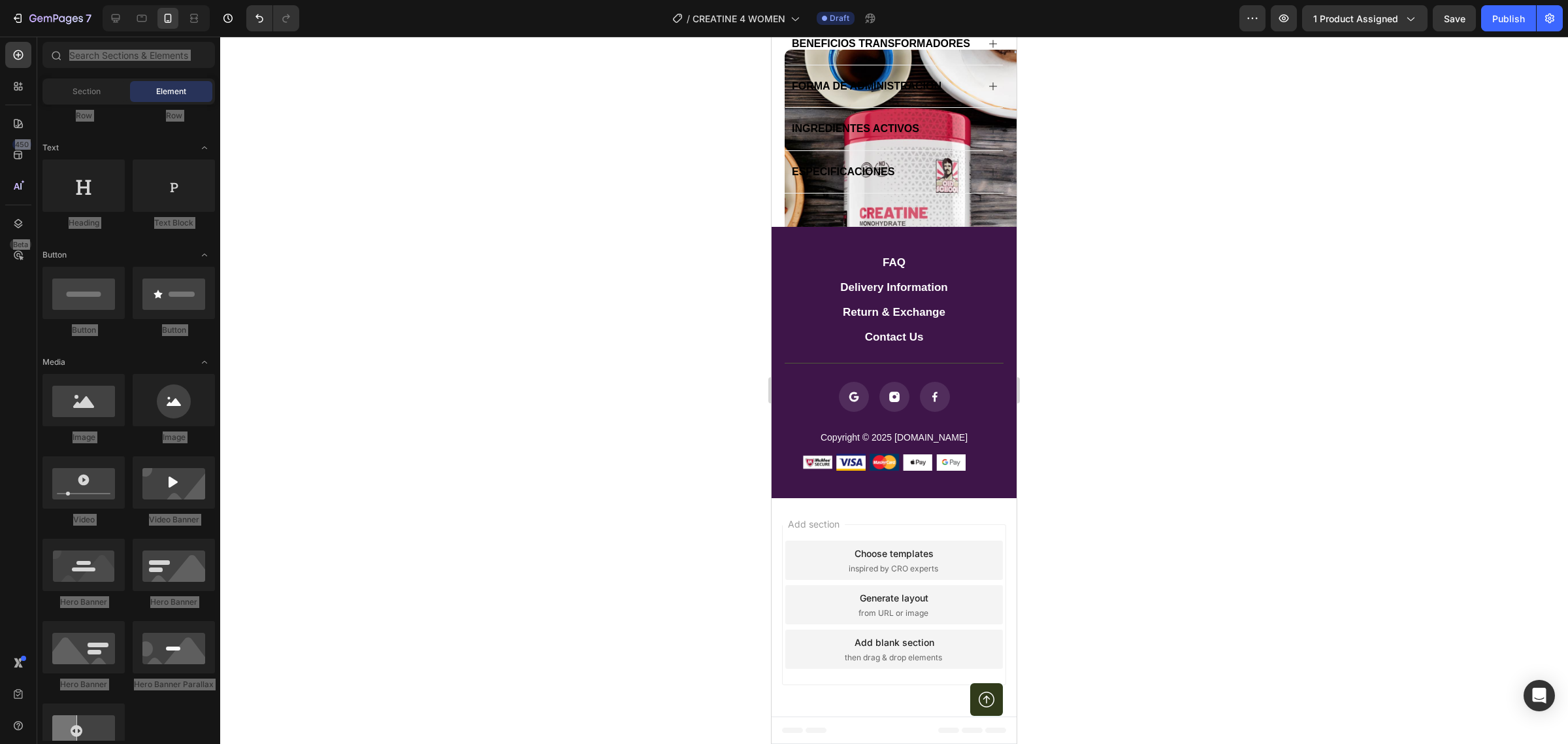
click at [902, 551] on div "Add section Choose templates inspired by CRO experts Generate layout from URL o…" at bounding box center [894, 604] width 224 height 161
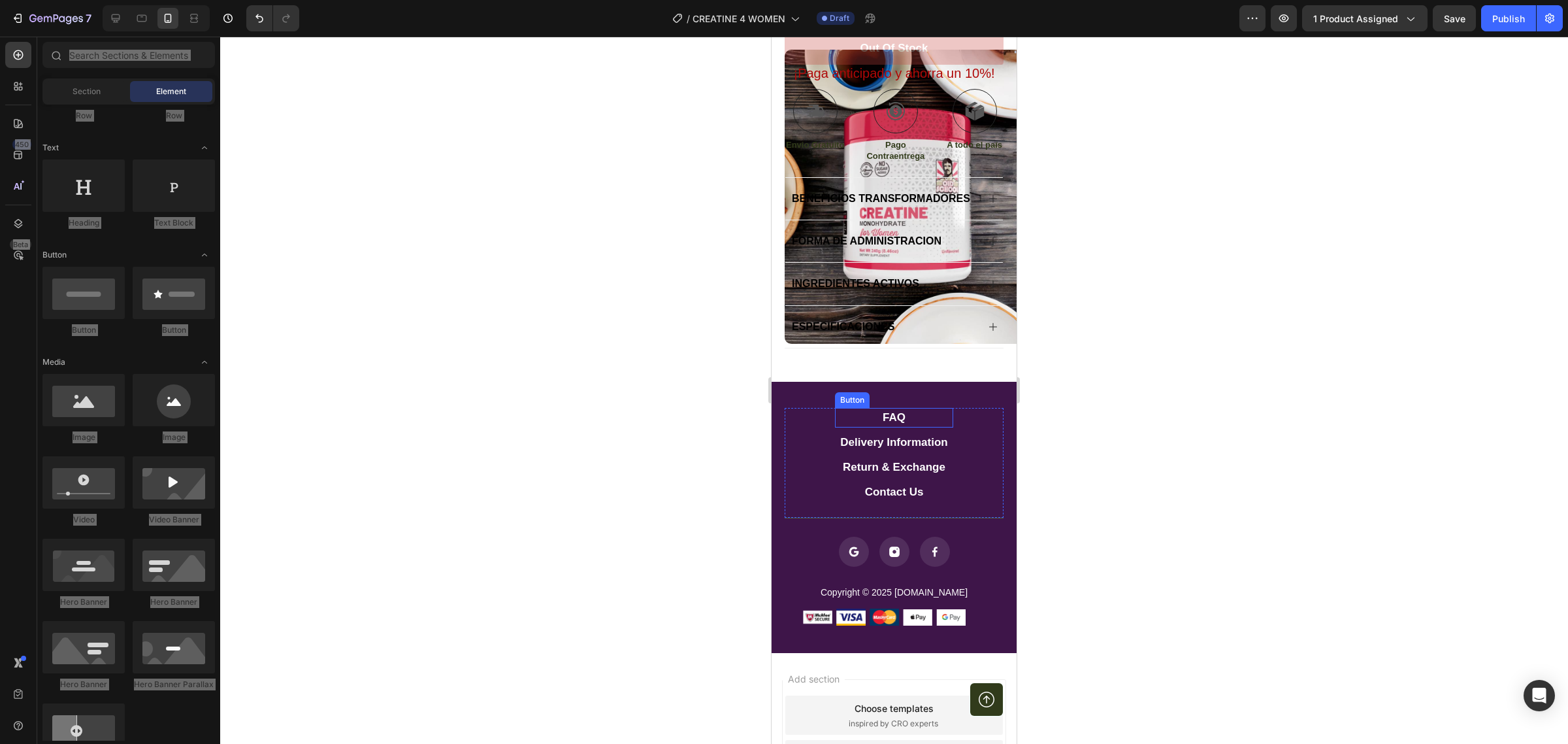
scroll to position [0, 0]
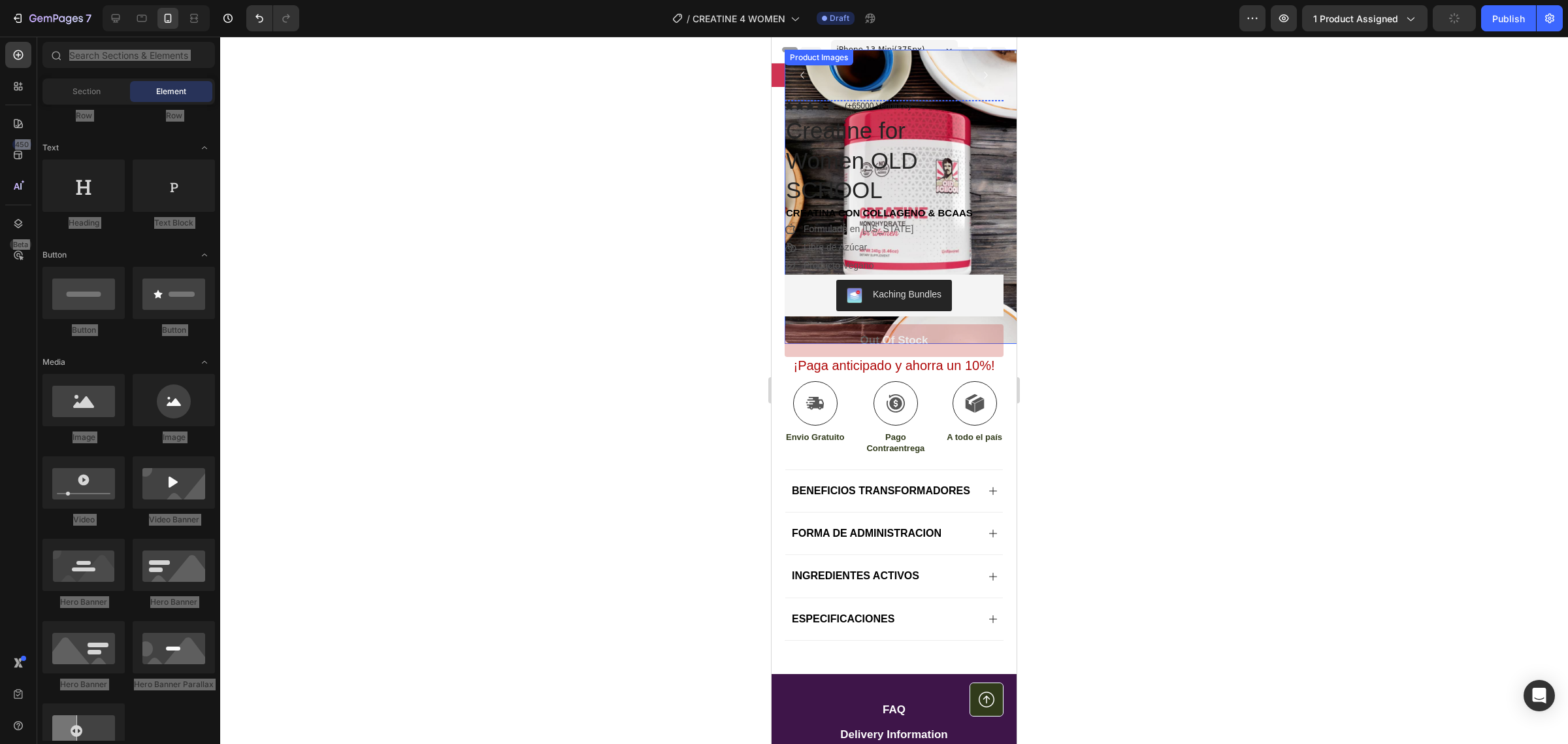
click at [985, 76] on img at bounding box center [907, 196] width 245 height 294
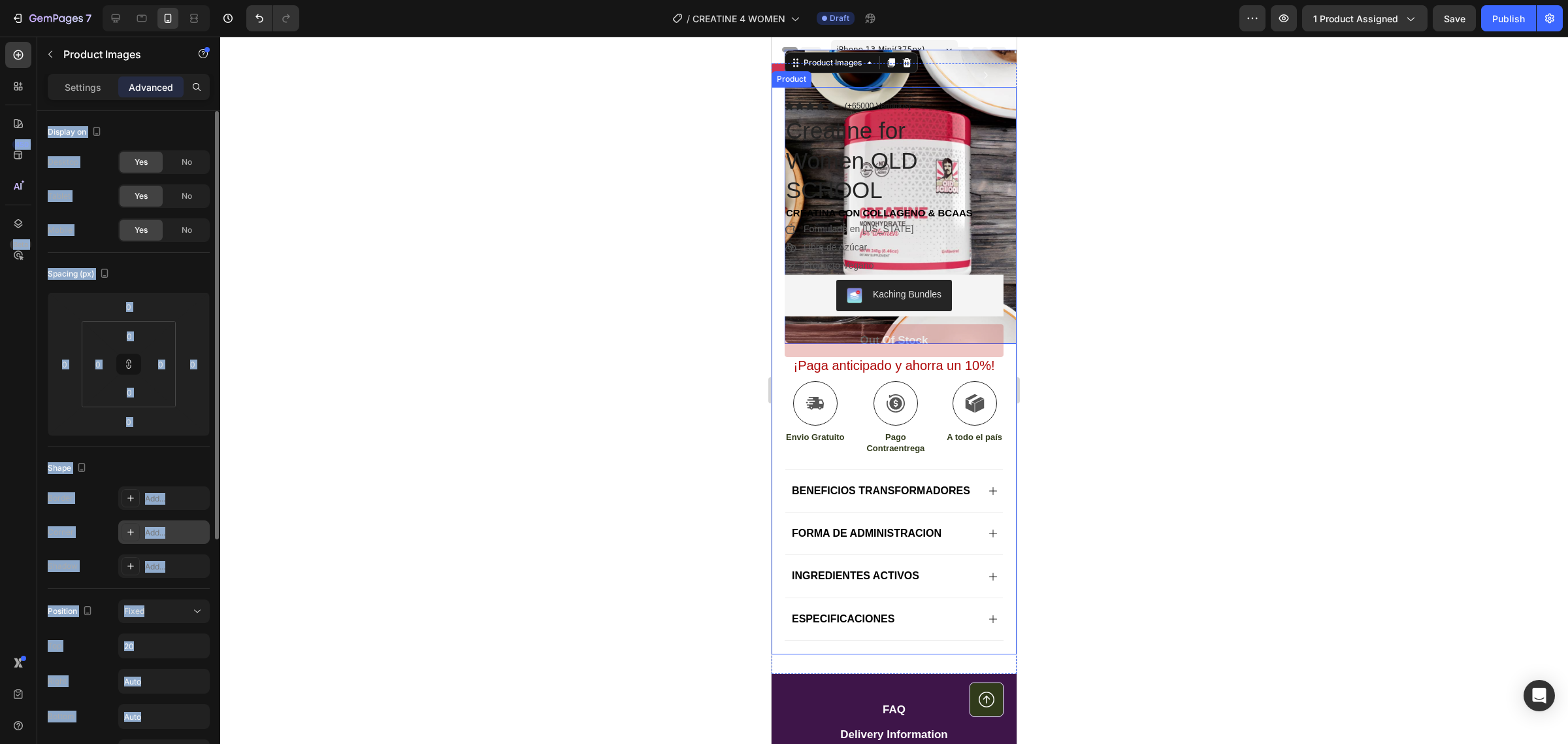
click at [131, 532] on icon at bounding box center [131, 532] width 7 height 7
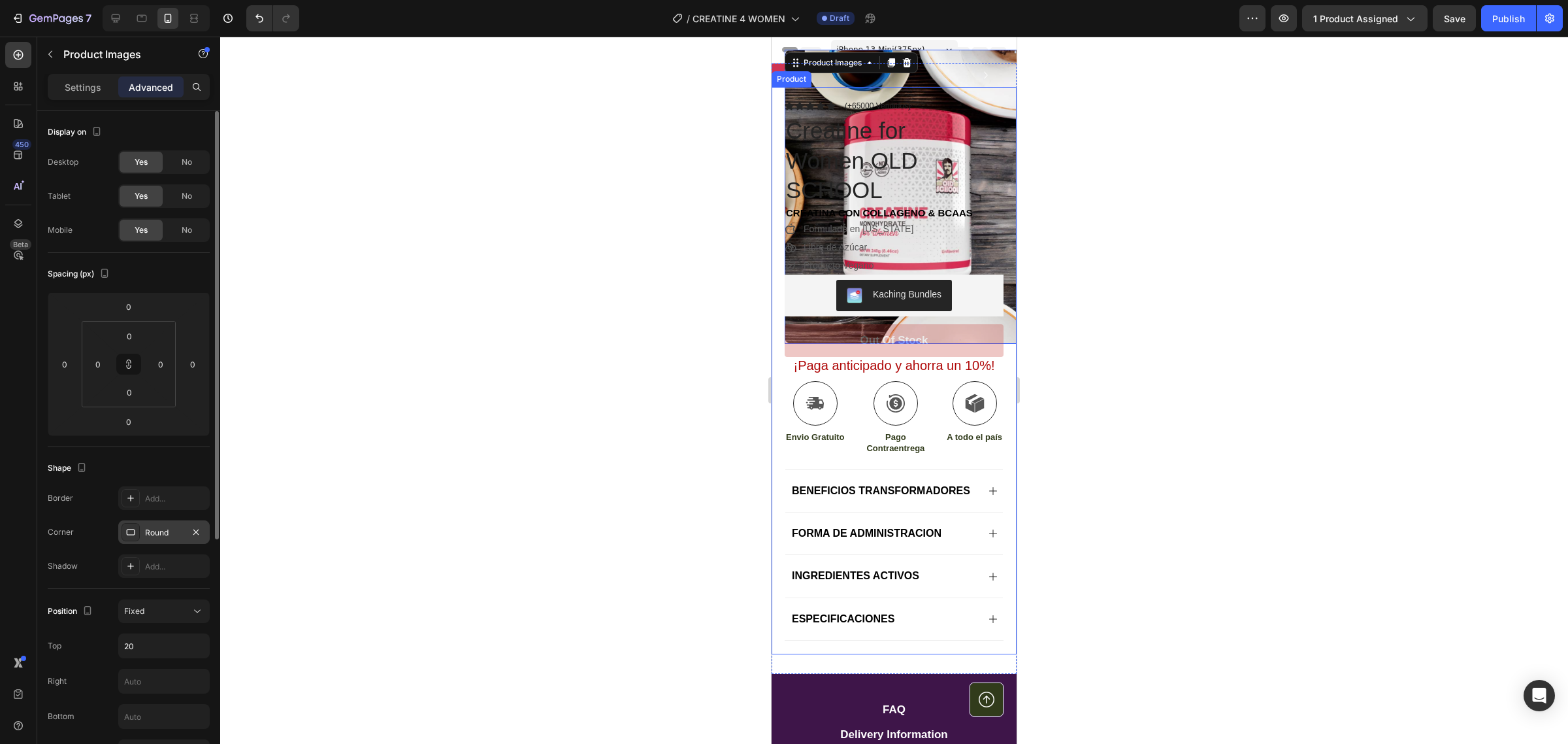
click at [131, 533] on icon at bounding box center [131, 532] width 11 height 11
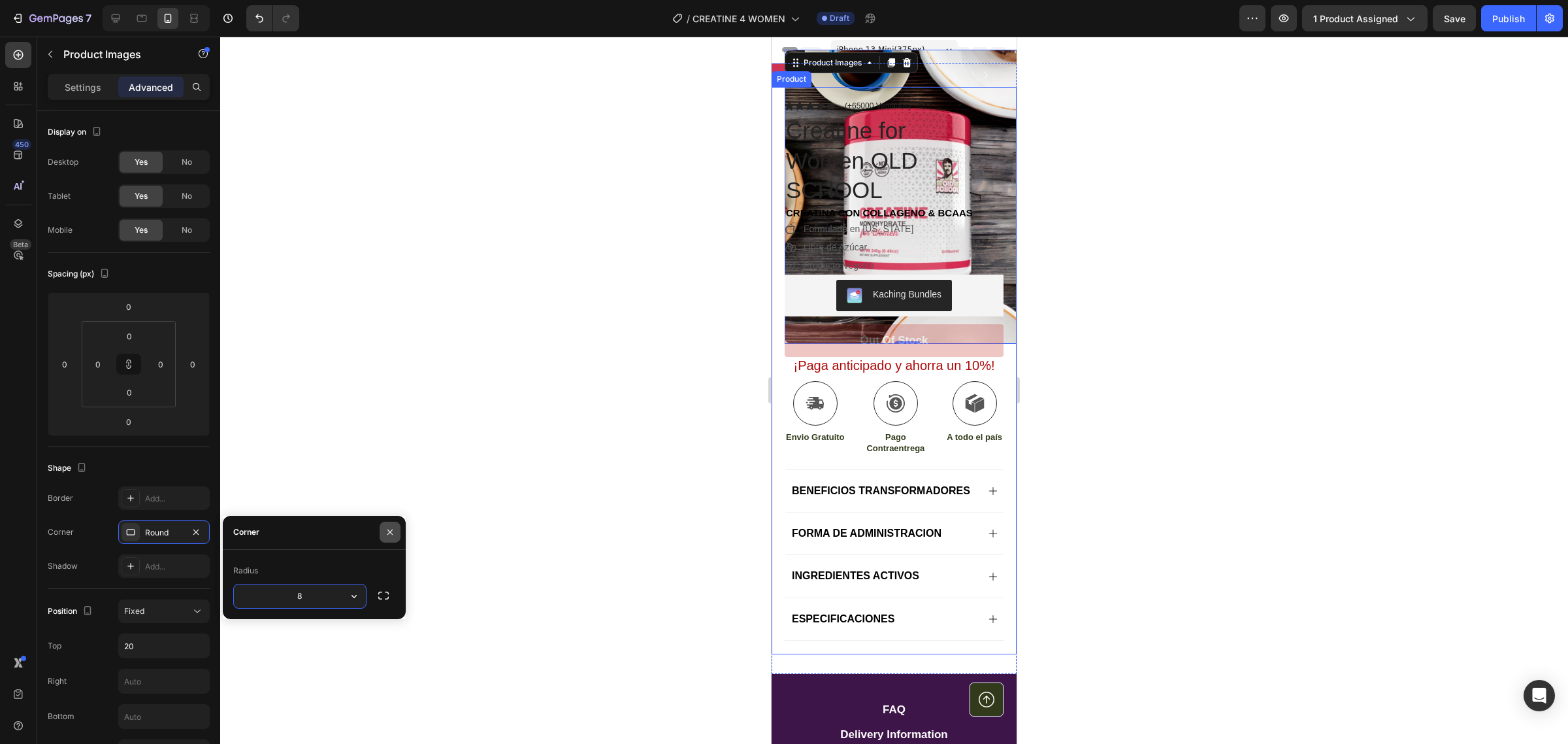
click at [389, 532] on icon "button" at bounding box center [390, 532] width 5 height 5
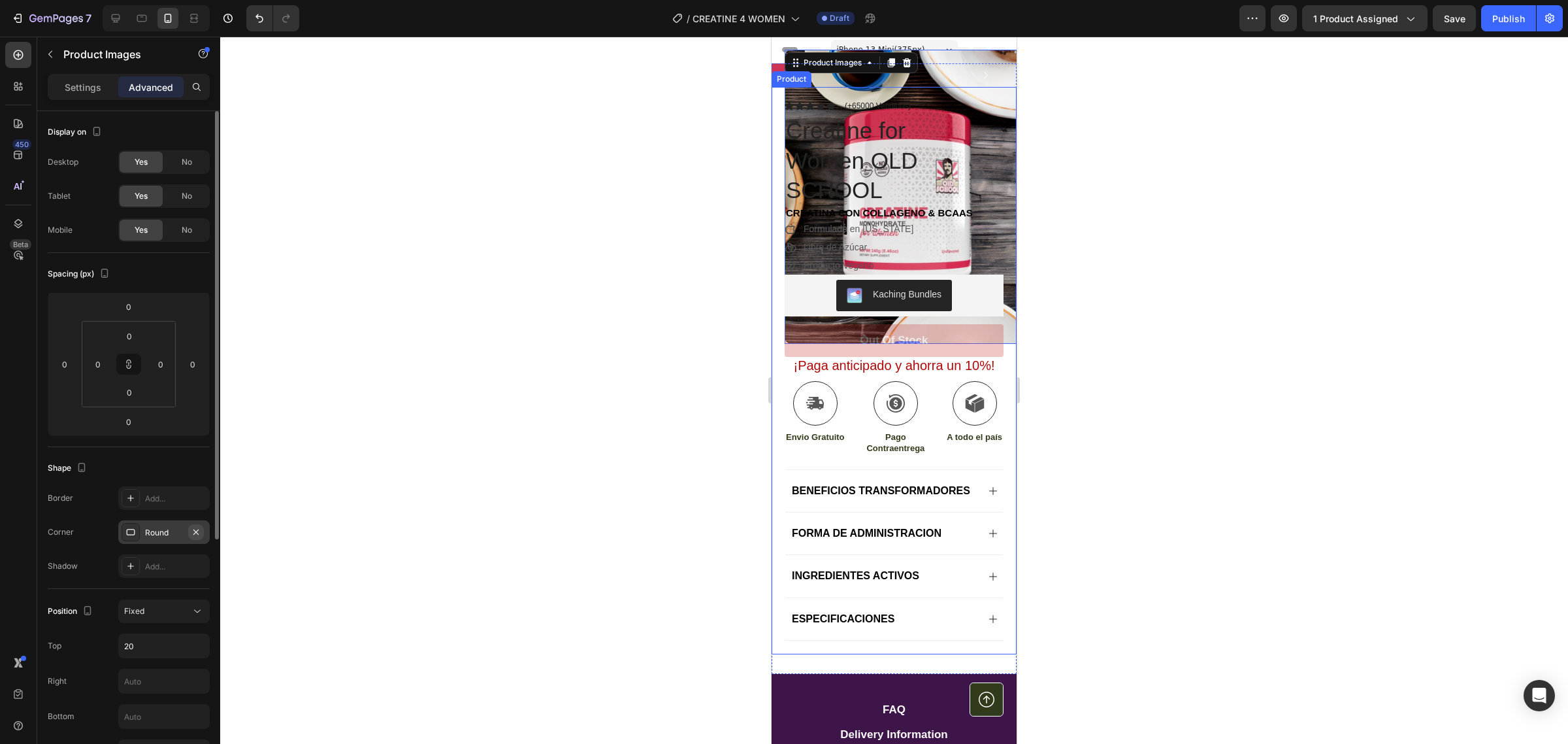
click at [199, 534] on icon "button" at bounding box center [196, 532] width 11 height 11
click at [108, 14] on div at bounding box center [116, 18] width 21 height 21
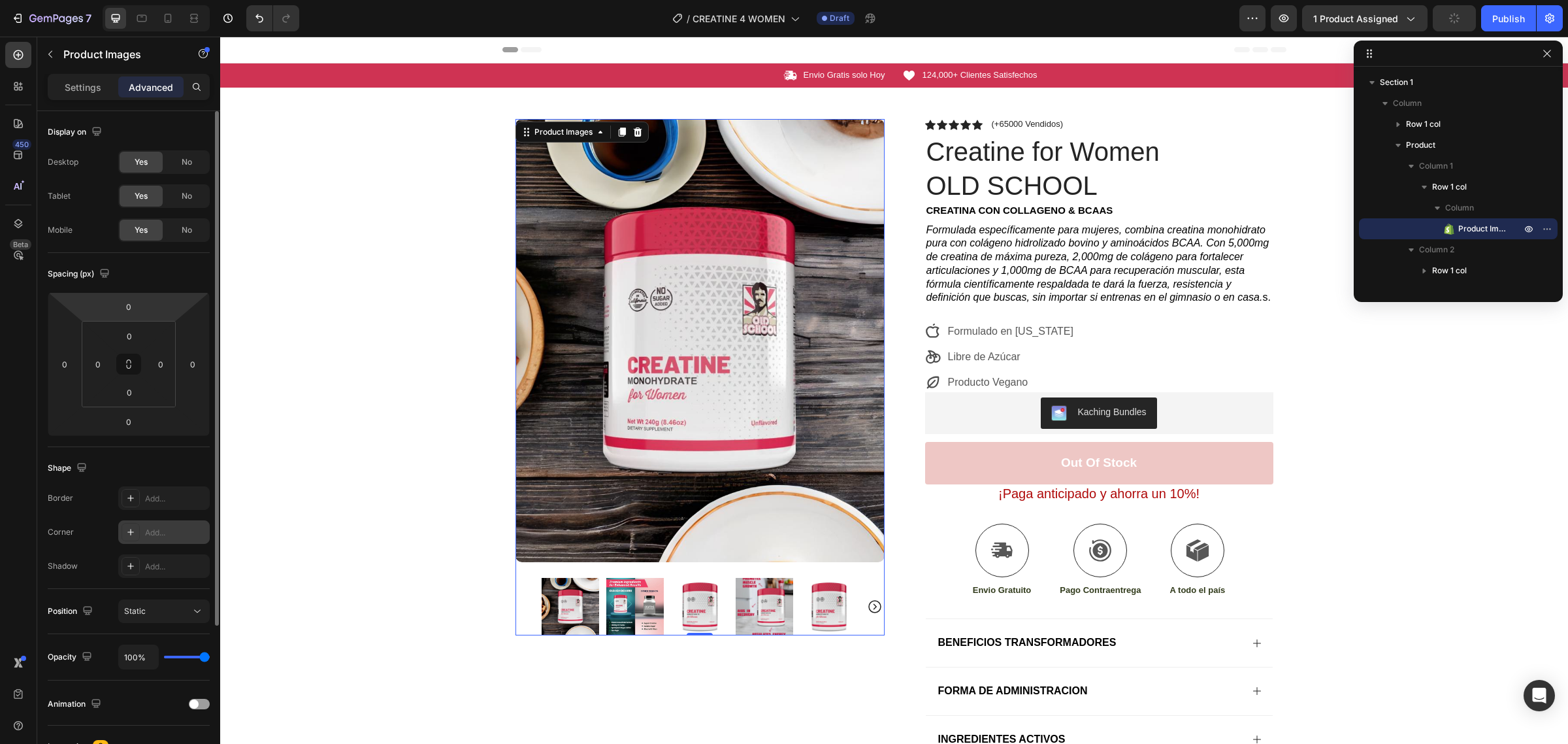
scroll to position [37, 0]
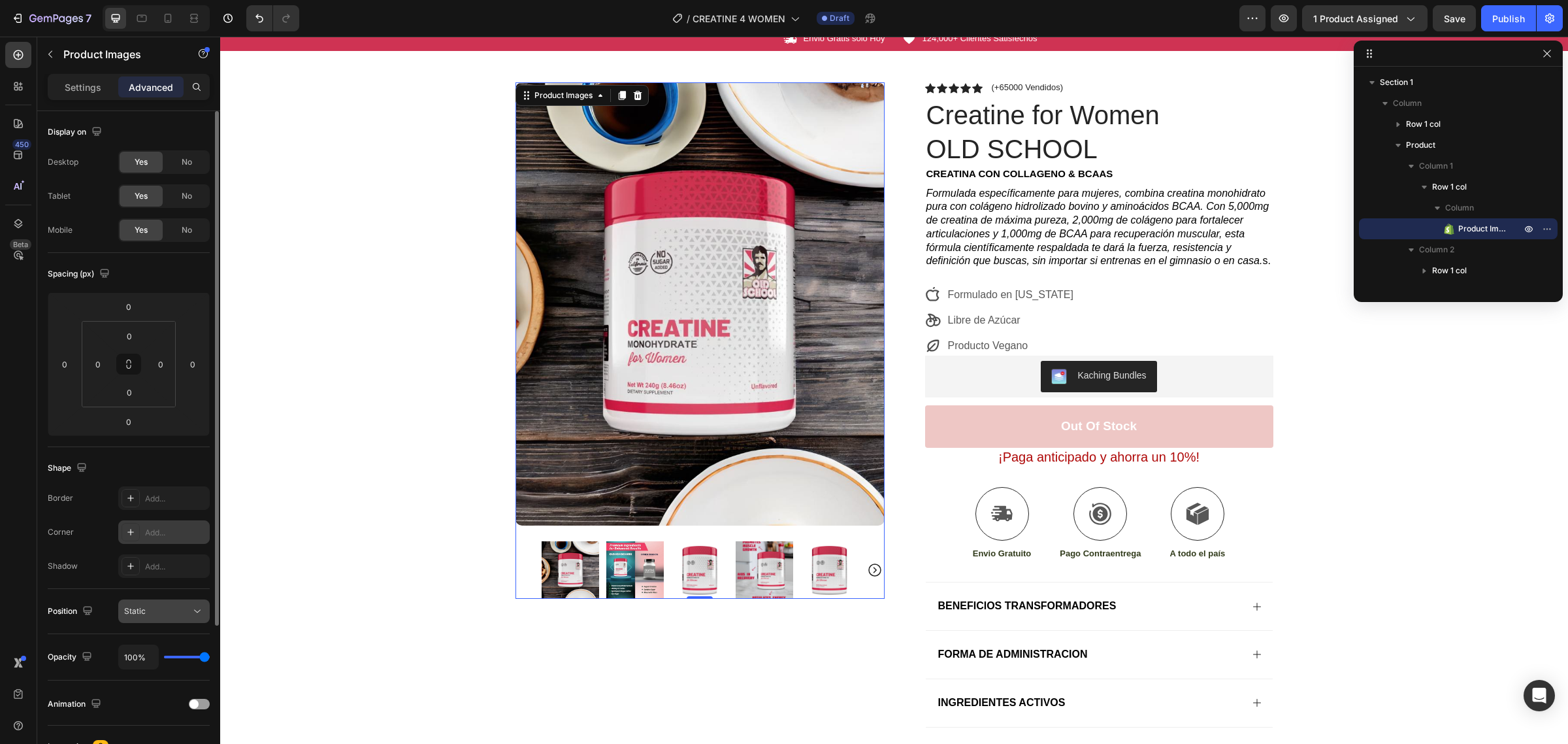
click at [165, 611] on div "Static" at bounding box center [158, 611] width 67 height 12
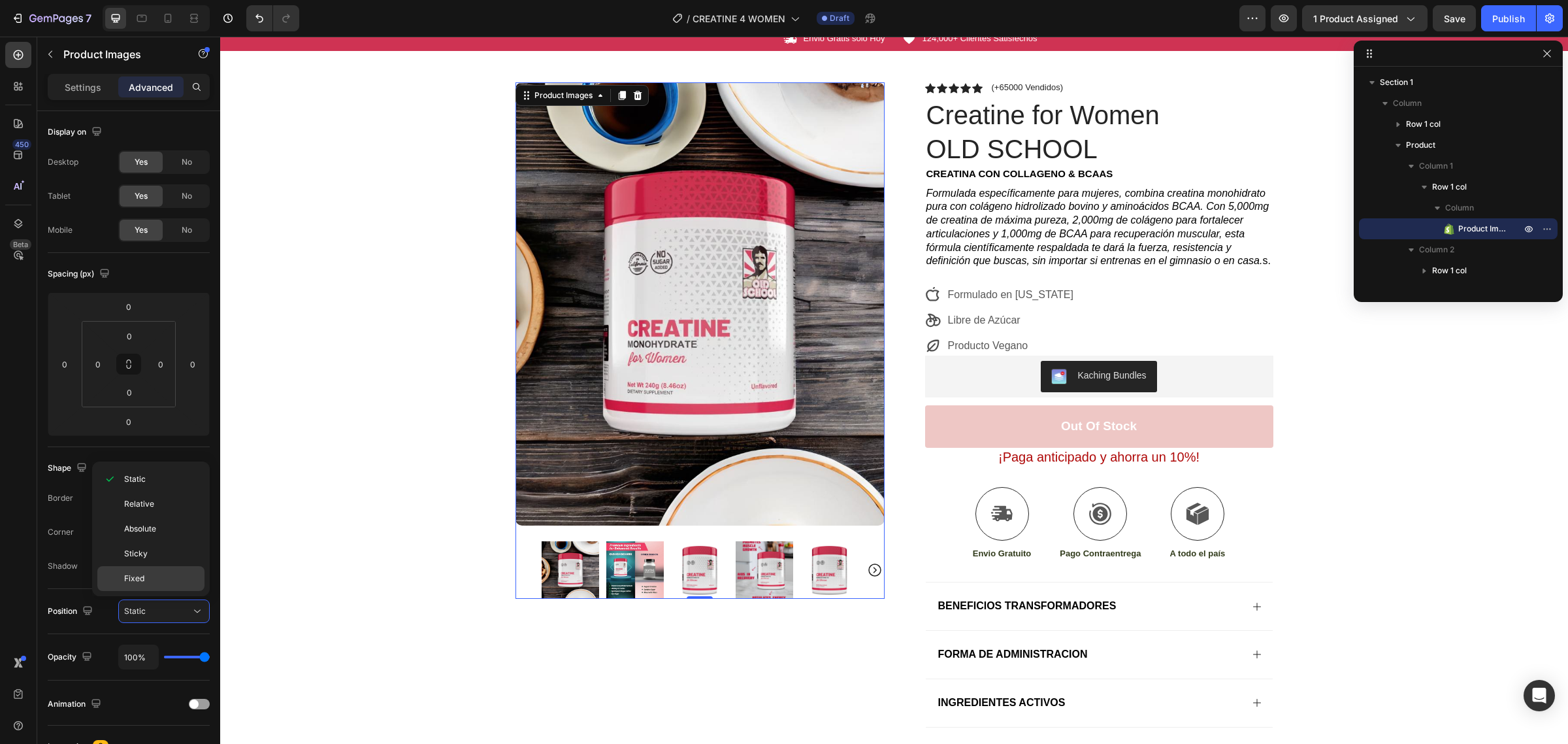
click at [165, 579] on p "Fixed" at bounding box center [162, 578] width 75 height 12
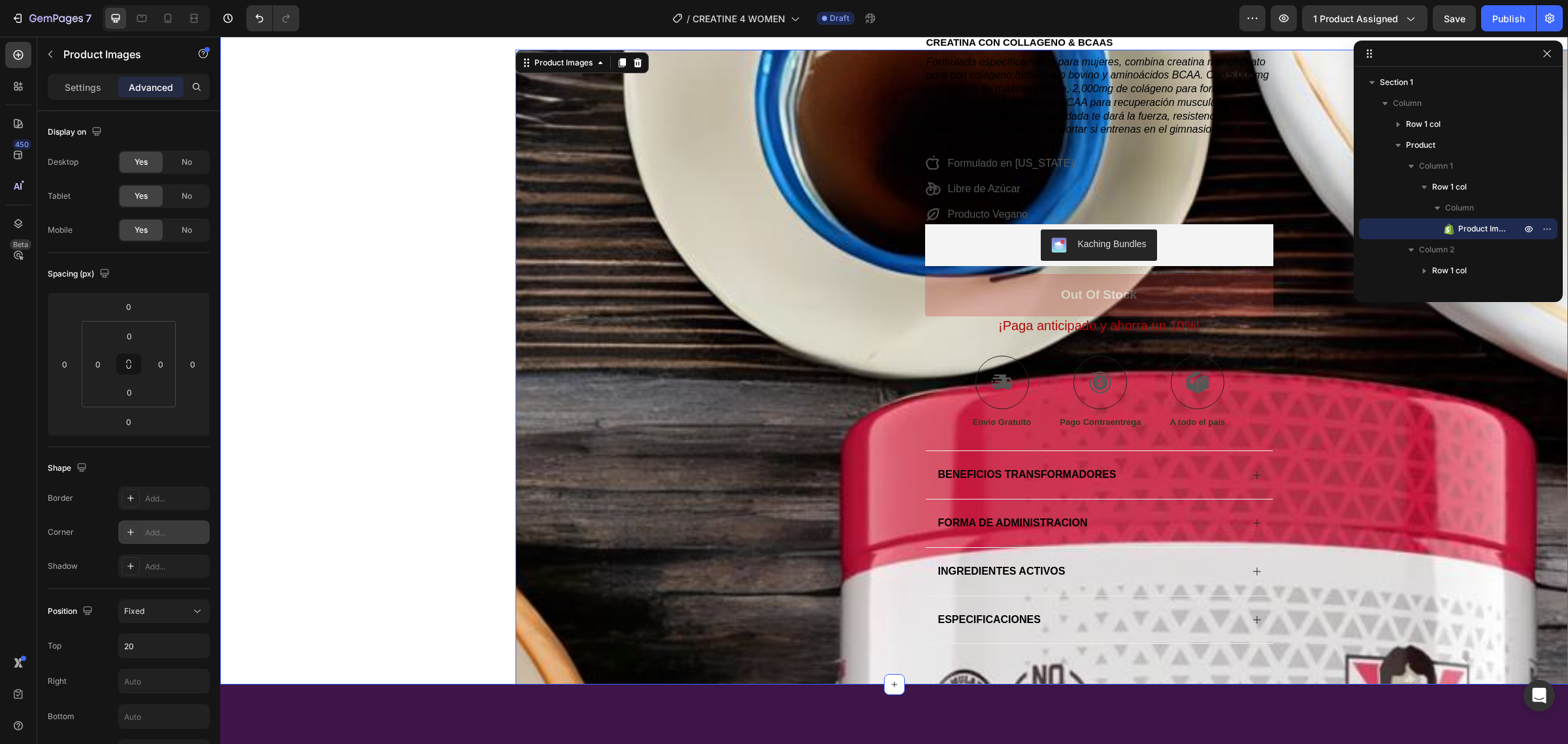
scroll to position [0, 0]
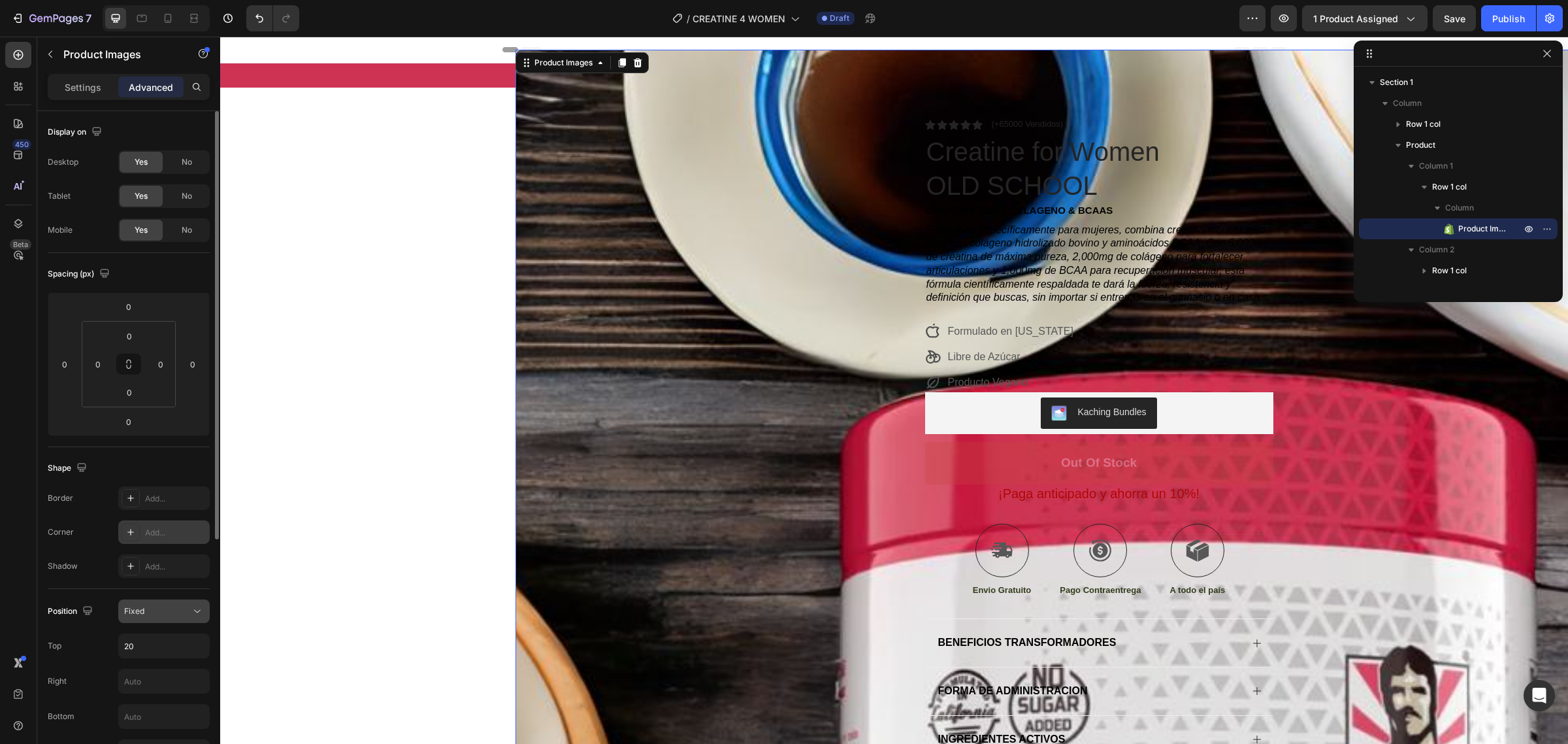
click at [170, 608] on div "Fixed" at bounding box center [158, 611] width 67 height 12
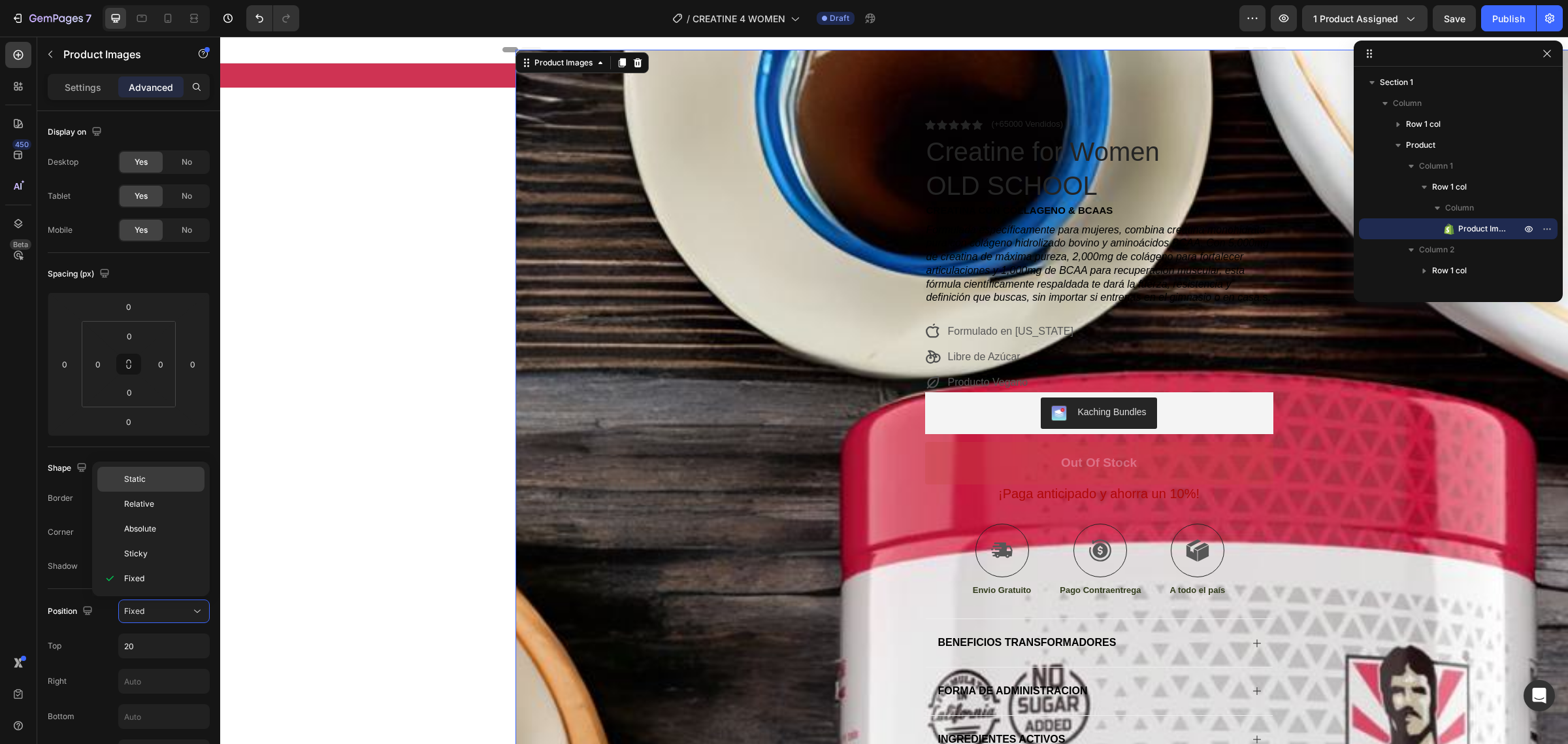
click at [144, 478] on span "Static" at bounding box center [135, 479] width 21 height 12
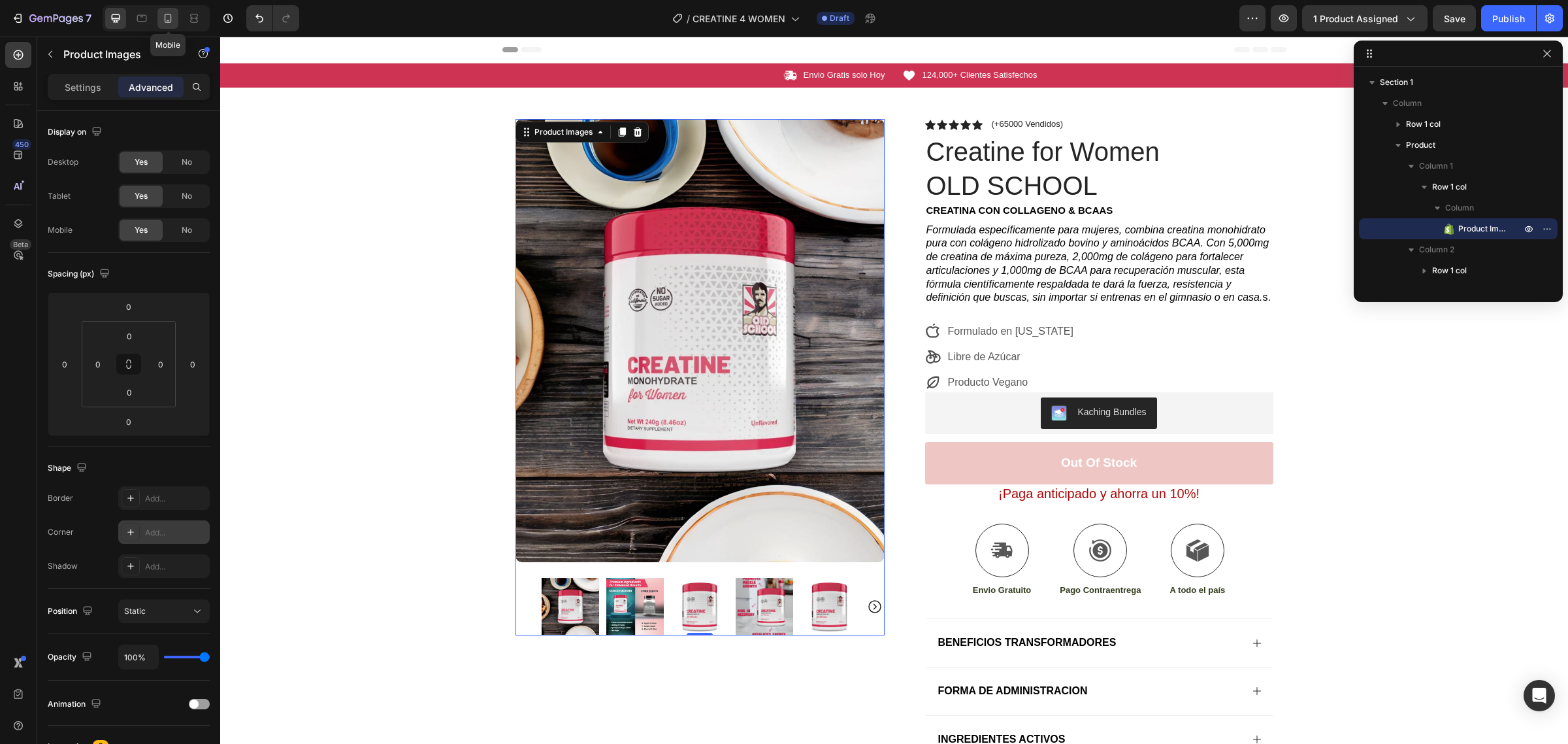
click at [168, 16] on icon at bounding box center [168, 19] width 13 height 13
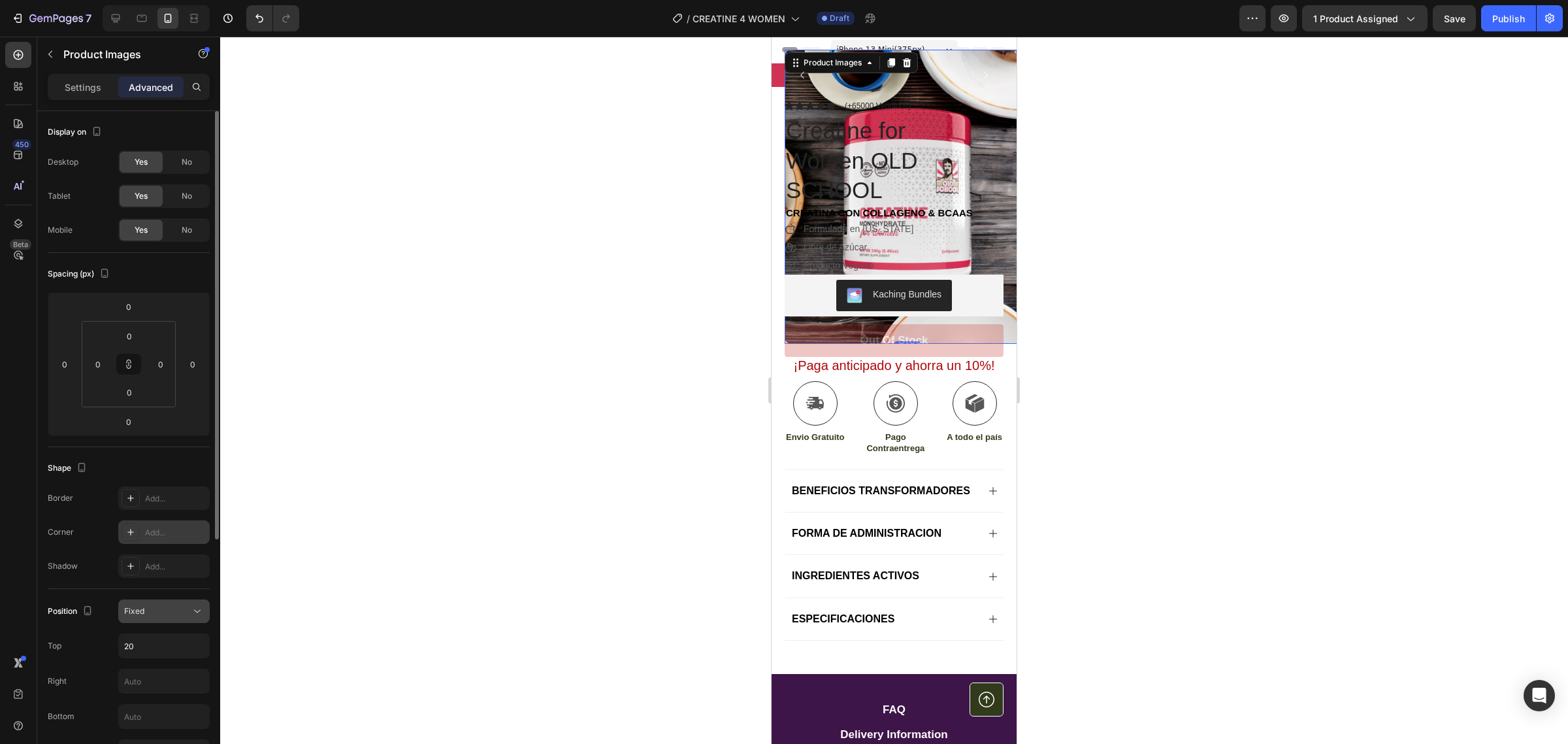
click at [134, 600] on button "Fixed" at bounding box center [164, 610] width 91 height 23
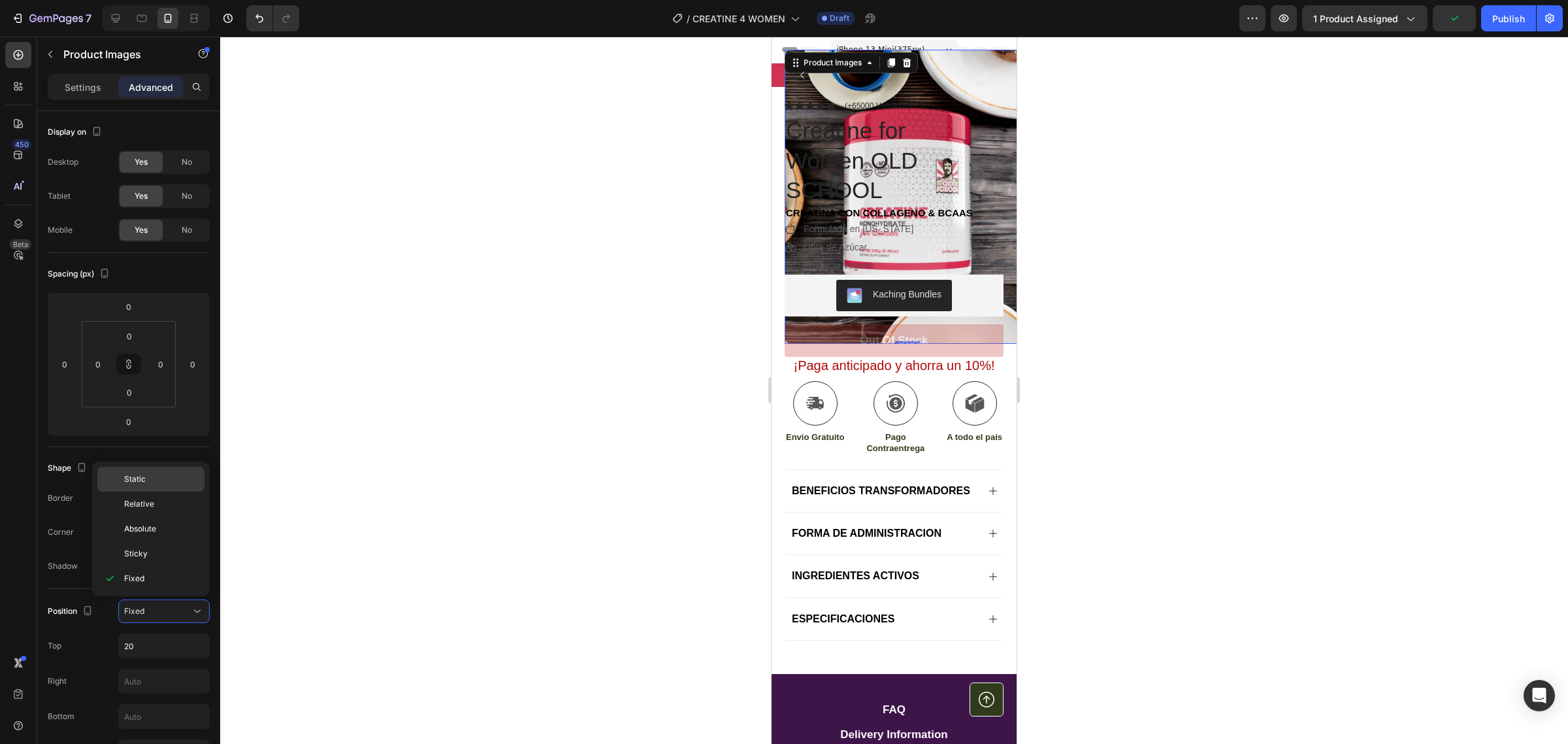
click at [137, 474] on span "Static" at bounding box center [135, 479] width 21 height 12
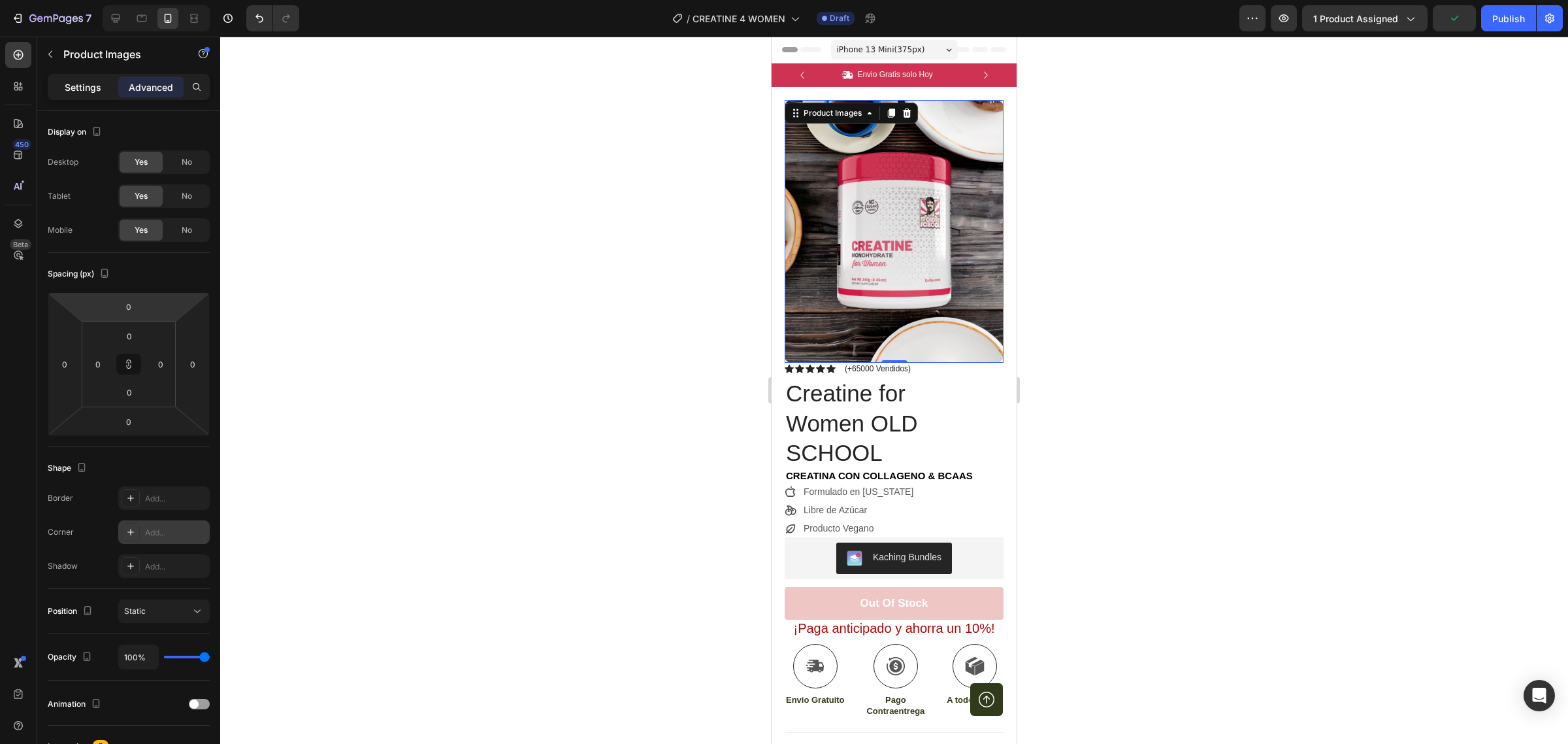
click at [70, 83] on p "Settings" at bounding box center [83, 87] width 37 height 14
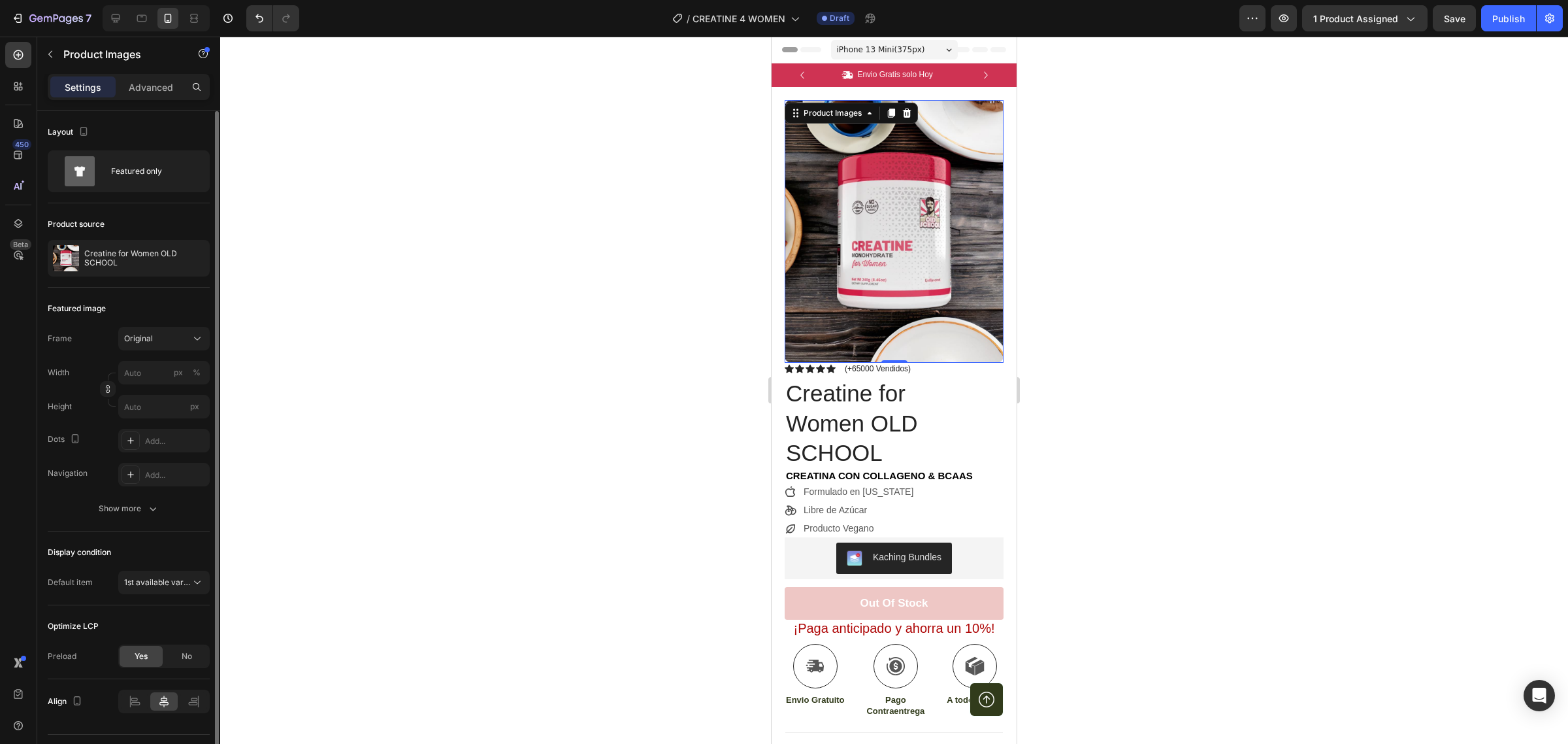
scroll to position [33, 0]
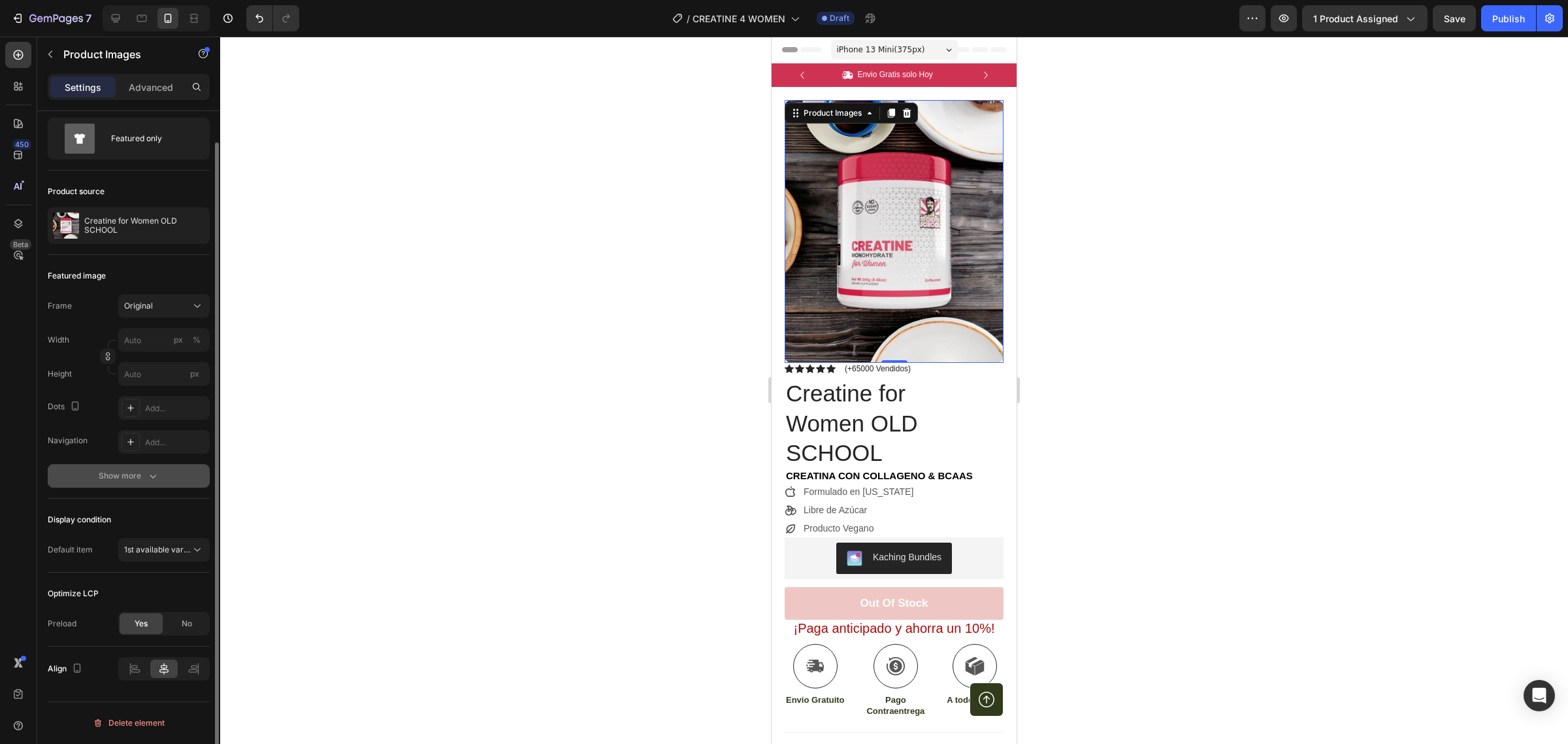
click at [154, 478] on icon "button" at bounding box center [153, 476] width 13 height 13
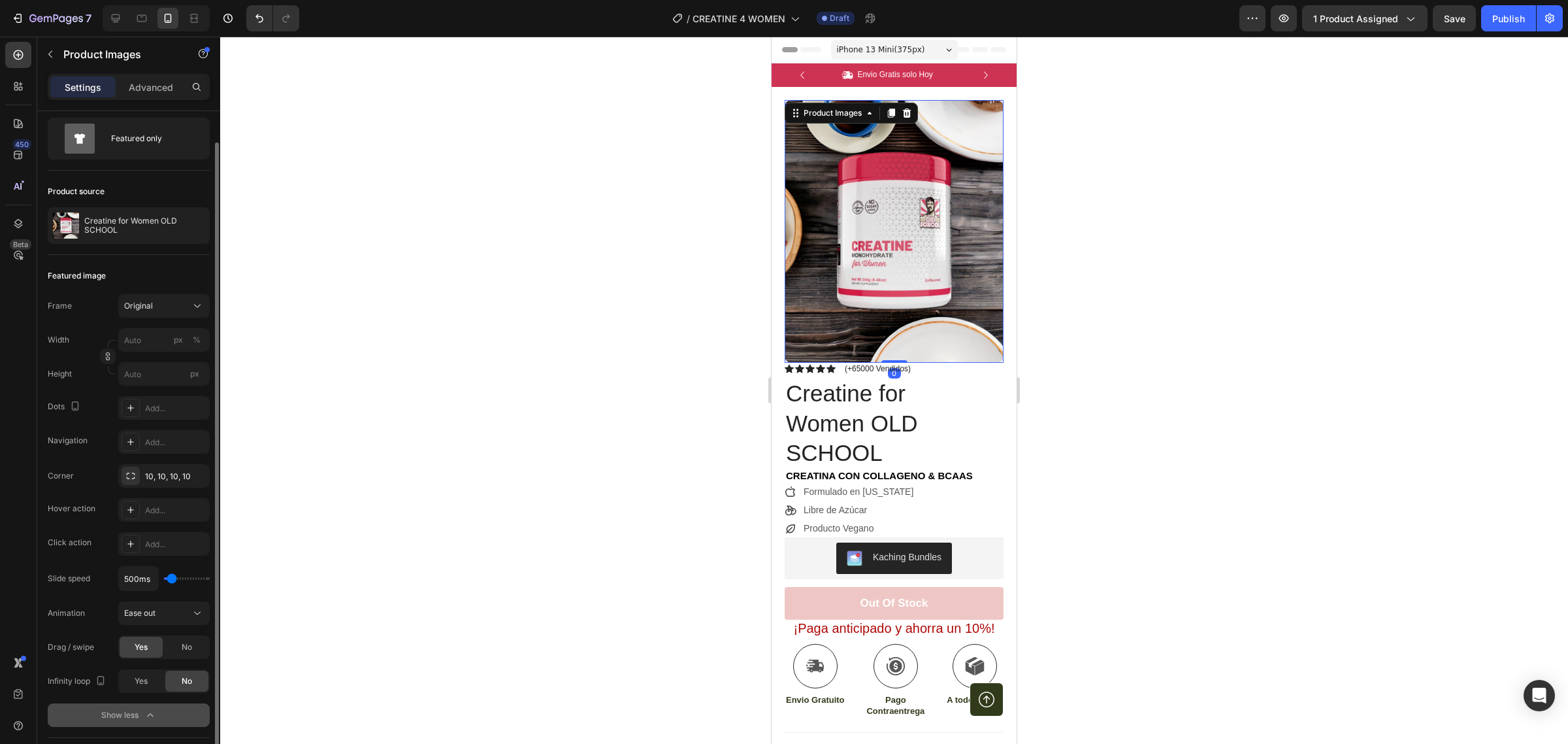
drag, startPoint x: 899, startPoint y: 345, endPoint x: 891, endPoint y: 86, distance: 259.1
click at [891, 87] on div "Product Images 0 Row Icon Icon Icon Icon Icon Icon List (+65000 Vendidos) Text …" at bounding box center [894, 502] width 245 height 830
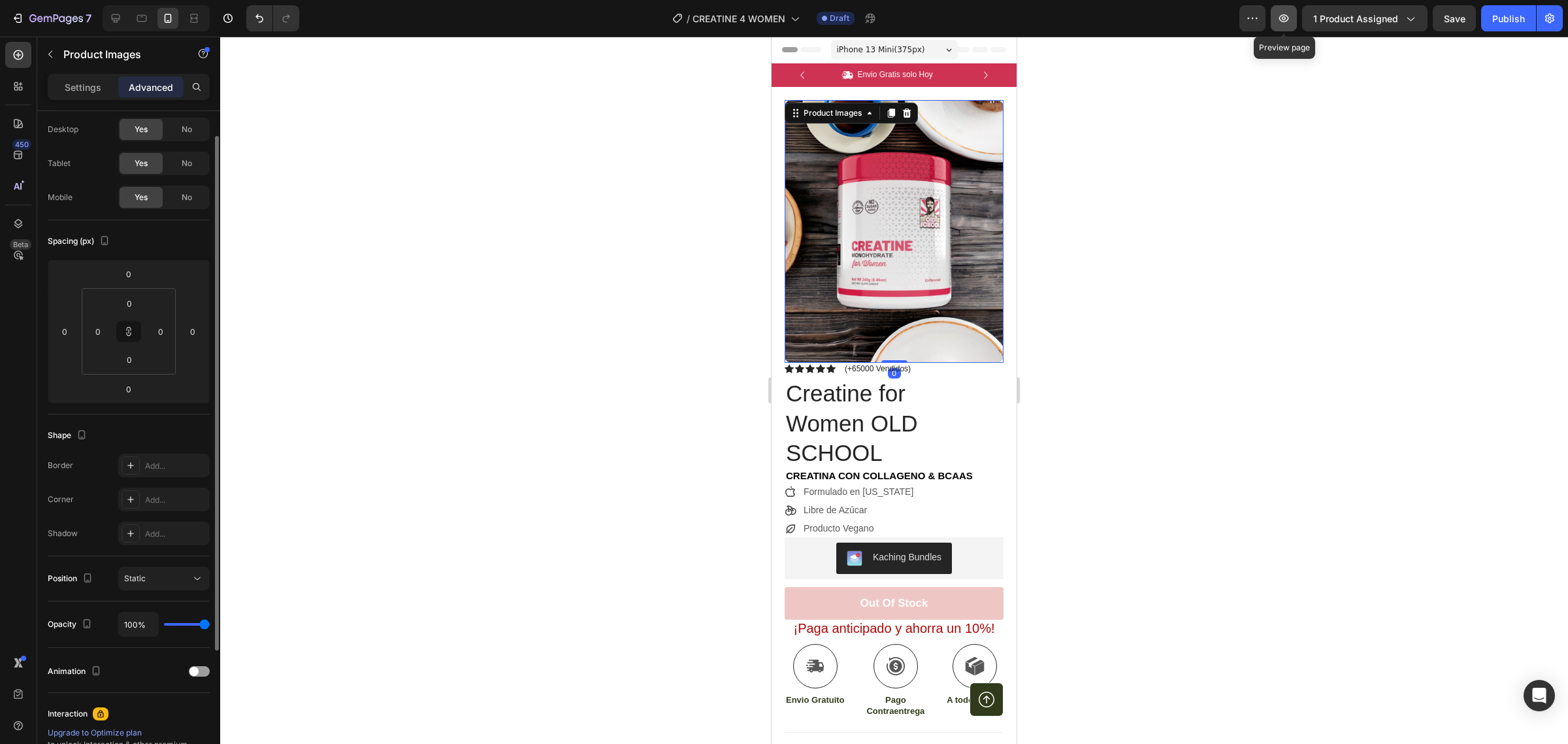
click at [1282, 11] on button "button" at bounding box center [1284, 18] width 26 height 26
click at [1518, 23] on div "Publish" at bounding box center [1509, 19] width 33 height 14
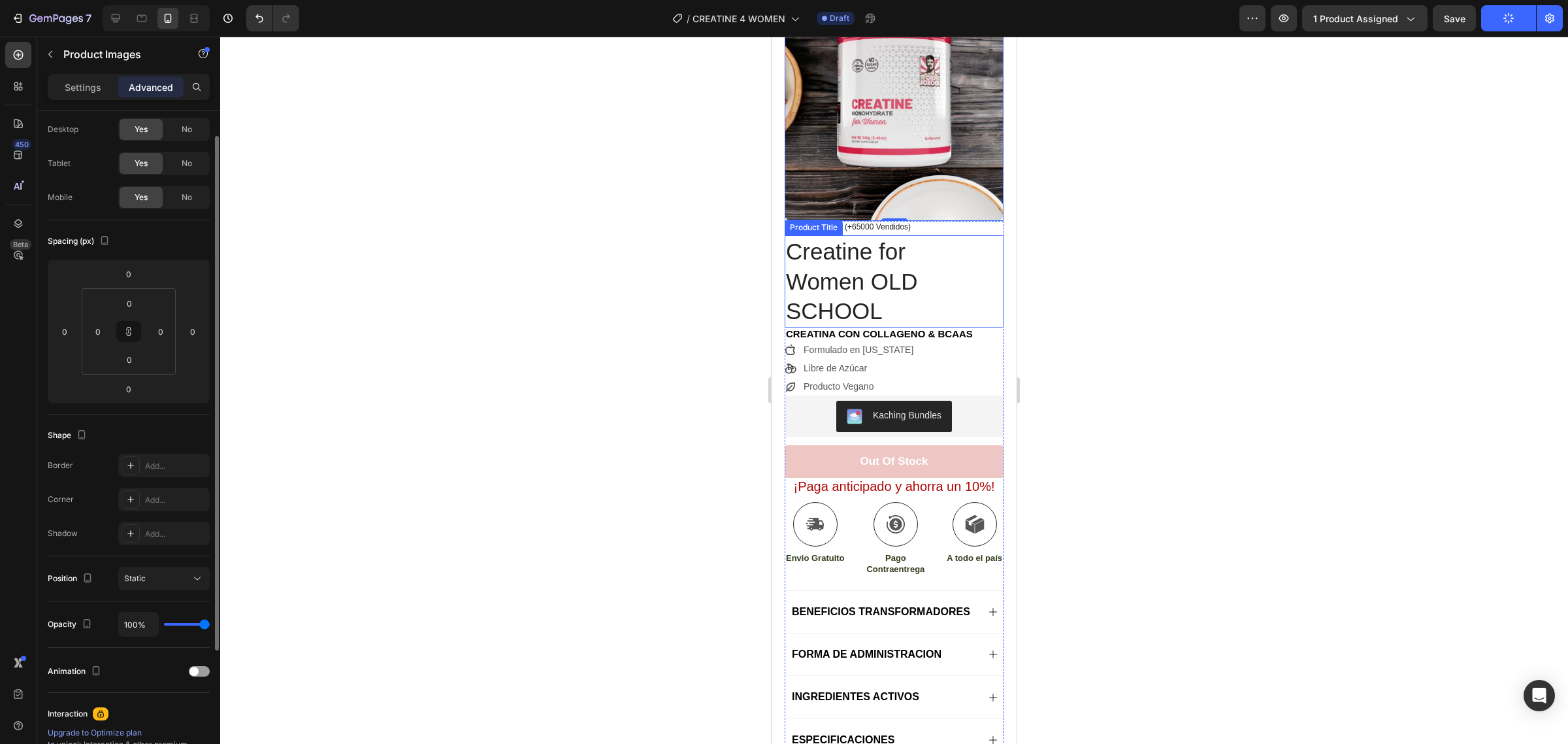
scroll to position [164, 0]
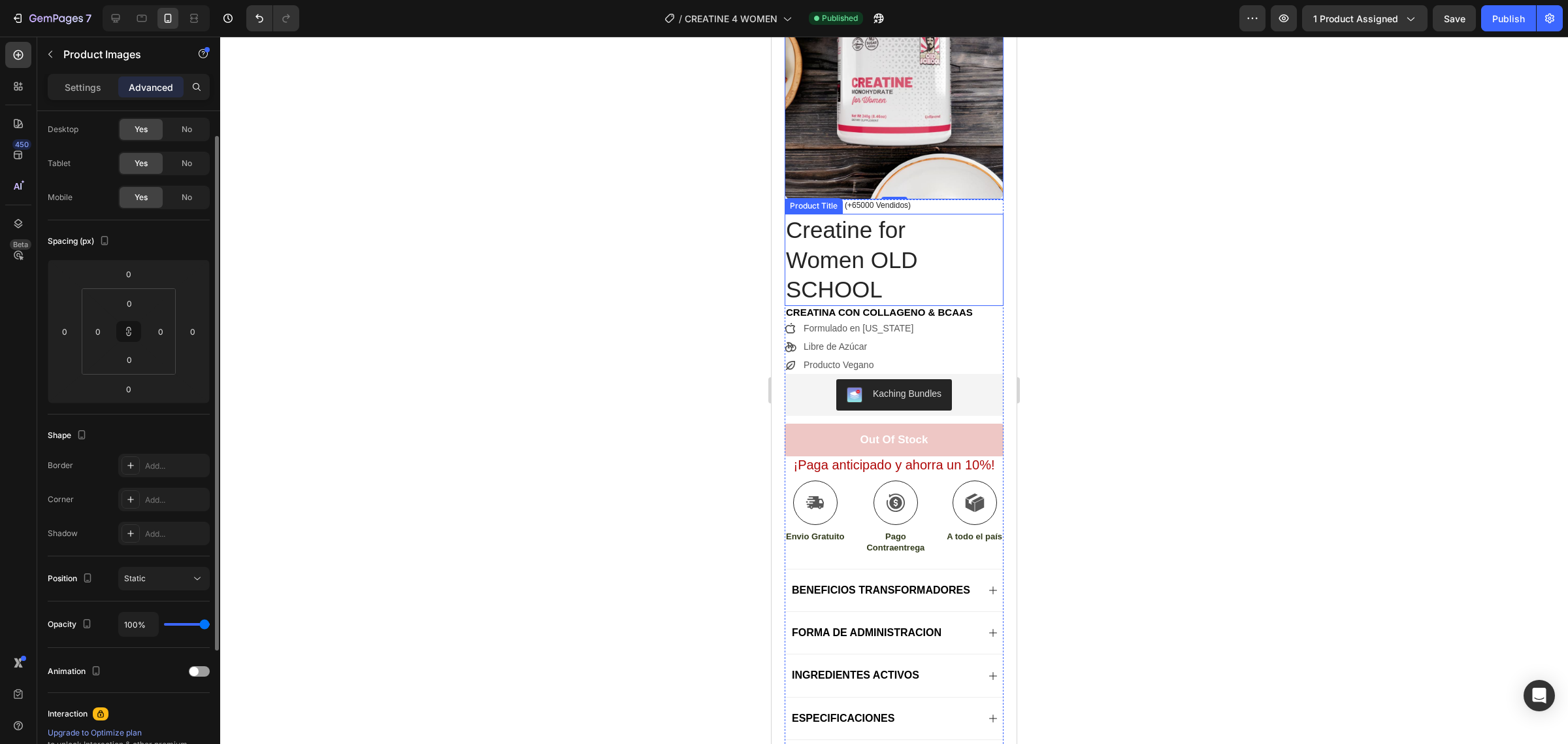
click at [902, 252] on h1 "Creatine for Women OLD SCHOOL" at bounding box center [886, 260] width 203 height 92
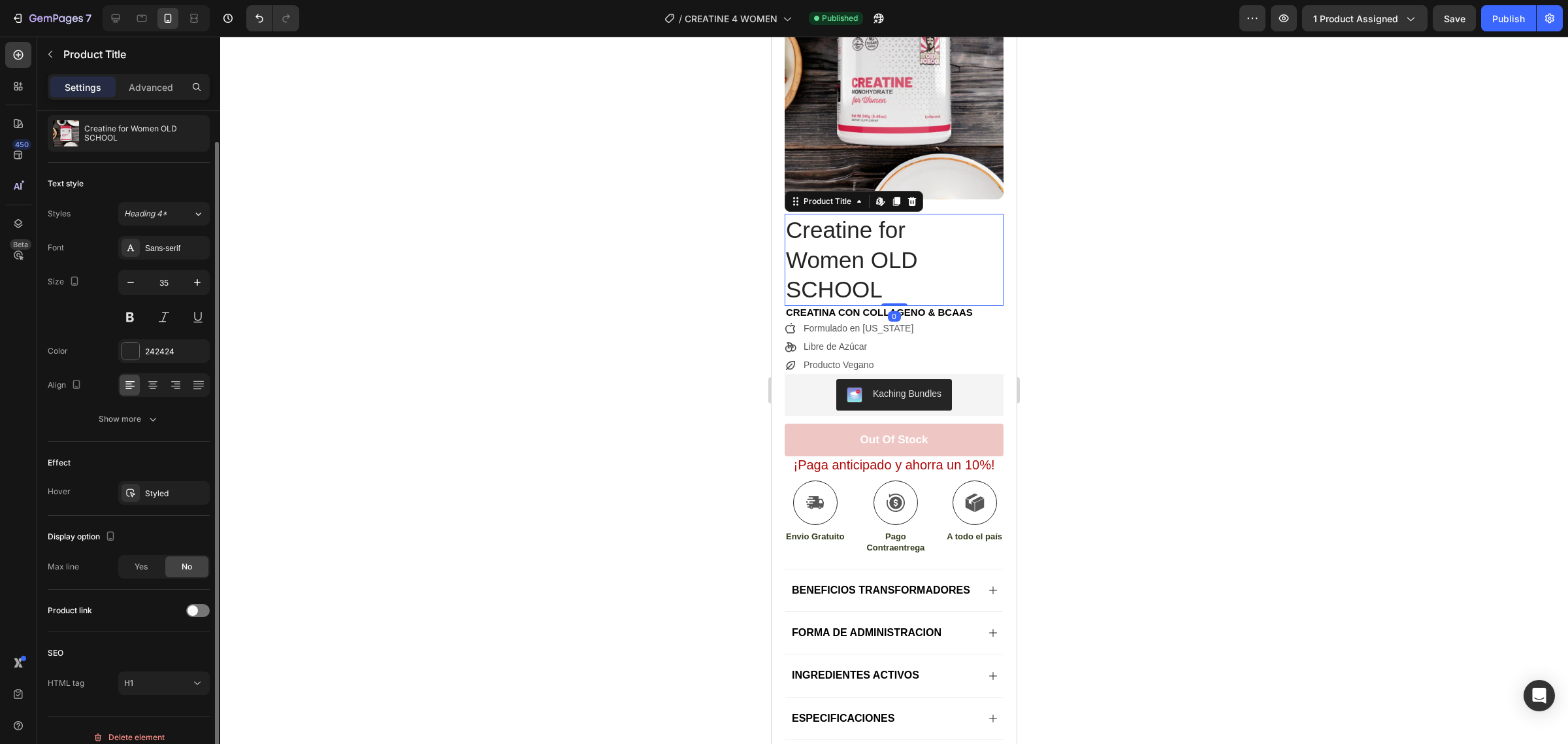
scroll to position [0, 0]
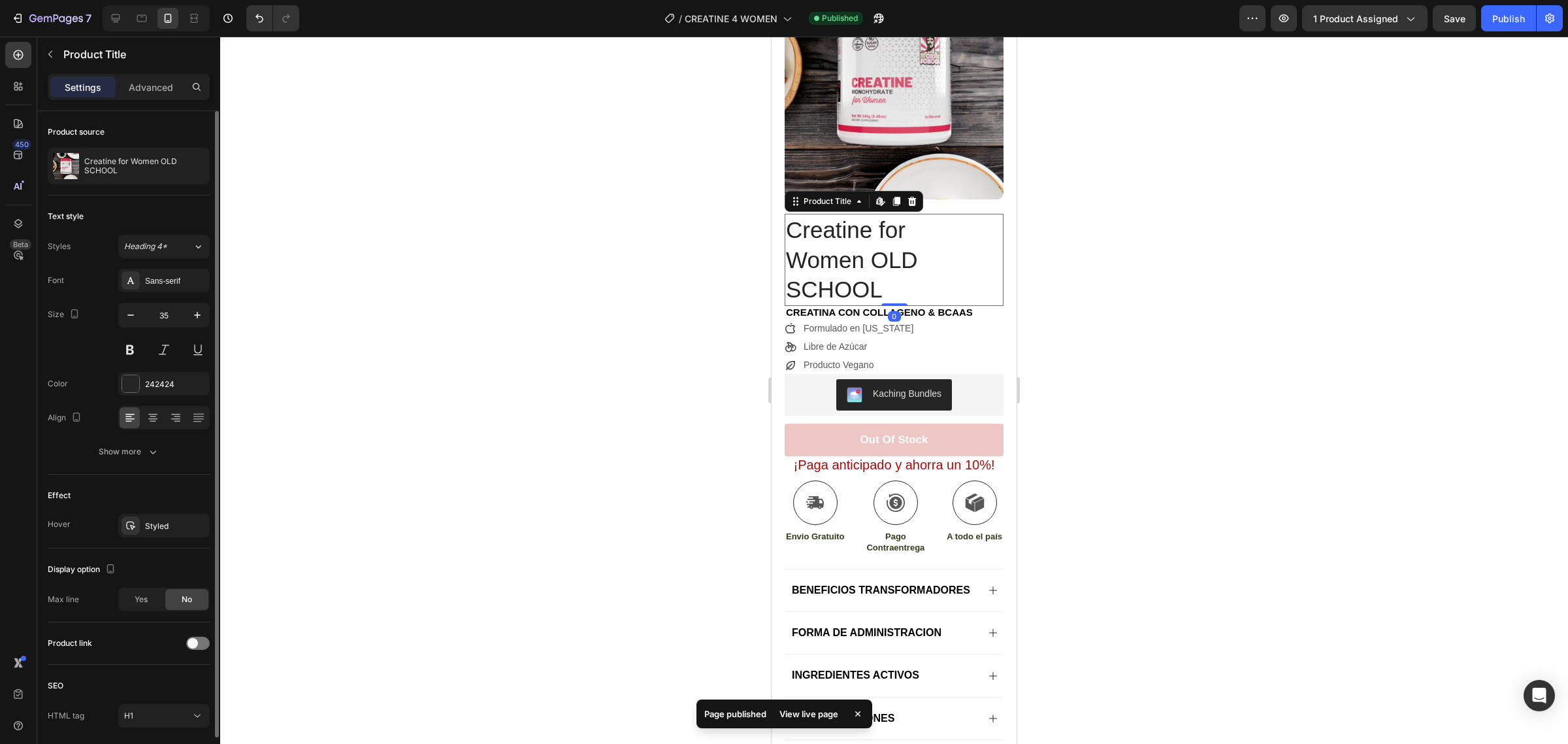
click at [1145, 291] on div at bounding box center [894, 390] width 1348 height 707
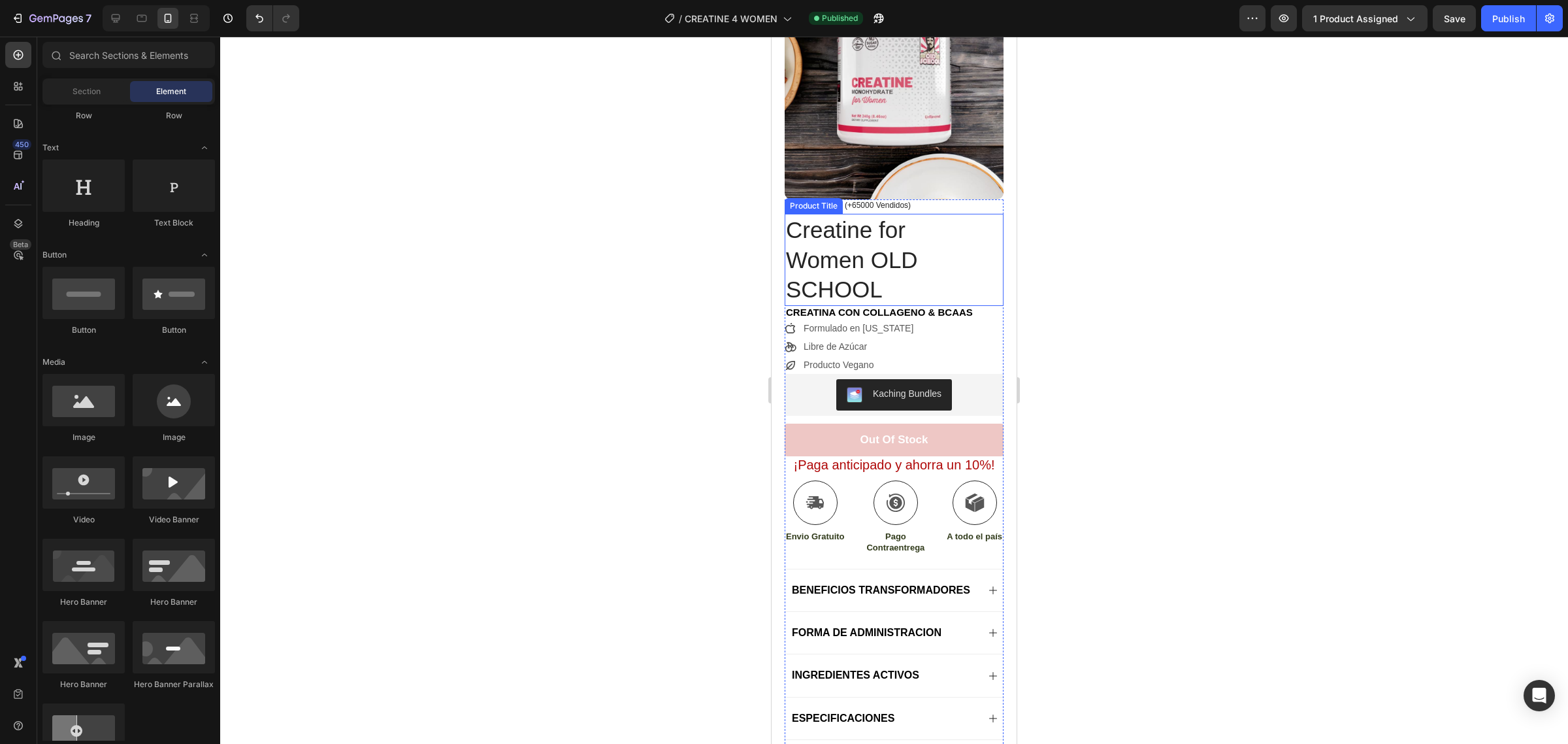
click at [972, 226] on h1 "Creatine for Women OLD SCHOOL" at bounding box center [886, 260] width 203 height 92
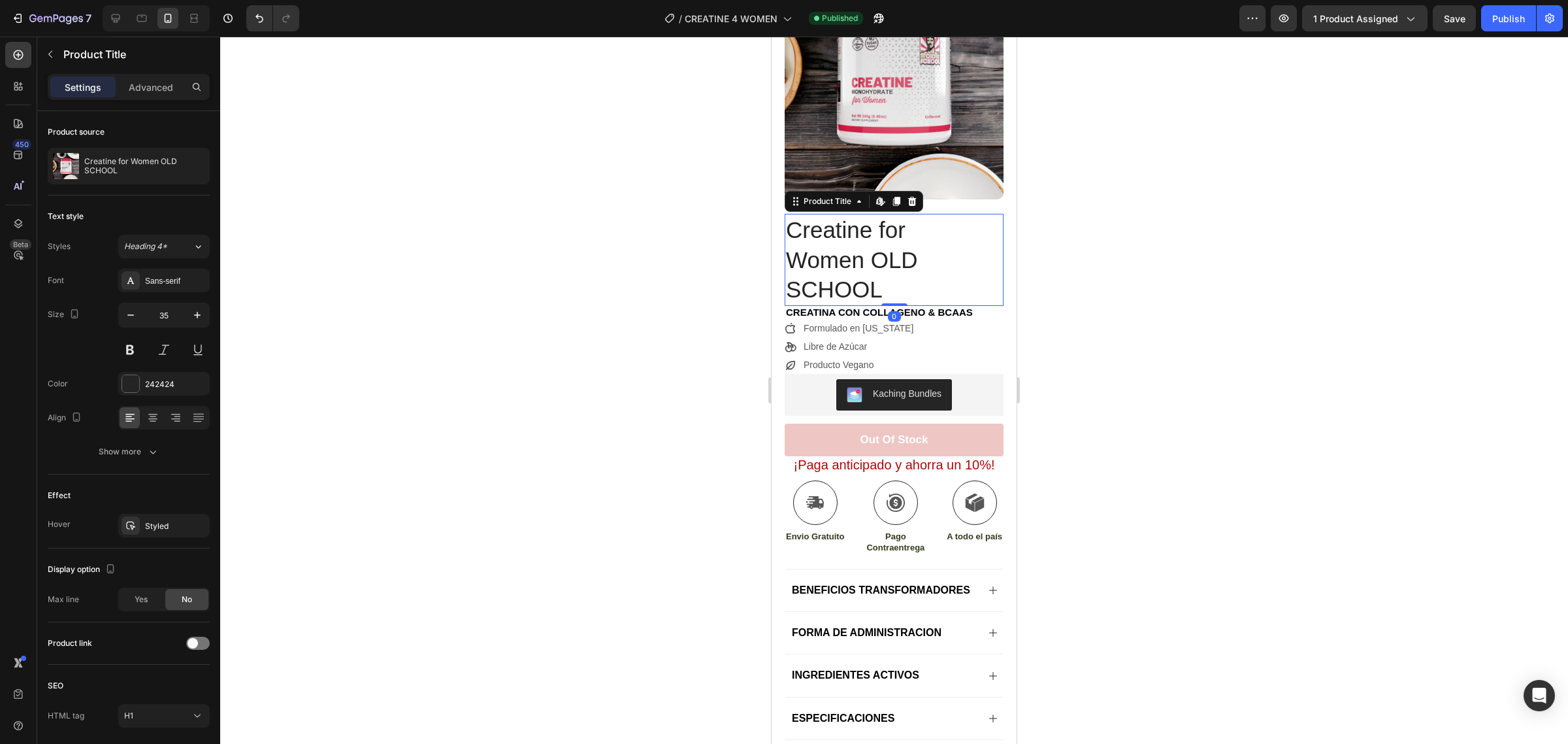
click at [1066, 242] on div at bounding box center [894, 390] width 1348 height 707
